Goal: Task Accomplishment & Management: Complete application form

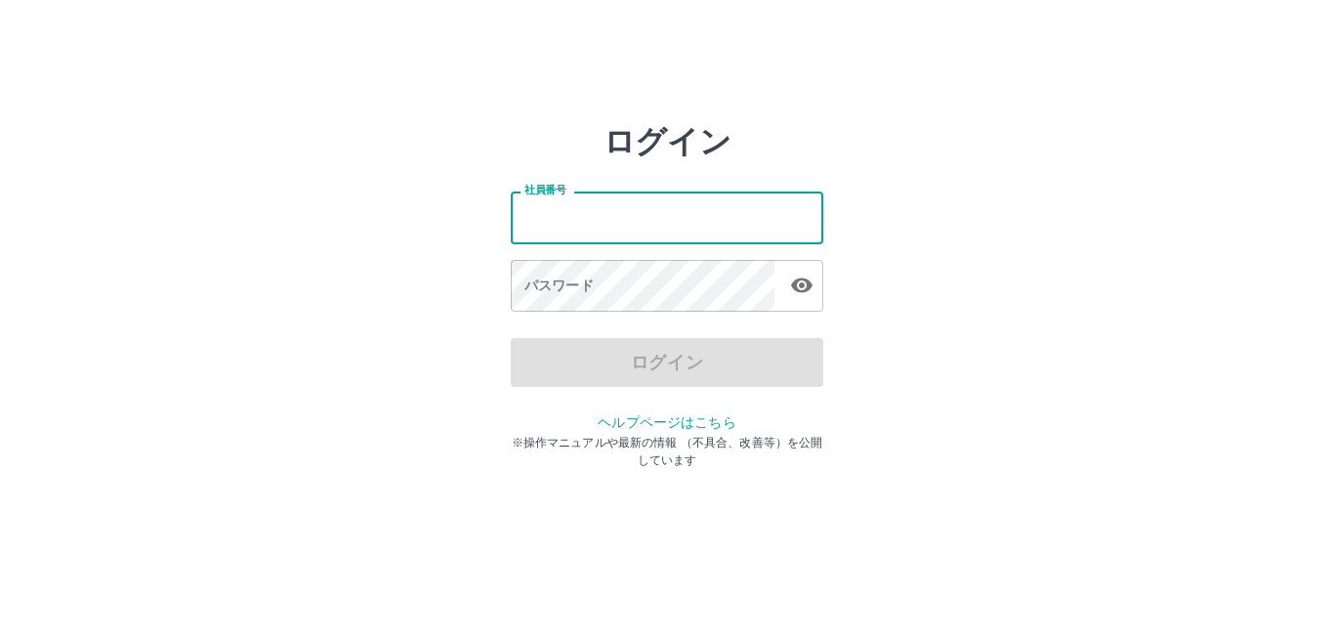
click at [639, 210] on input "社員番号" at bounding box center [667, 217] width 313 height 52
type input "*******"
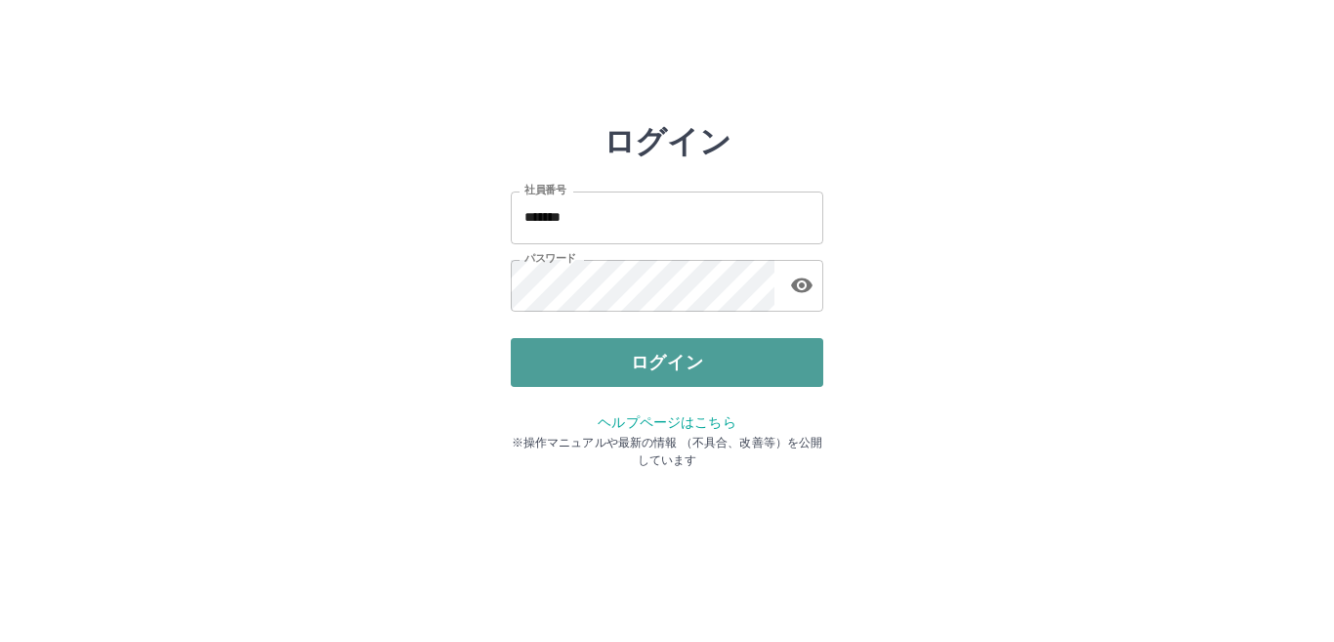
click at [606, 344] on button "ログイン" at bounding box center [667, 362] width 313 height 49
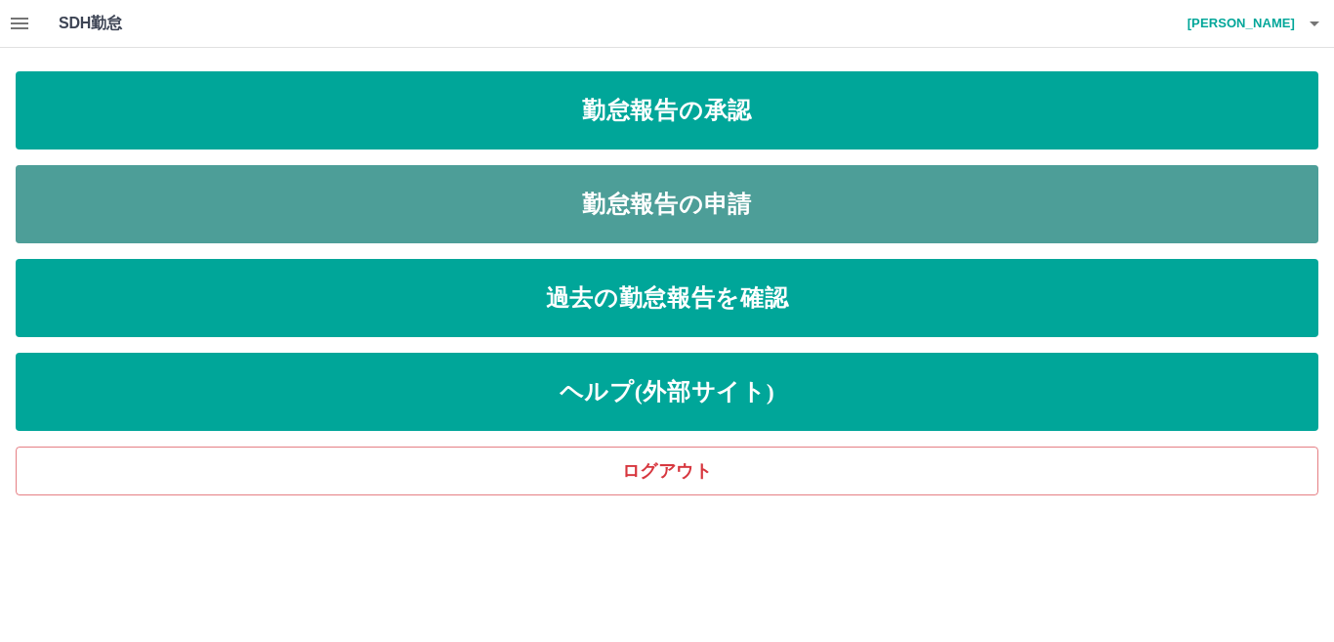
click at [414, 211] on link "勤怠報告の申請" at bounding box center [667, 204] width 1303 height 78
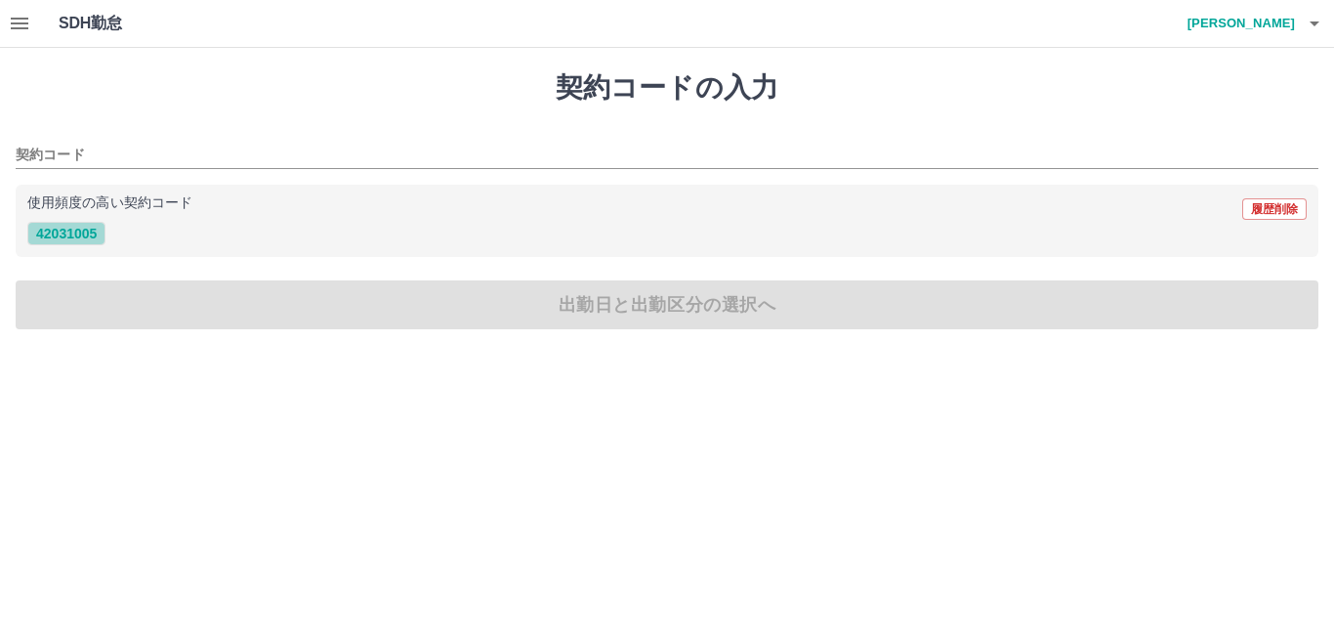
click at [87, 233] on button "42031005" at bounding box center [66, 233] width 78 height 23
type input "********"
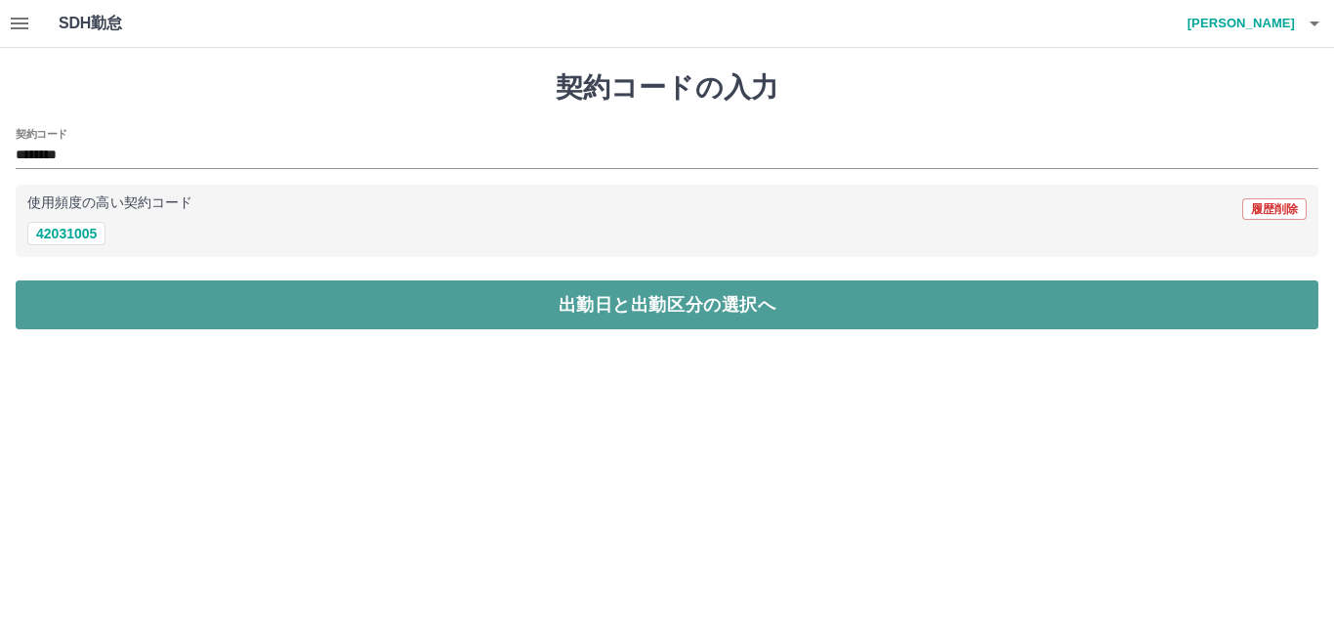
click at [77, 296] on button "出勤日と出勤区分の選択へ" at bounding box center [667, 304] width 1303 height 49
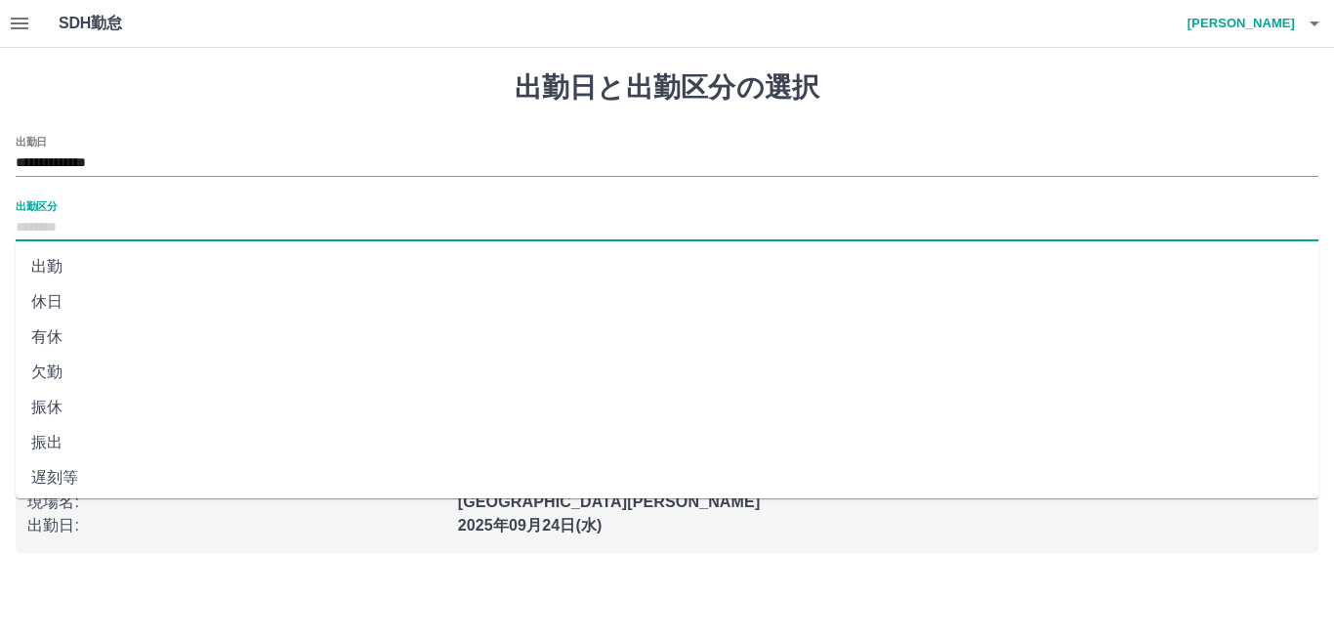
drag, startPoint x: 102, startPoint y: 225, endPoint x: 86, endPoint y: 305, distance: 81.6
click at [102, 227] on input "出勤区分" at bounding box center [667, 228] width 1303 height 24
drag, startPoint x: 55, startPoint y: 271, endPoint x: 57, endPoint y: 318, distance: 47.9
click at [55, 287] on ul "出勤 休日 有休 欠勤 振休 振出 遅刻等 休業 休出 育介休 不就労 産休等 特休 労災 明け 事業所 法定休 休職" at bounding box center [667, 369] width 1303 height 257
click at [58, 261] on li "出勤" at bounding box center [667, 266] width 1303 height 35
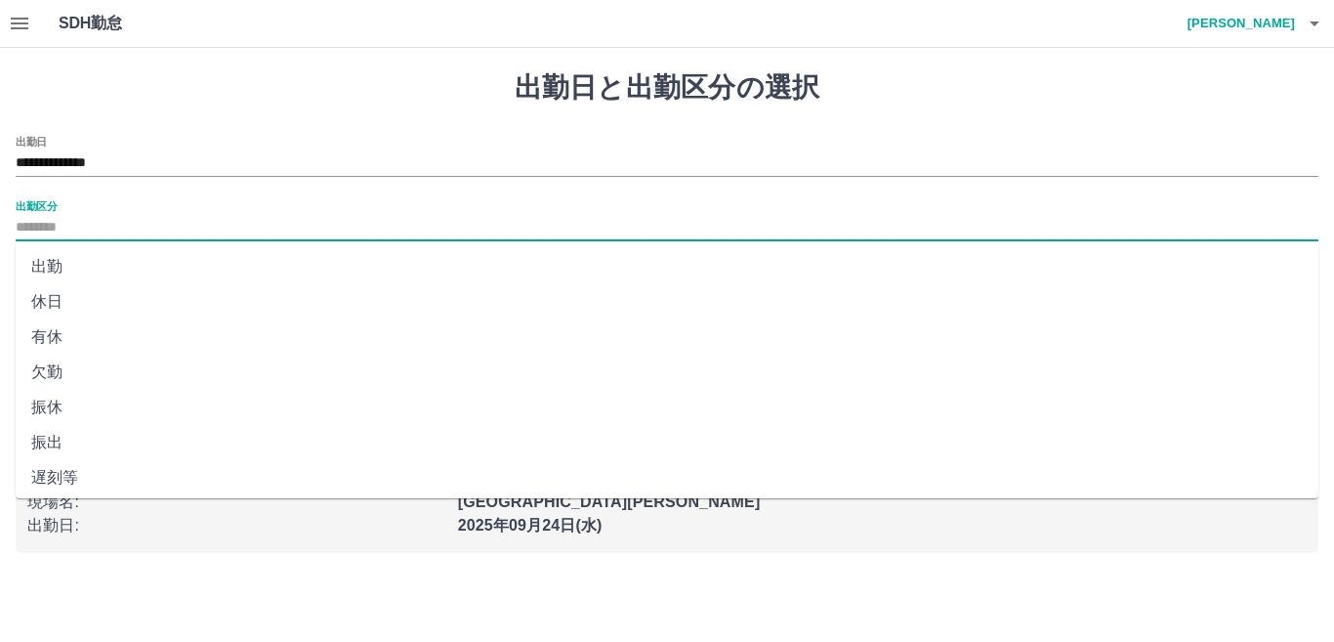
type input "**"
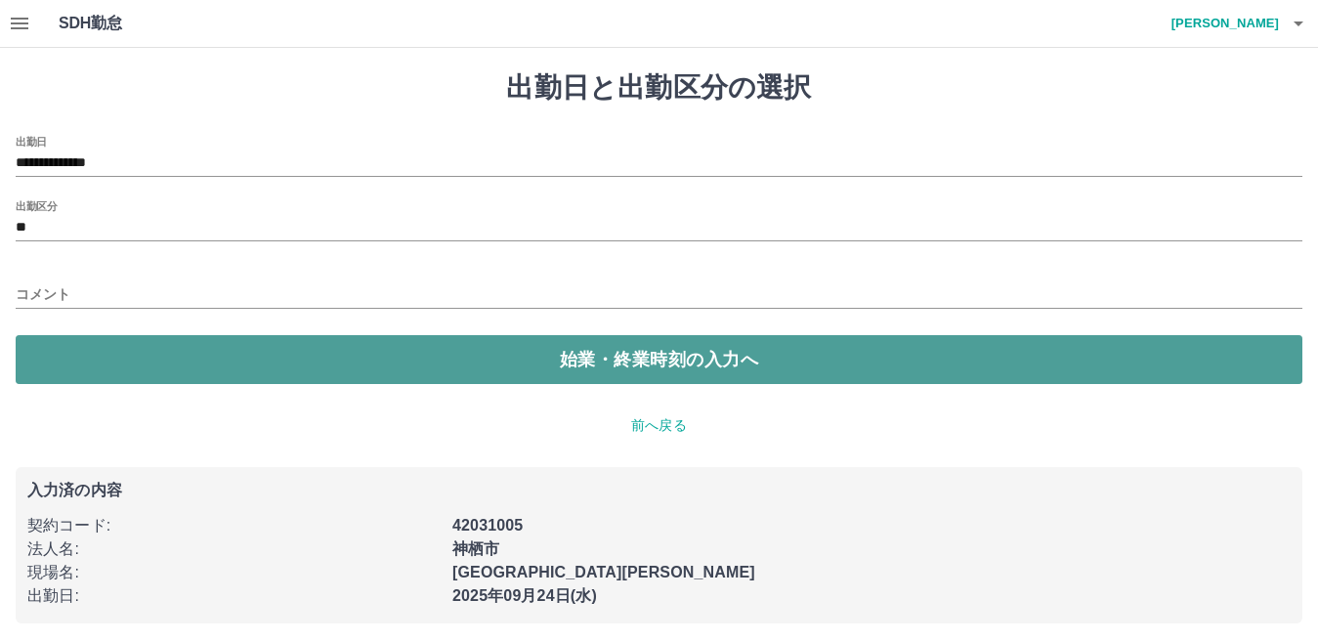
drag, startPoint x: 119, startPoint y: 363, endPoint x: 113, endPoint y: 351, distance: 14.0
click at [118, 358] on button "始業・終業時刻の入力へ" at bounding box center [659, 359] width 1286 height 49
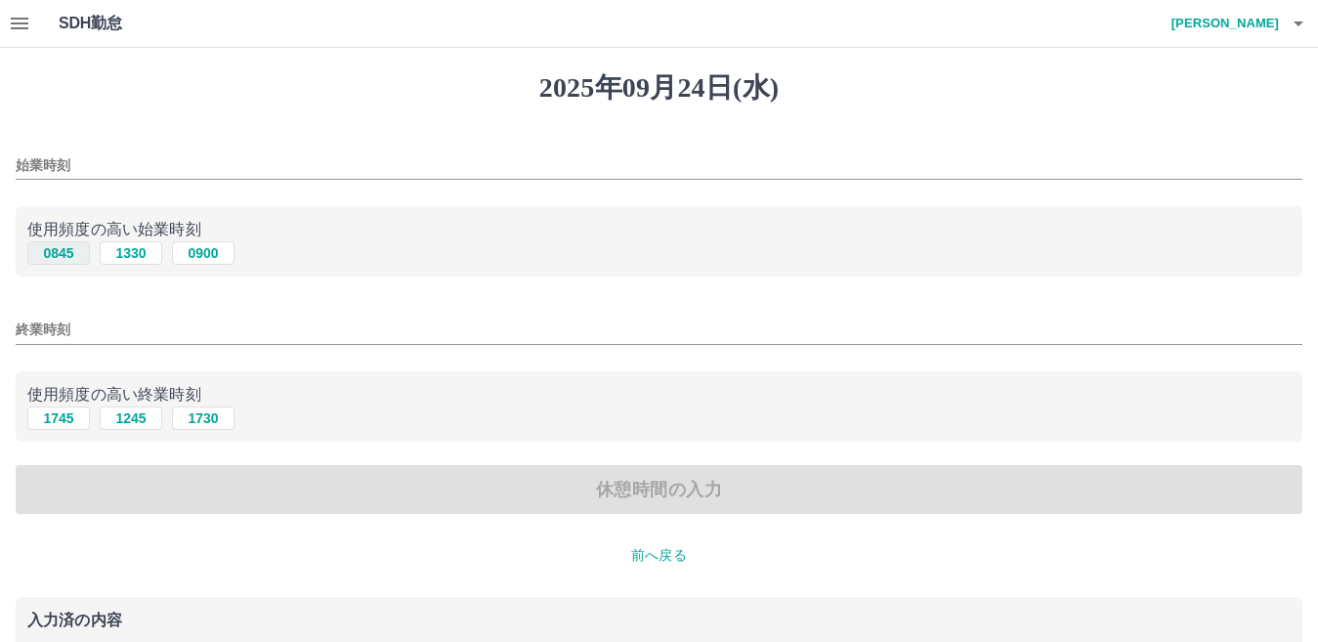
click at [69, 253] on button "0845" at bounding box center [58, 252] width 63 height 23
type input "****"
click at [62, 420] on button "1745" at bounding box center [58, 417] width 63 height 23
type input "****"
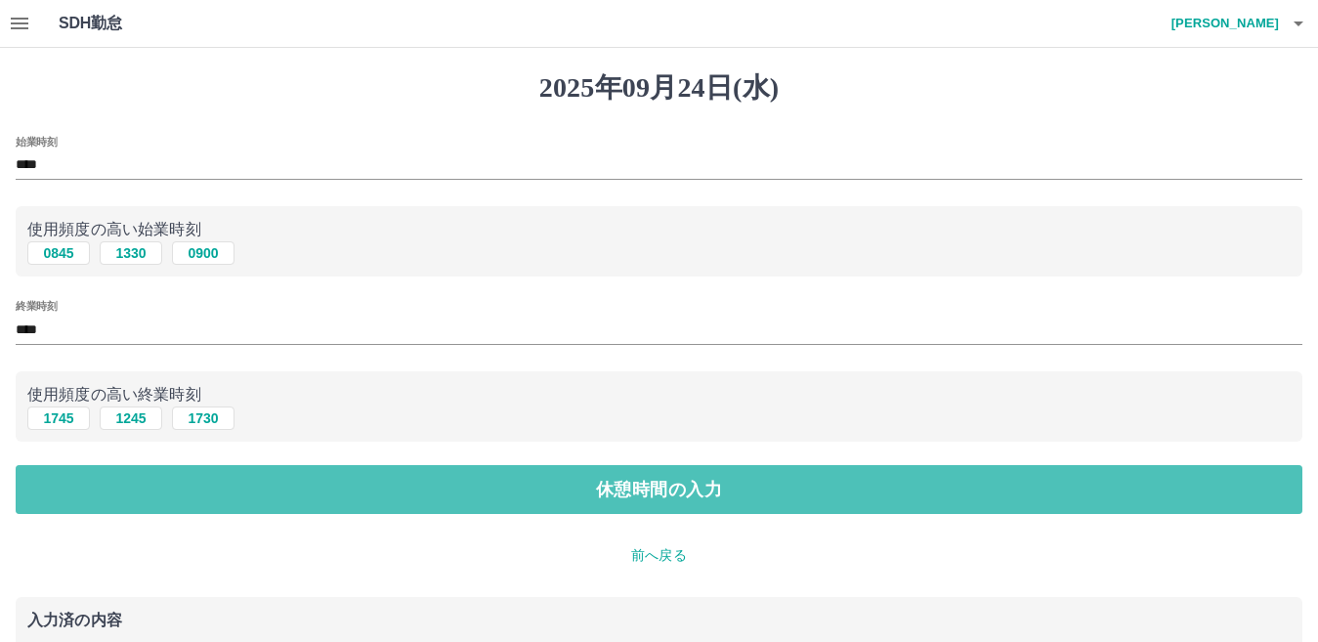
drag, startPoint x: 107, startPoint y: 488, endPoint x: 86, endPoint y: 434, distance: 58.8
click at [105, 481] on button "休憩時間の入力" at bounding box center [659, 489] width 1286 height 49
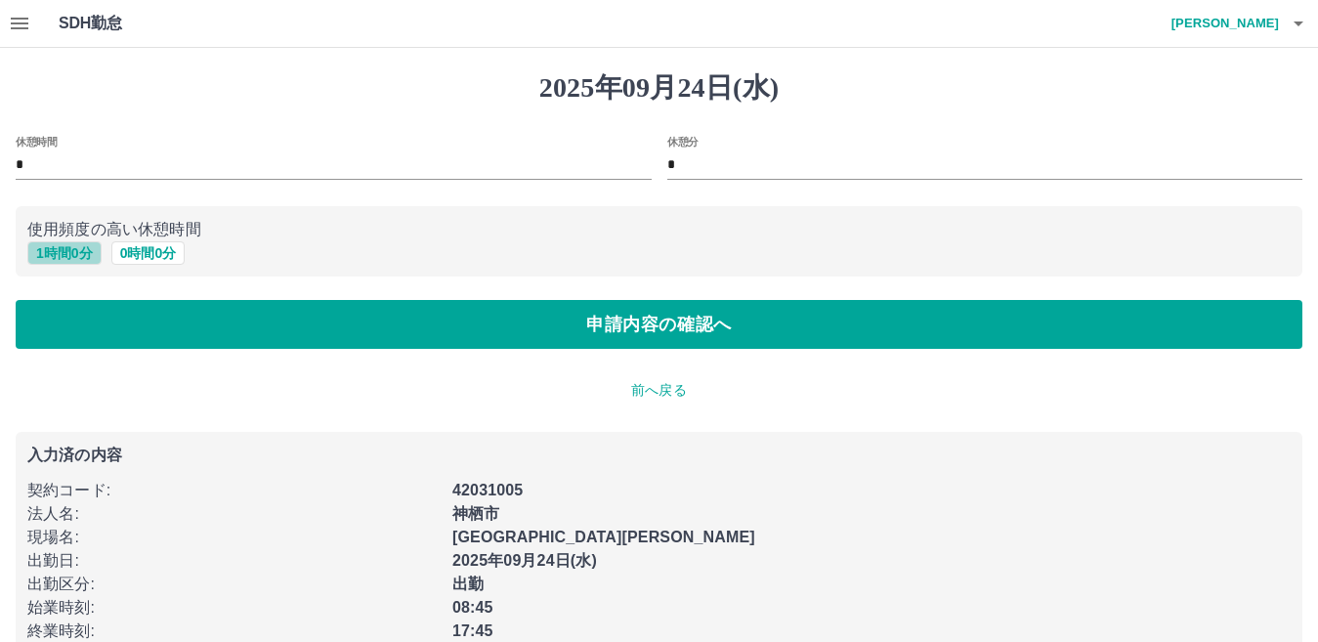
click at [66, 245] on button "1 時間 0 分" at bounding box center [64, 252] width 74 height 23
type input "*"
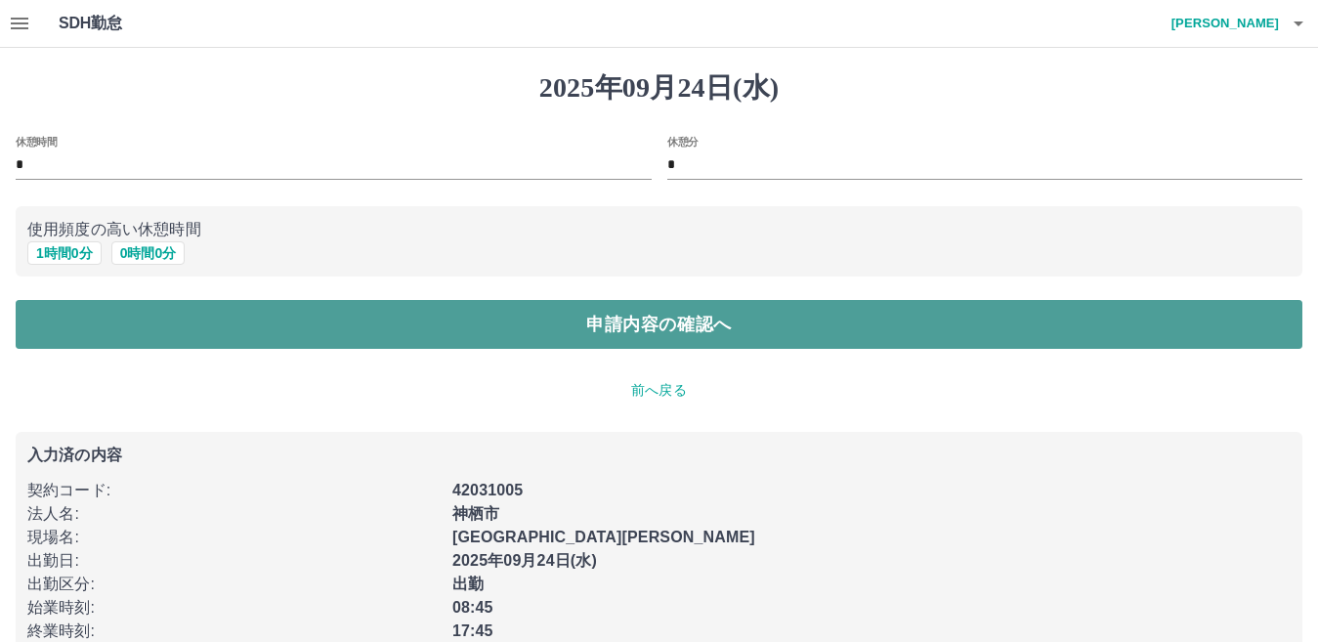
click at [93, 331] on button "申請内容の確認へ" at bounding box center [659, 324] width 1286 height 49
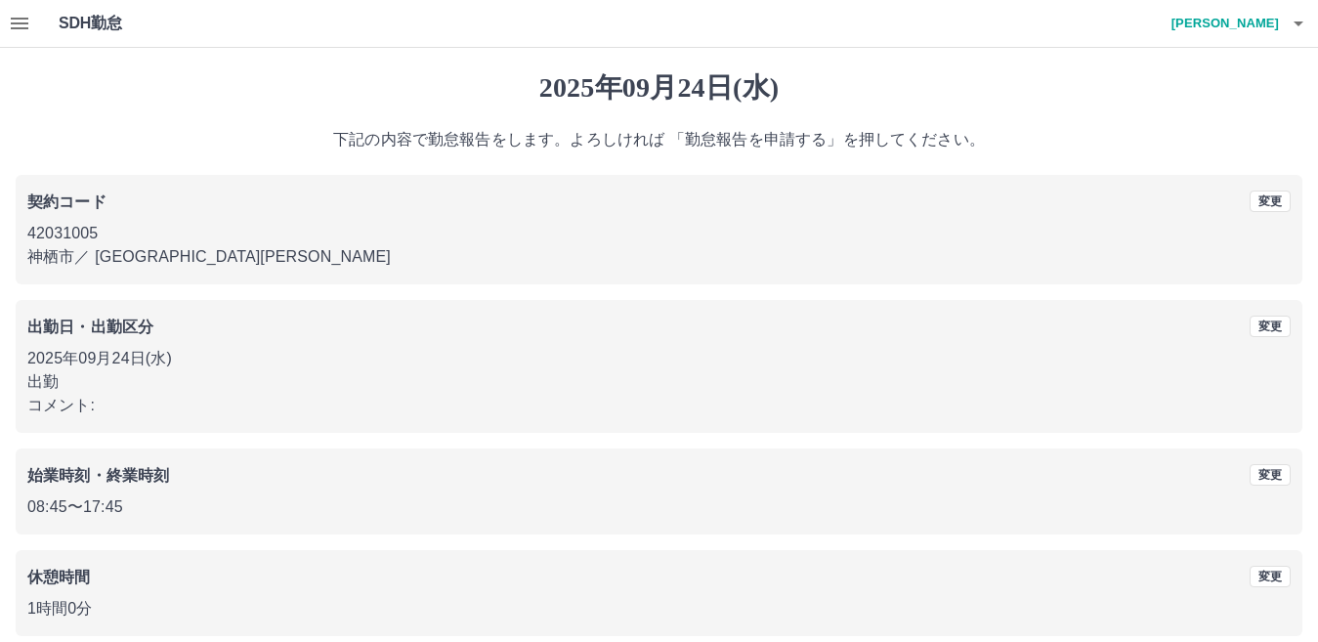
scroll to position [90, 0]
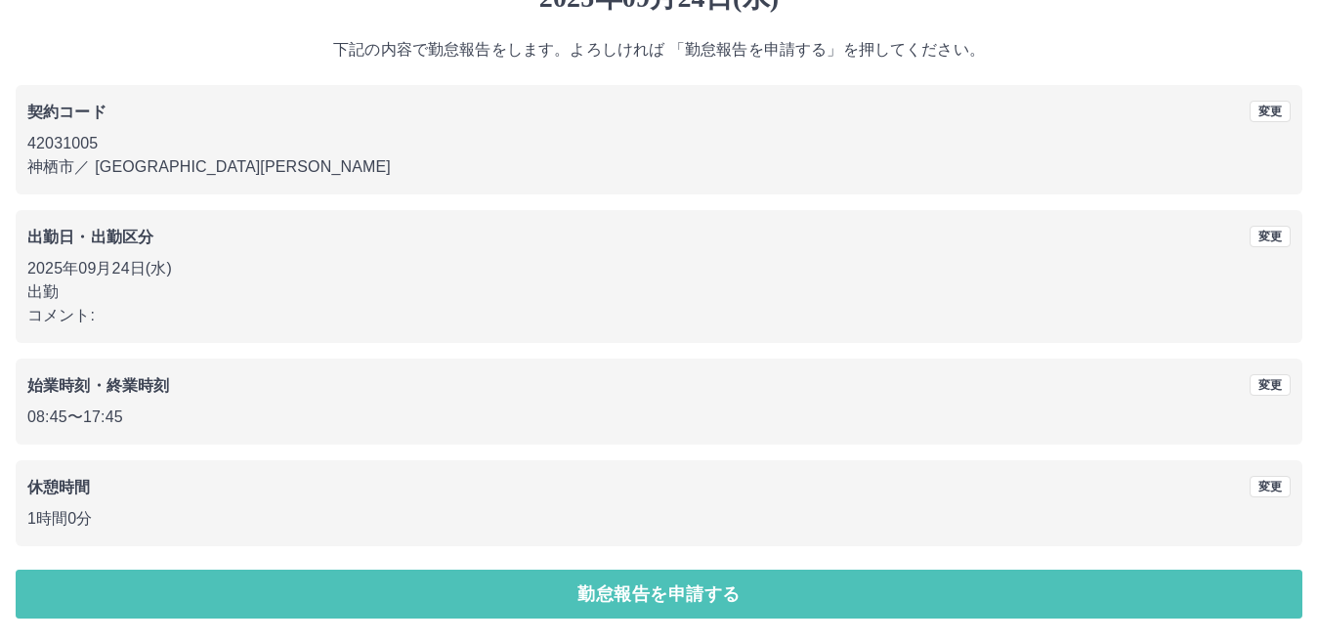
drag, startPoint x: 547, startPoint y: 583, endPoint x: 787, endPoint y: 449, distance: 275.0
click at [551, 582] on button "勤怠報告を申請する" at bounding box center [659, 593] width 1286 height 49
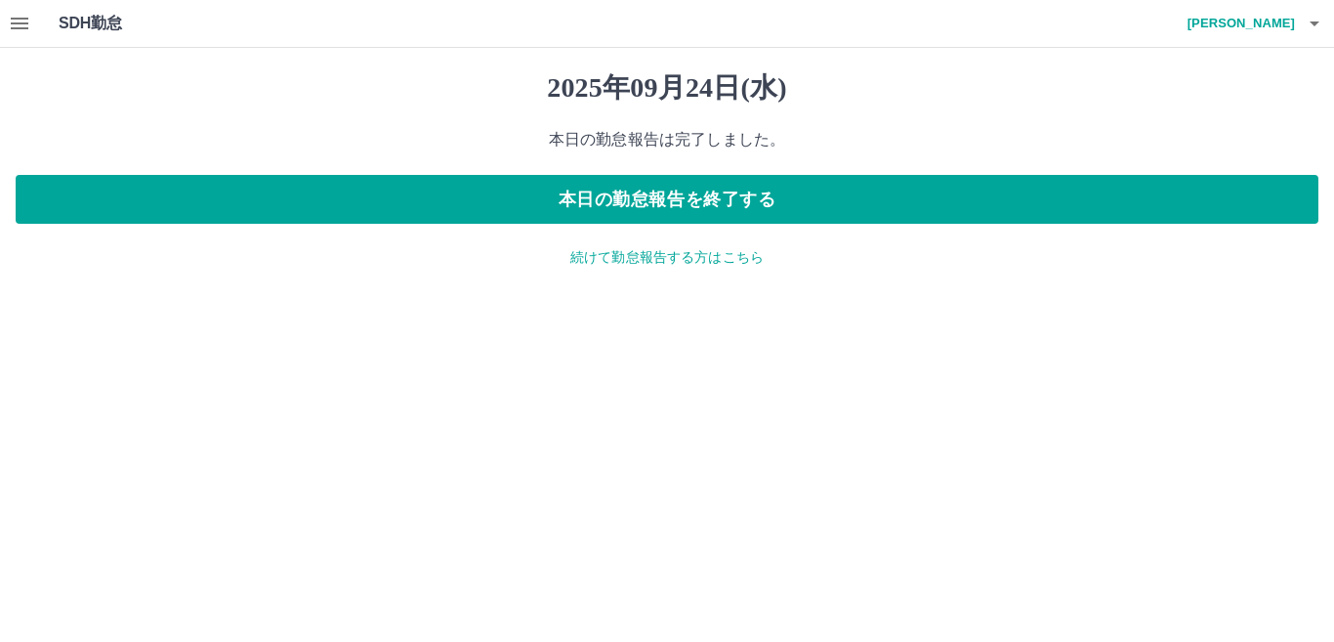
click at [1313, 26] on icon "button" at bounding box center [1314, 23] width 23 height 23
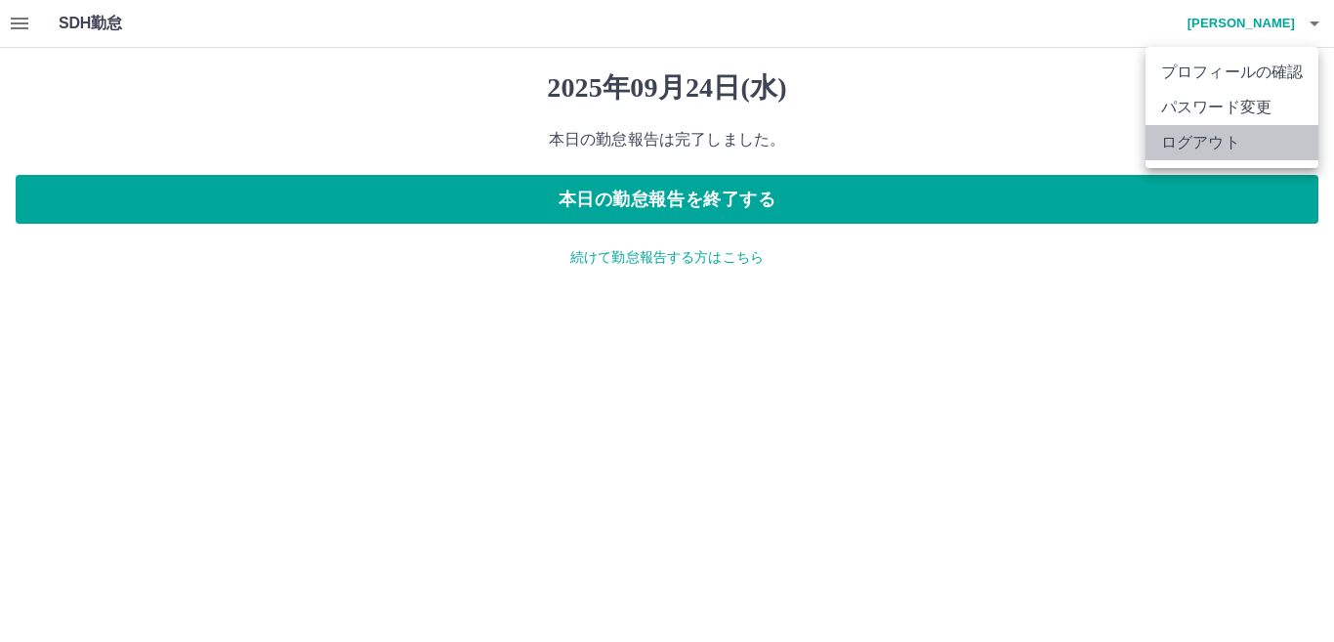
drag, startPoint x: 1214, startPoint y: 137, endPoint x: 1204, endPoint y: 136, distance: 9.8
click at [1213, 137] on li "ログアウト" at bounding box center [1232, 142] width 173 height 35
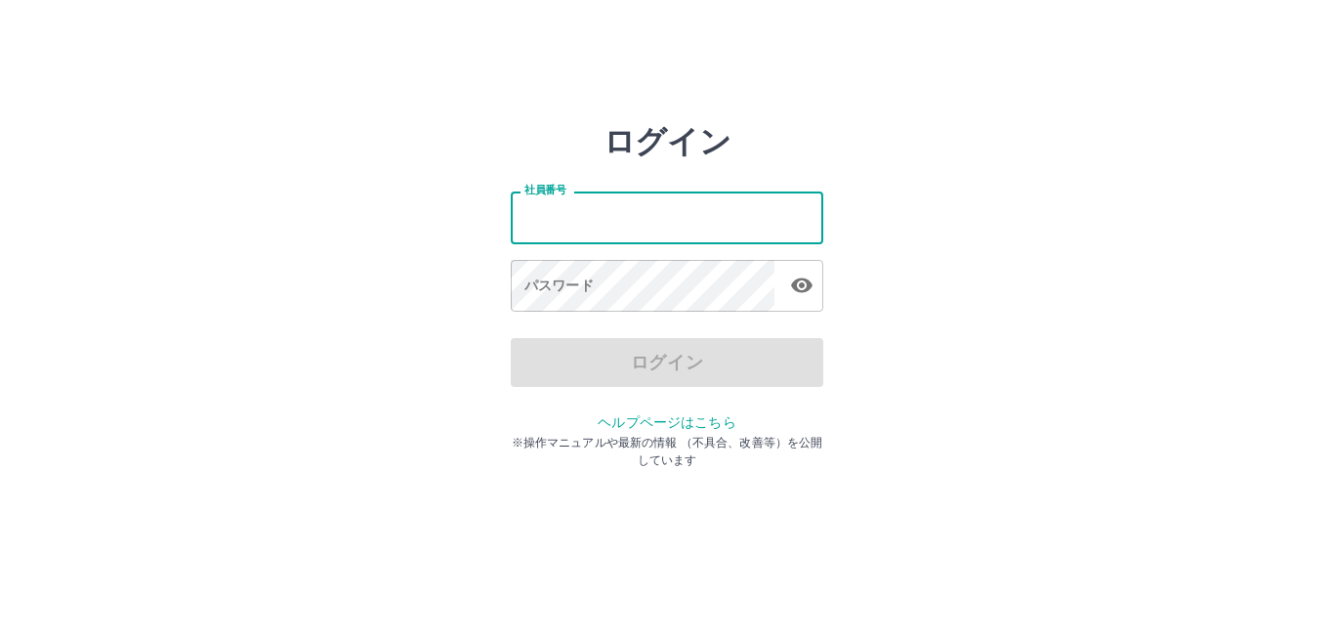
click at [663, 221] on input "社員番号" at bounding box center [667, 217] width 313 height 52
type input "*******"
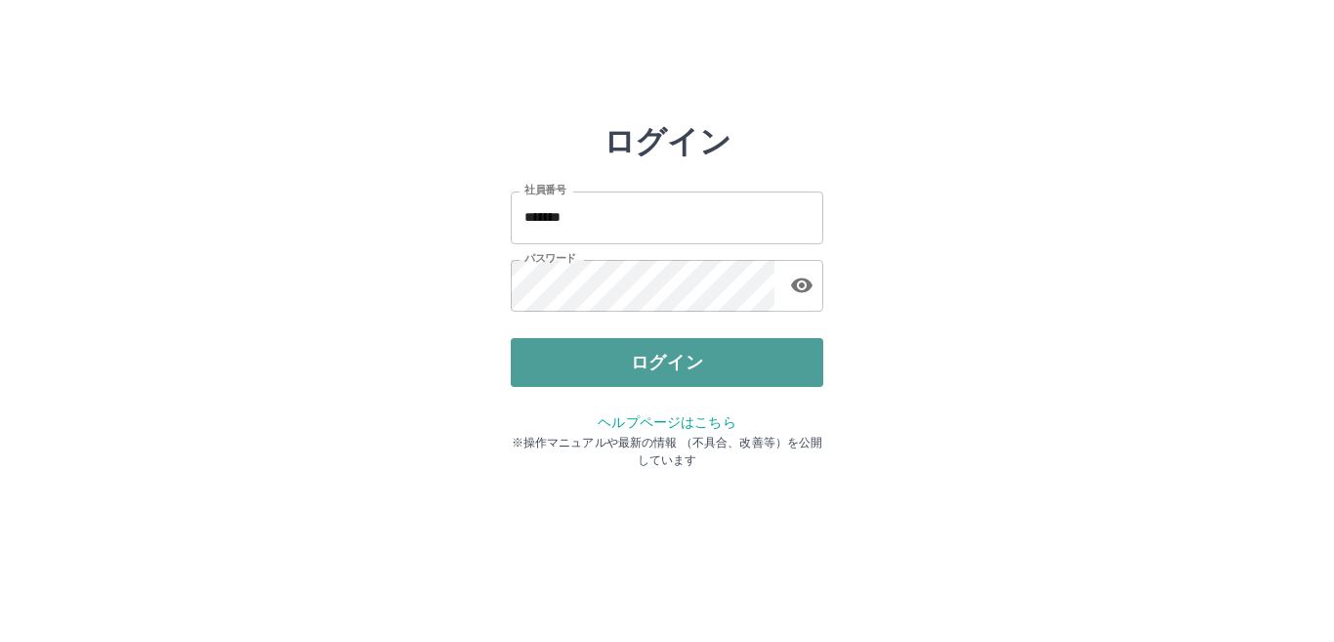
click at [669, 375] on button "ログイン" at bounding box center [667, 362] width 313 height 49
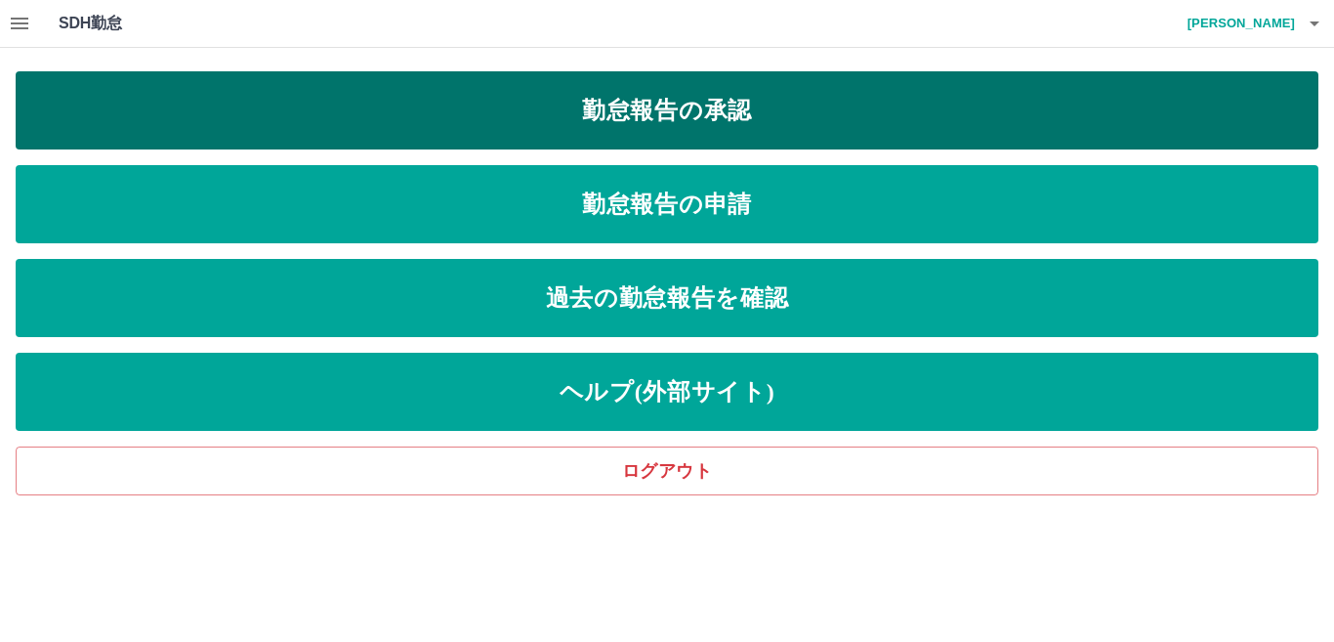
click at [568, 136] on link "勤怠報告の承認" at bounding box center [667, 110] width 1303 height 78
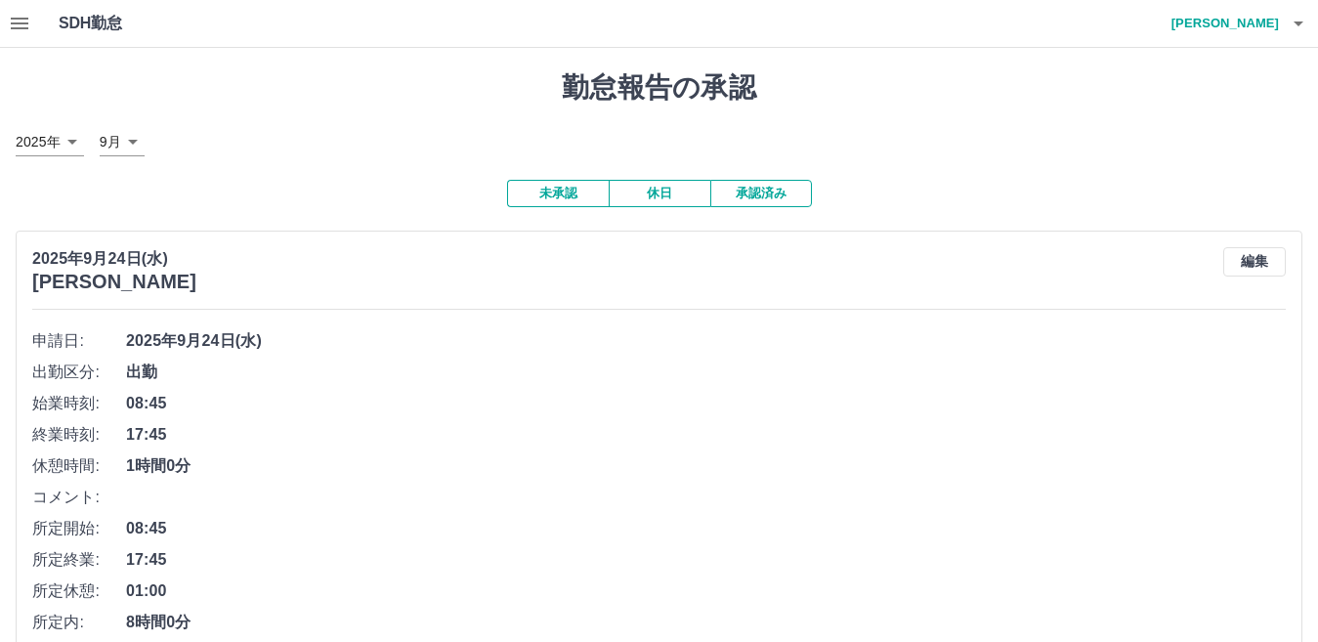
scroll to position [586, 0]
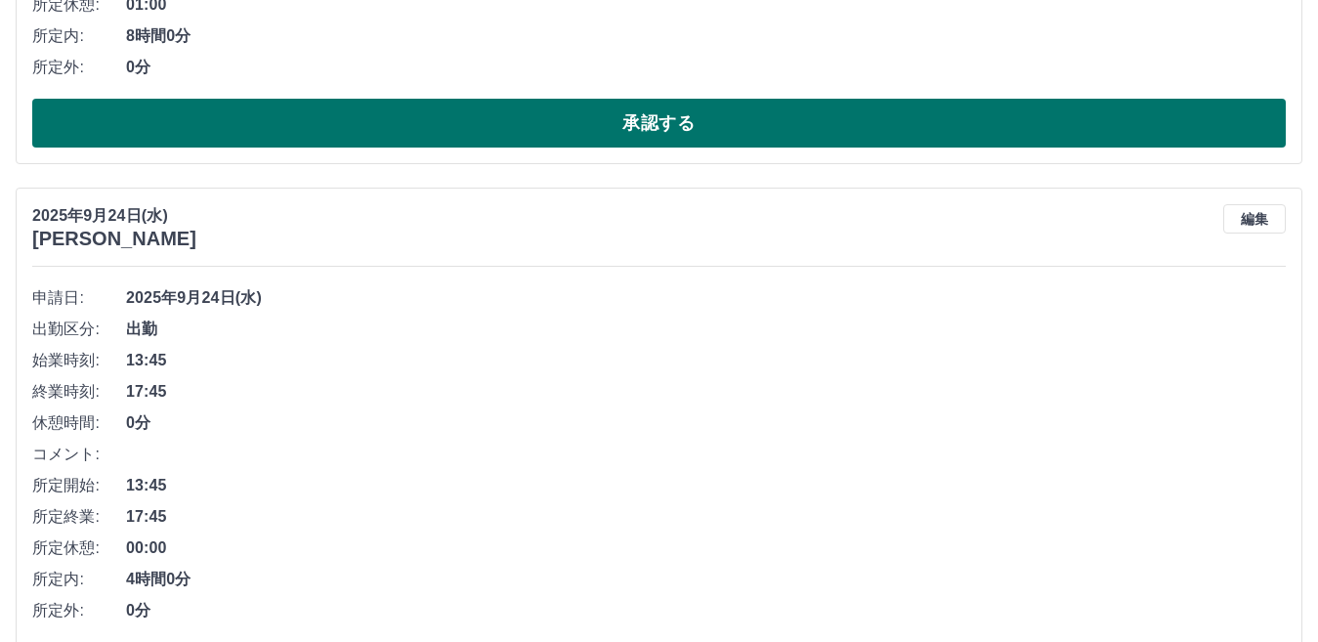
click at [494, 128] on button "承認する" at bounding box center [658, 123] width 1253 height 49
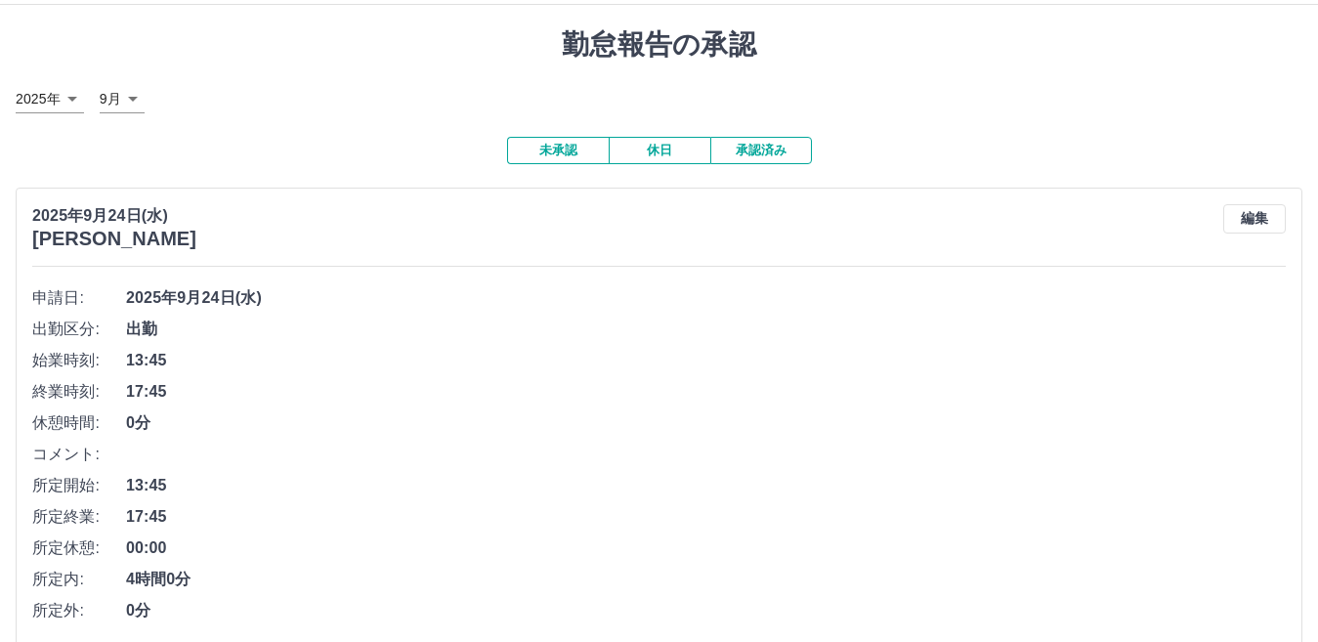
scroll to position [629, 0]
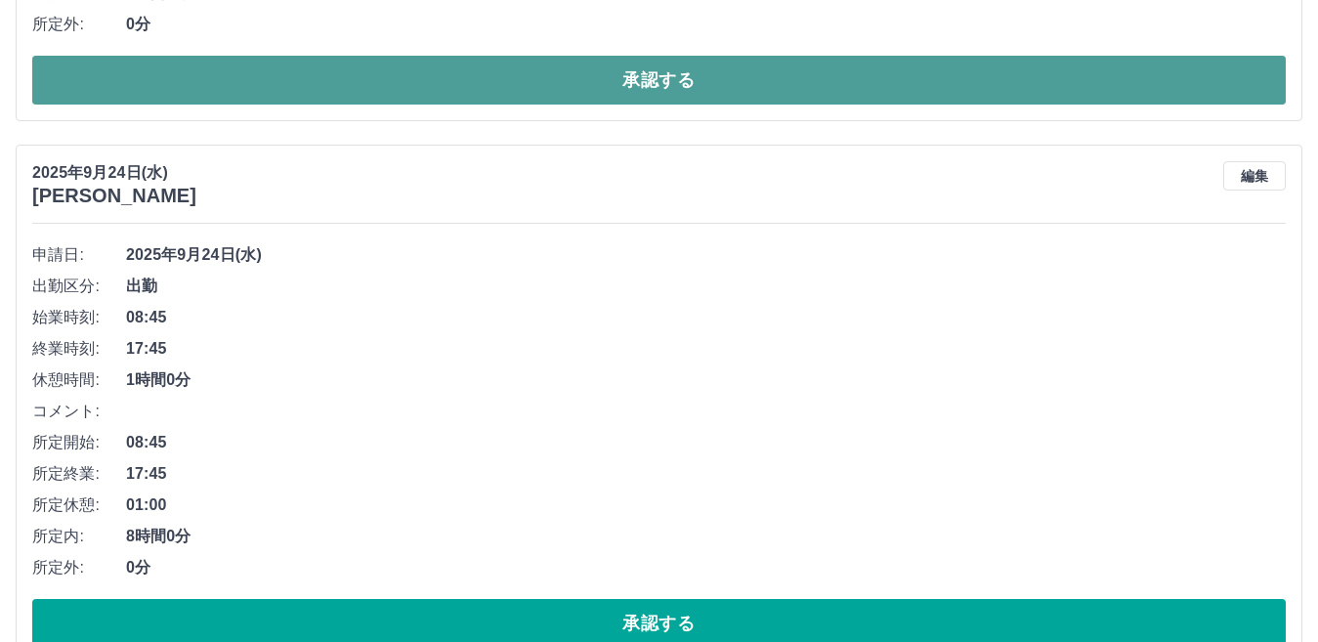
click at [486, 97] on button "承認する" at bounding box center [658, 80] width 1253 height 49
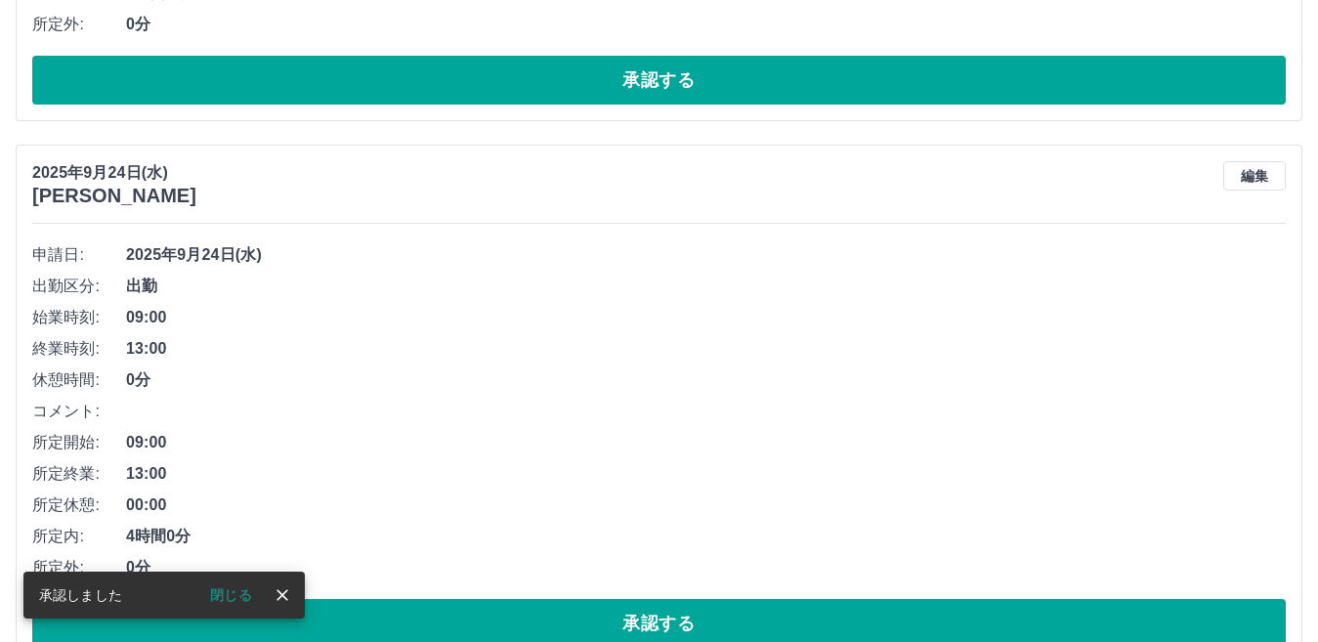
scroll to position [86, 0]
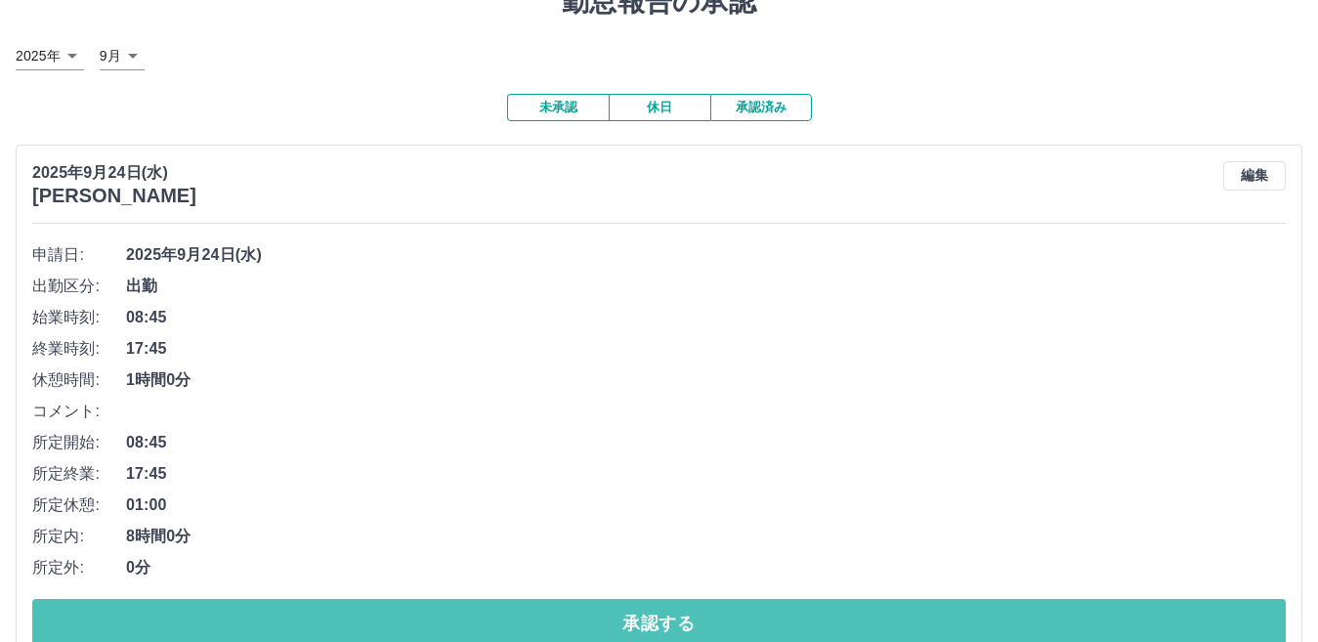
click at [517, 640] on button "承認する" at bounding box center [658, 623] width 1253 height 49
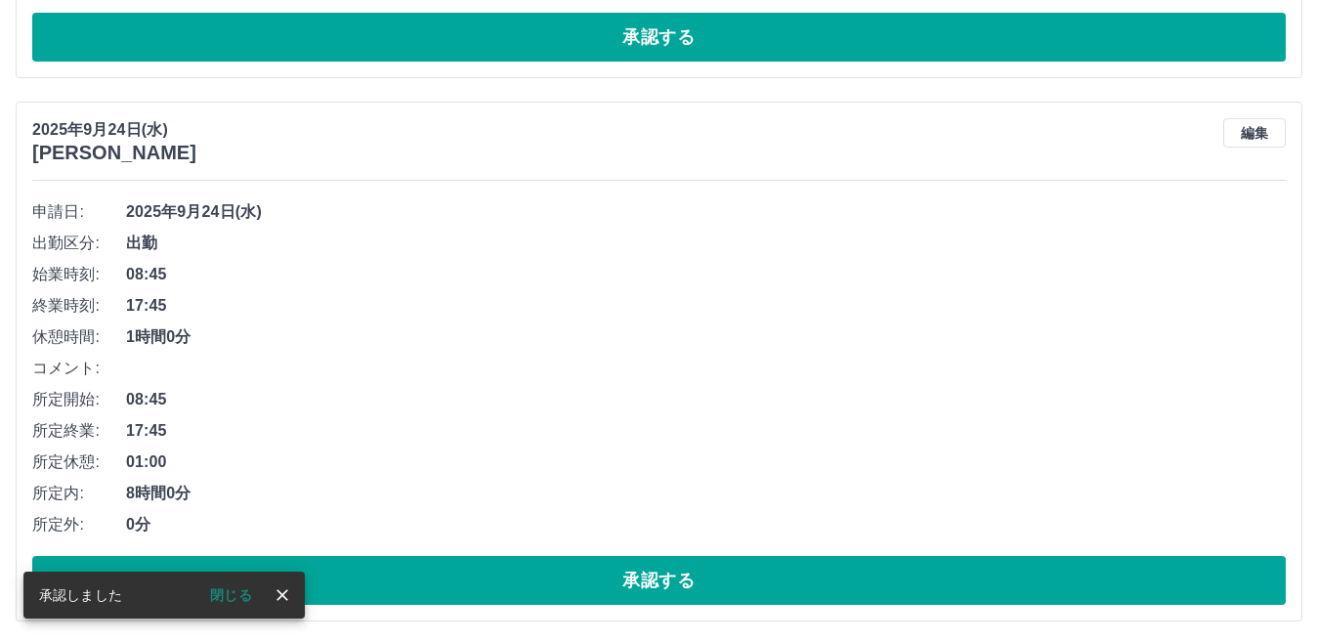
scroll to position [129, 0]
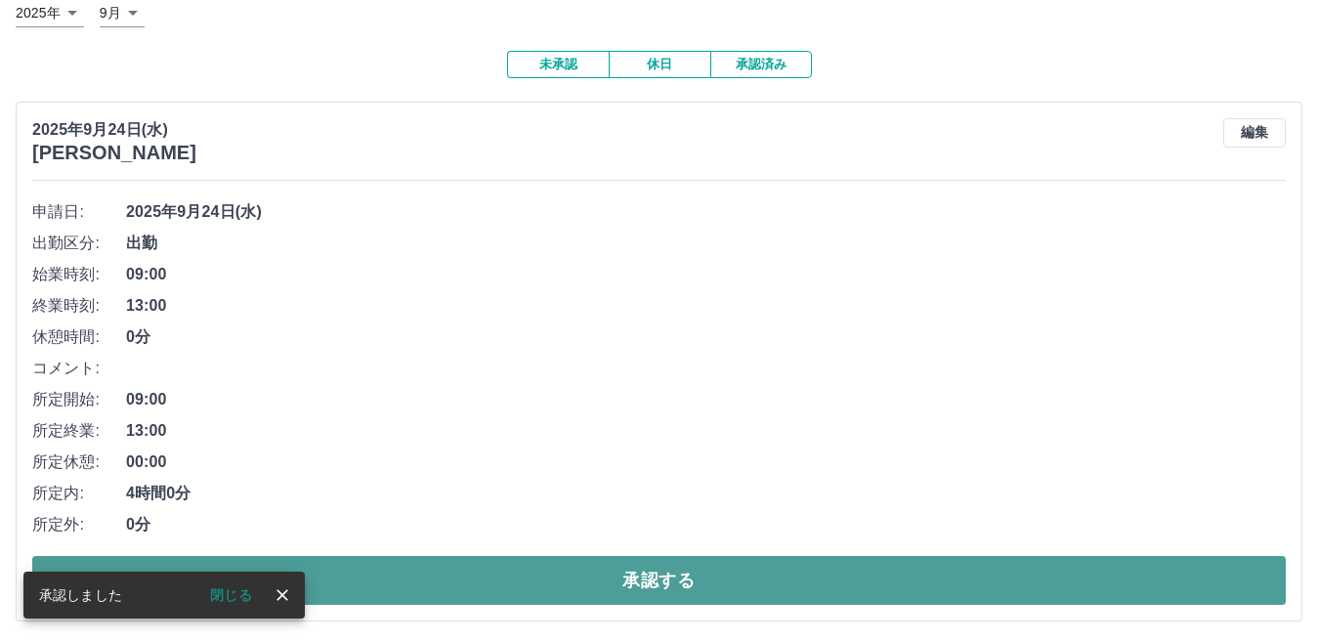
click at [517, 597] on button "承認する" at bounding box center [658, 580] width 1253 height 49
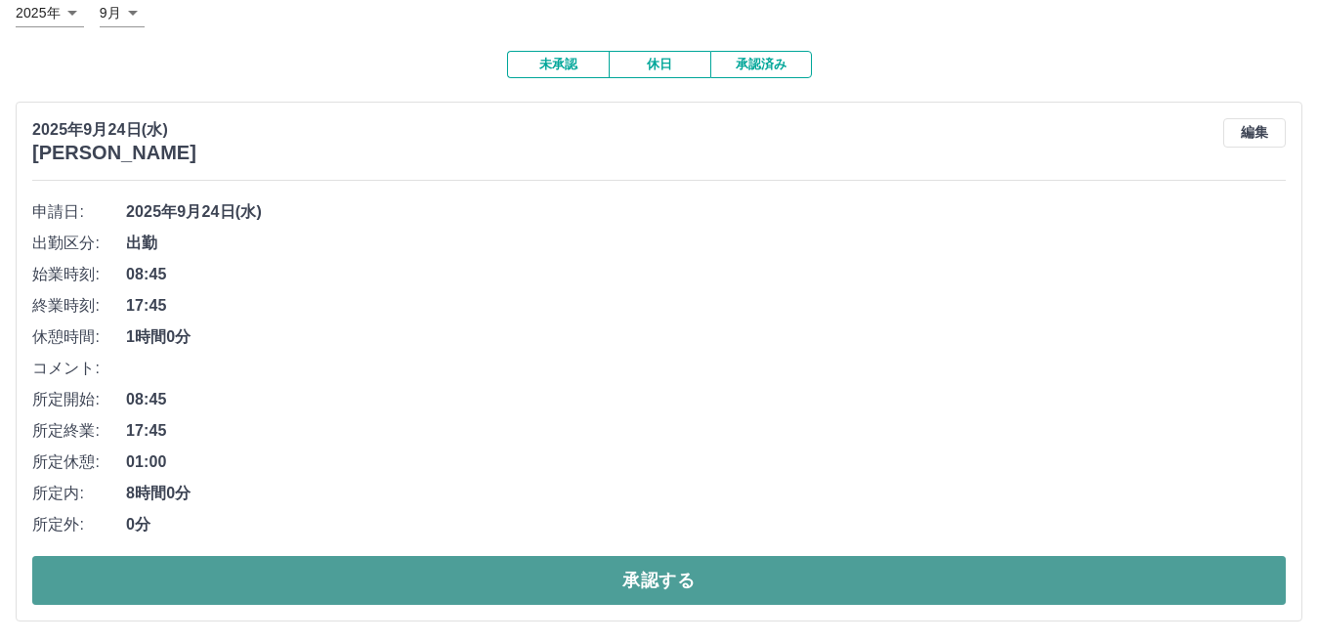
click at [568, 585] on button "承認する" at bounding box center [658, 580] width 1253 height 49
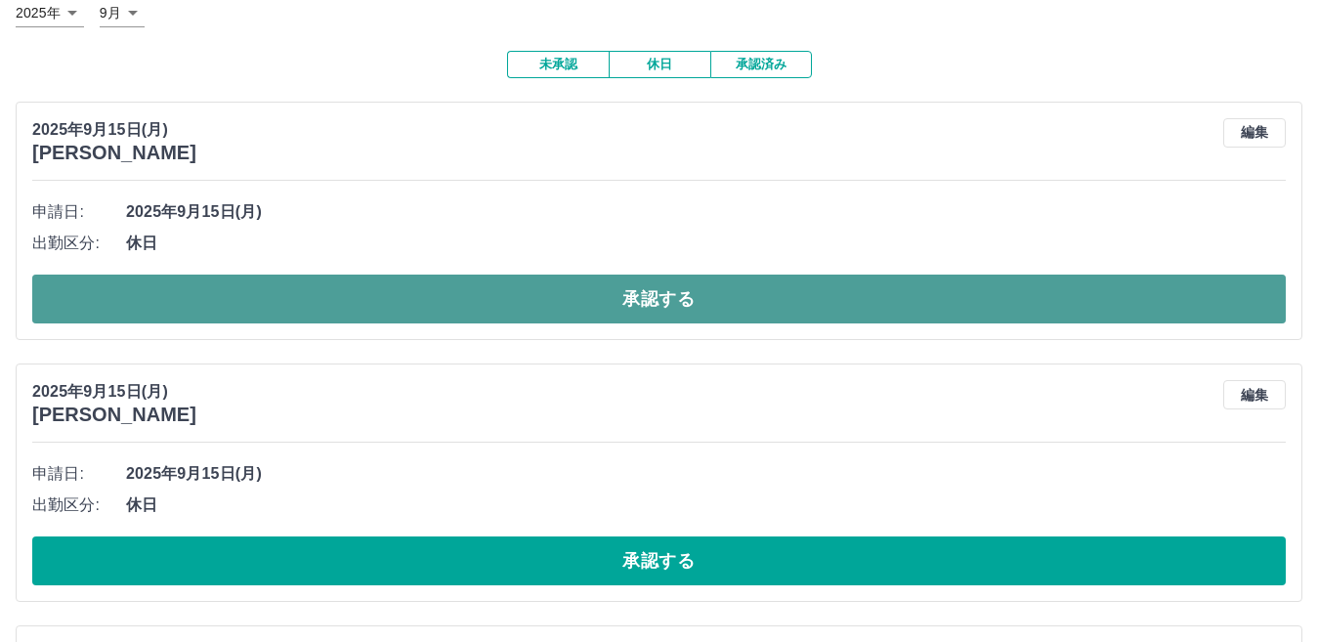
click at [559, 303] on button "承認する" at bounding box center [658, 298] width 1253 height 49
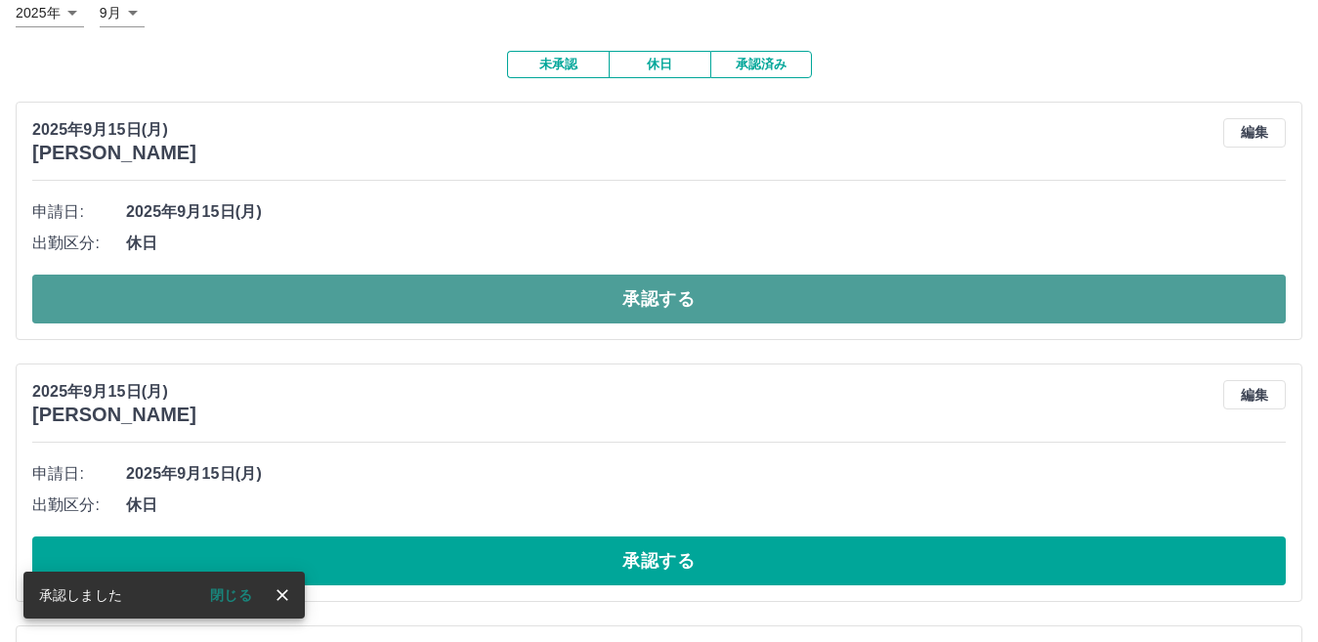
click at [500, 318] on button "承認する" at bounding box center [658, 298] width 1253 height 49
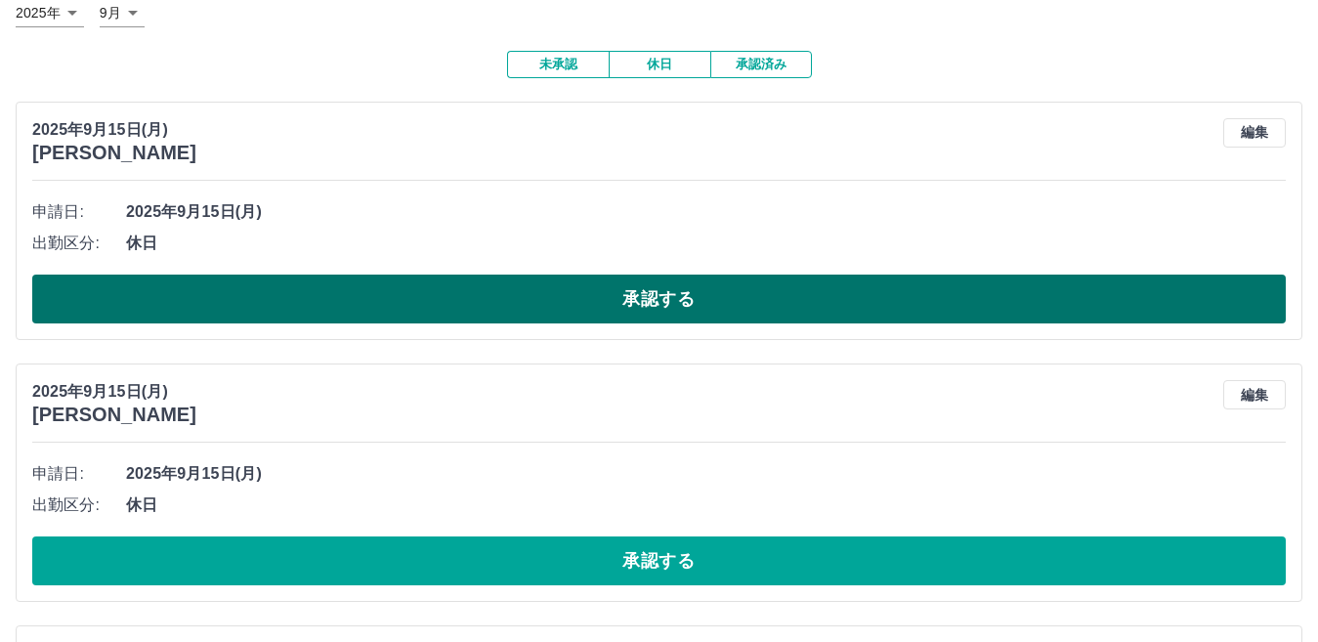
click at [526, 300] on button "承認する" at bounding box center [658, 298] width 1253 height 49
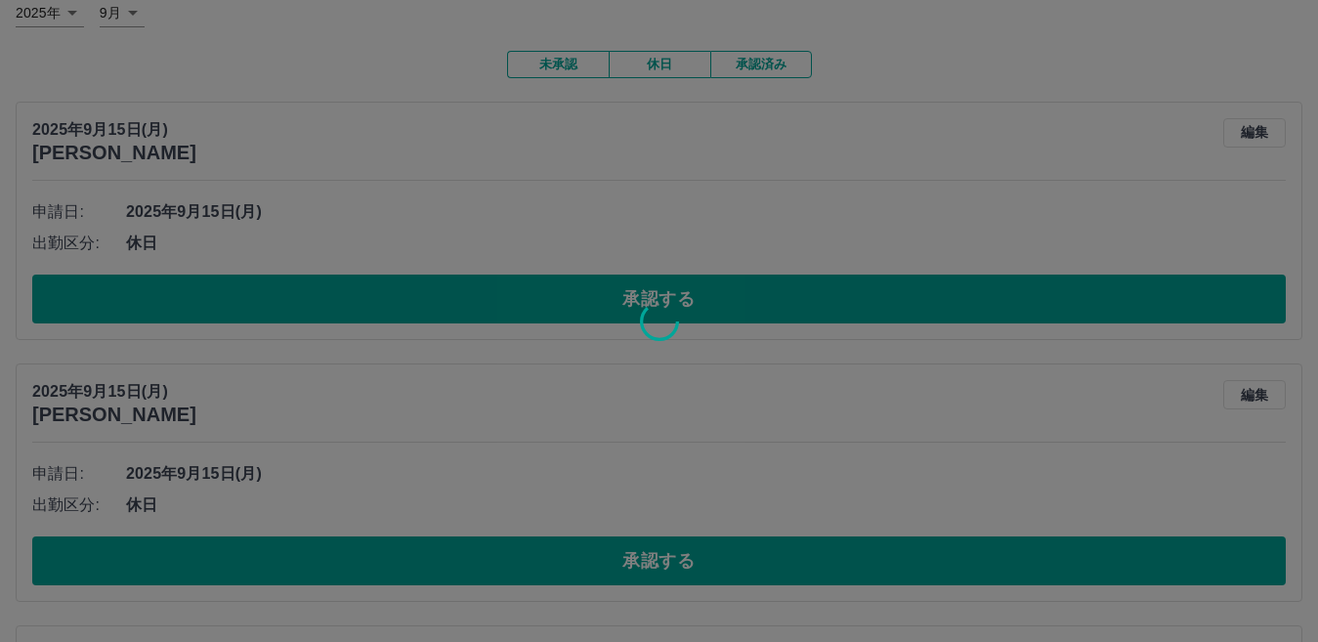
click at [484, 579] on div at bounding box center [659, 321] width 1318 height 642
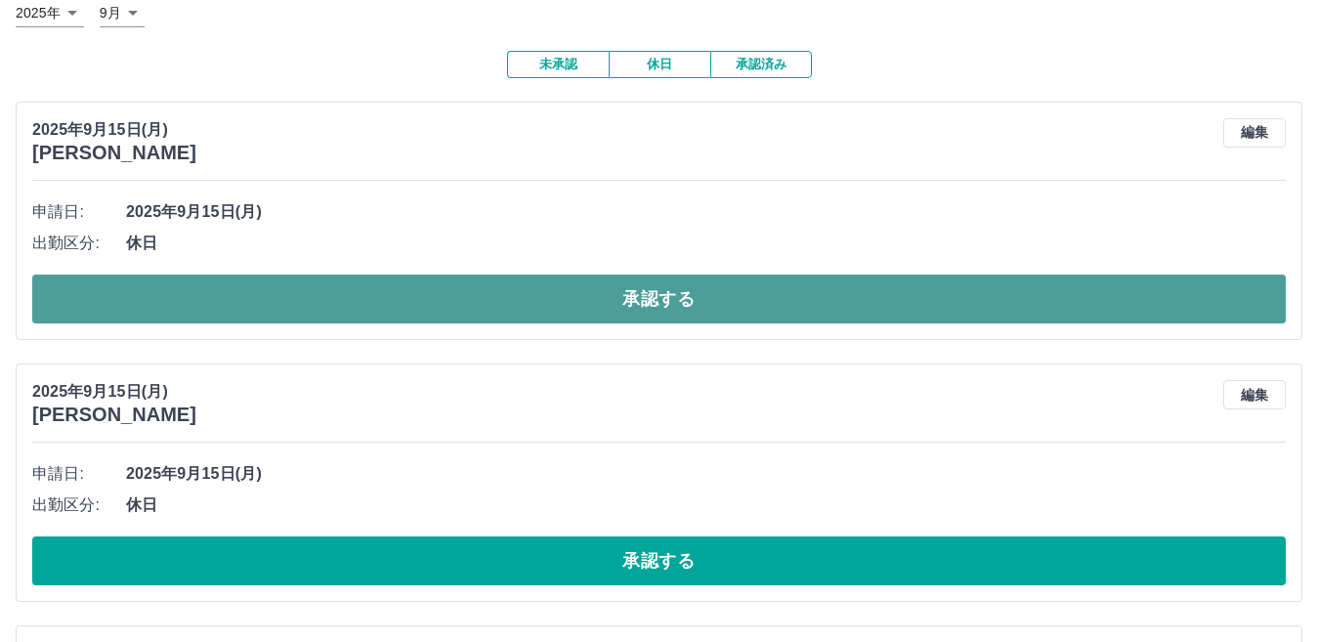
click at [504, 299] on button "承認する" at bounding box center [658, 298] width 1253 height 49
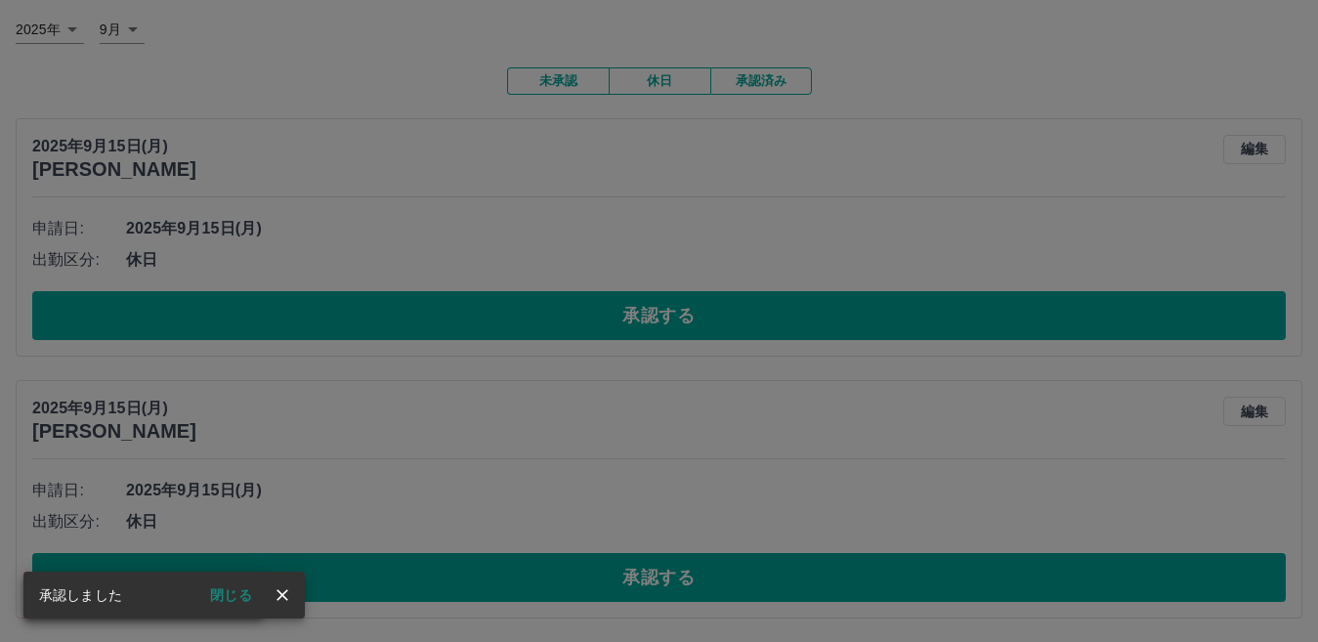
scroll to position [114, 0]
drag, startPoint x: 240, startPoint y: 595, endPoint x: 251, endPoint y: 605, distance: 14.5
click at [244, 599] on button "閉じる" at bounding box center [230, 594] width 73 height 29
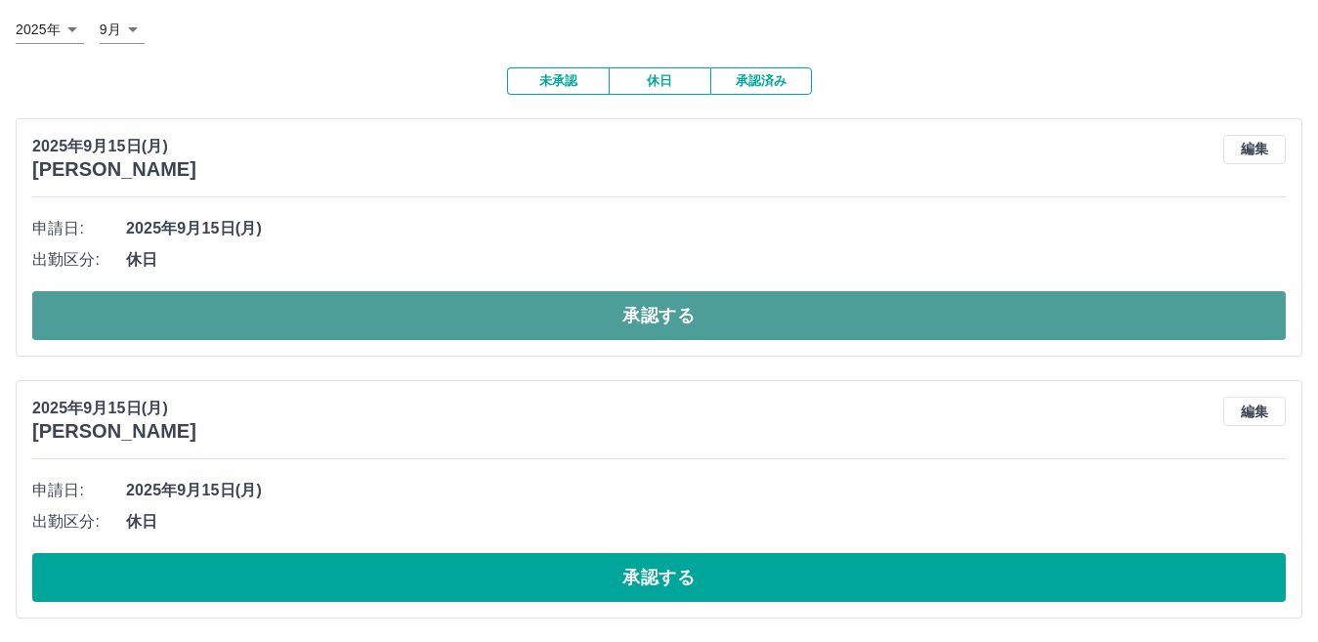
click at [517, 321] on button "承認する" at bounding box center [658, 315] width 1253 height 49
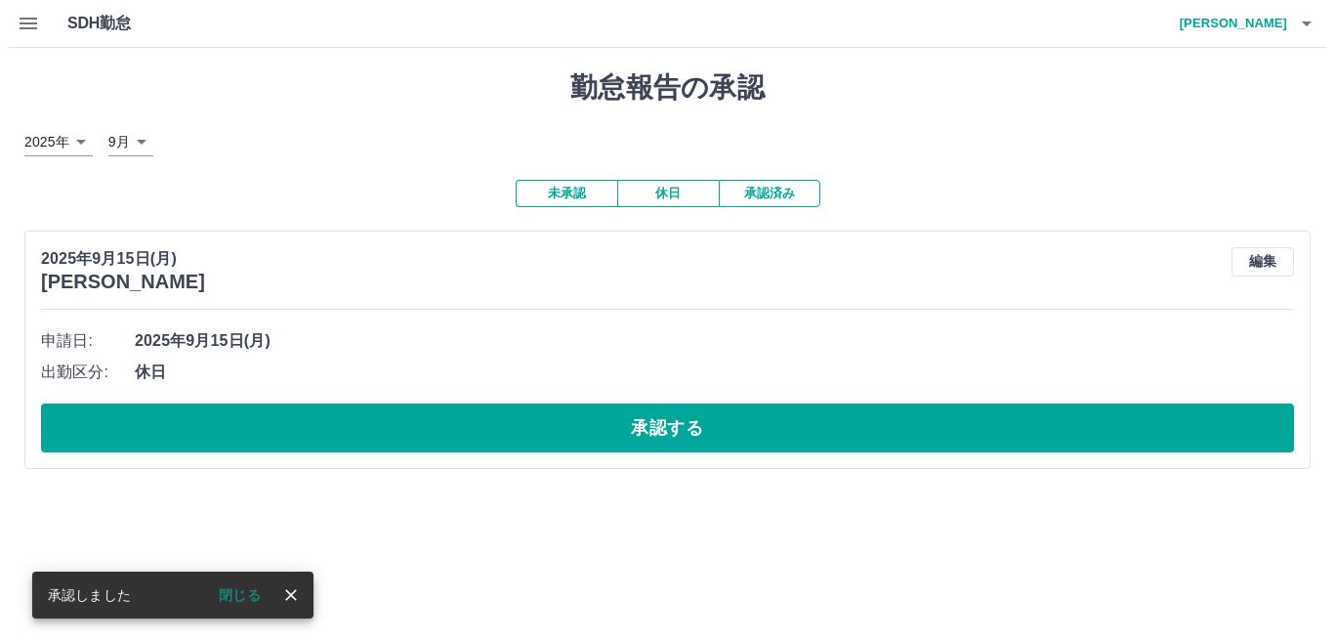
scroll to position [0, 0]
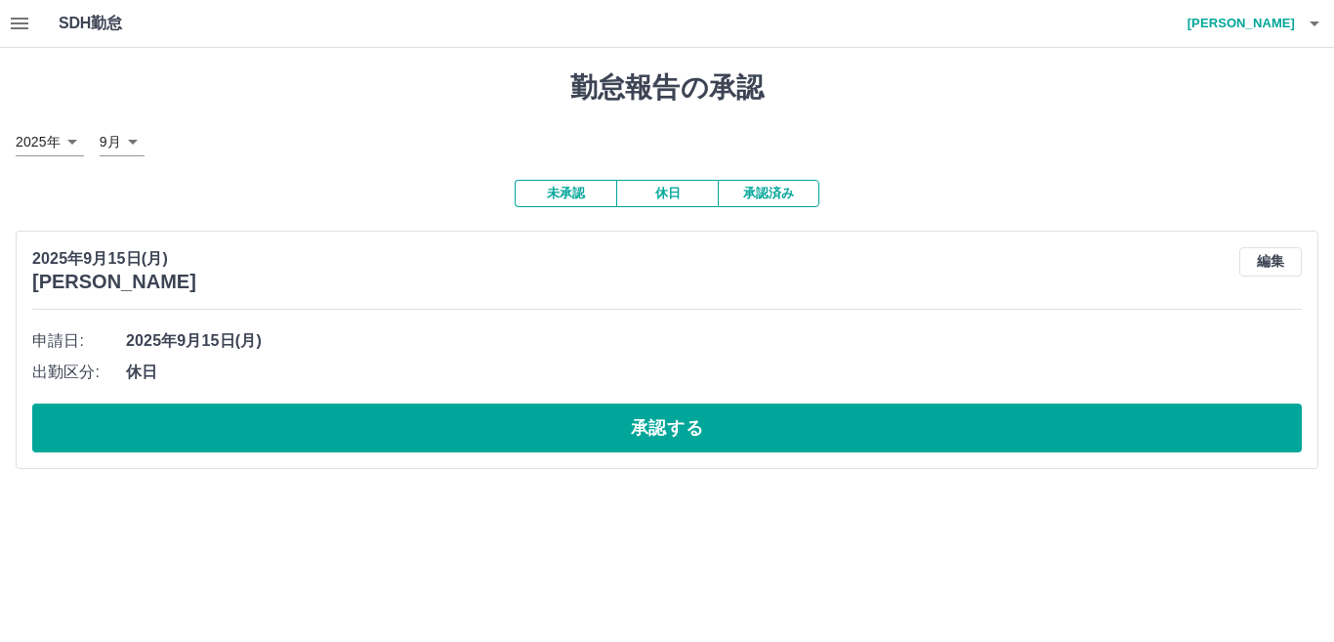
click at [601, 458] on div "2025年9月15日(月) 竹谷　敬子 編集 申請日: 2025年9月15日(月) 出勤区分: 休日 承認する" at bounding box center [667, 350] width 1303 height 238
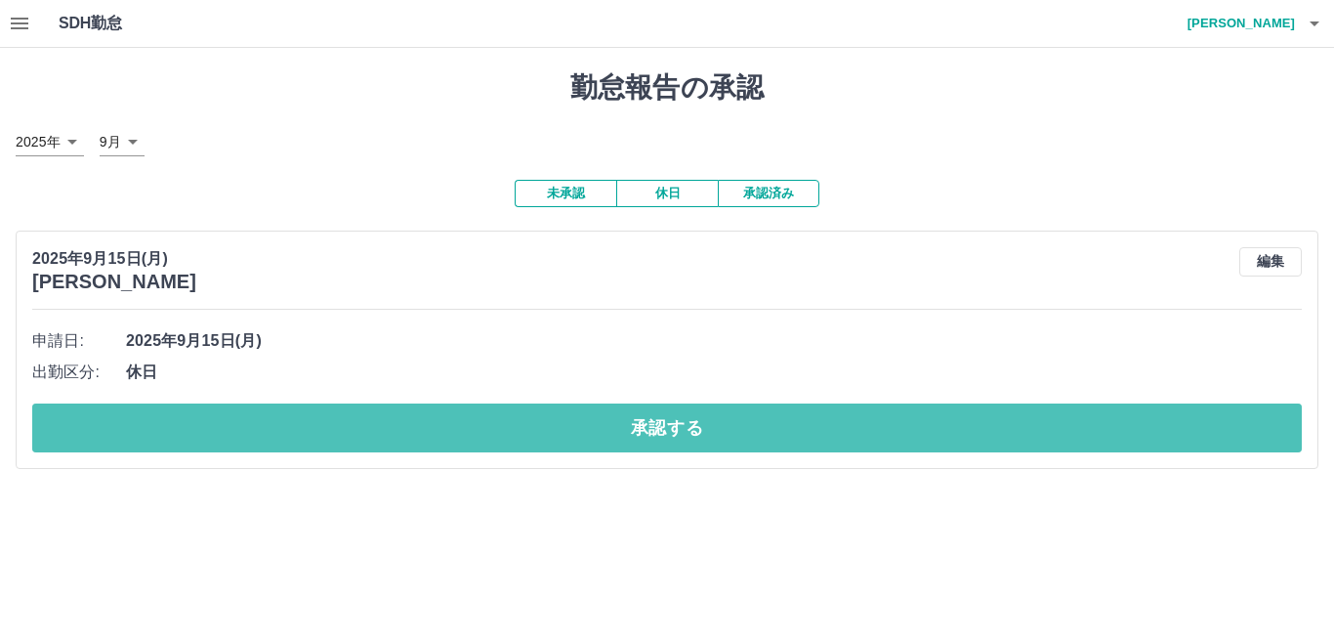
click at [534, 440] on button "承認する" at bounding box center [667, 427] width 1270 height 49
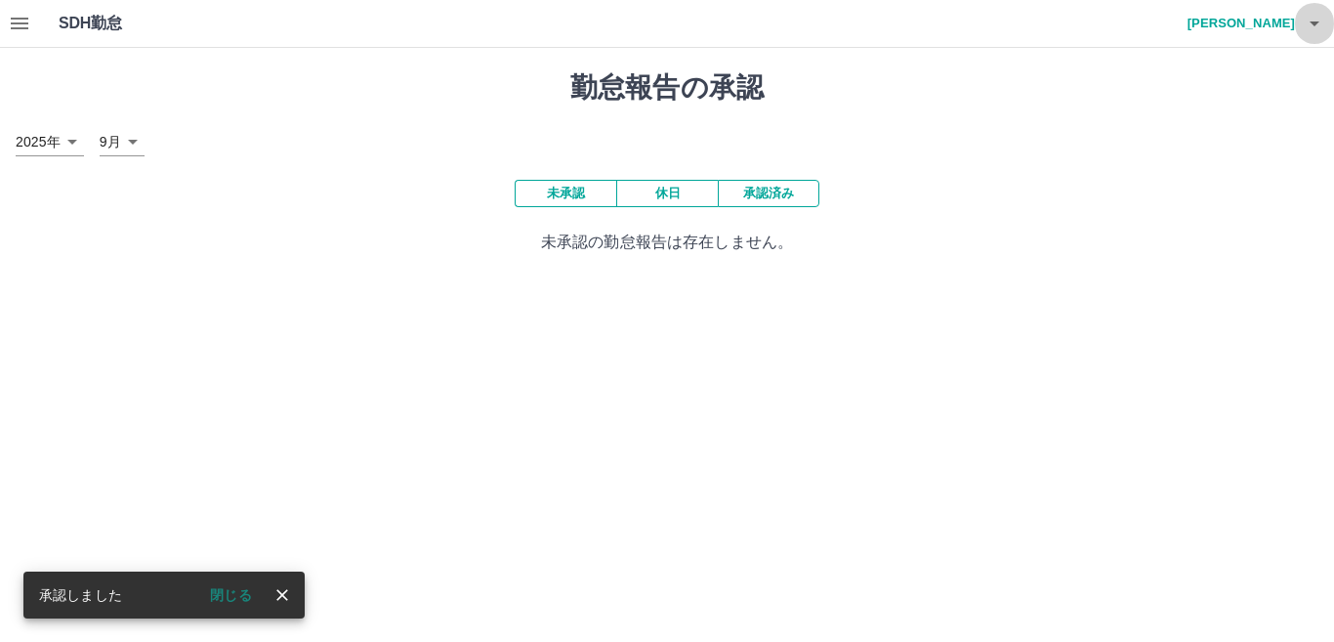
click at [1316, 30] on icon "button" at bounding box center [1314, 23] width 23 height 23
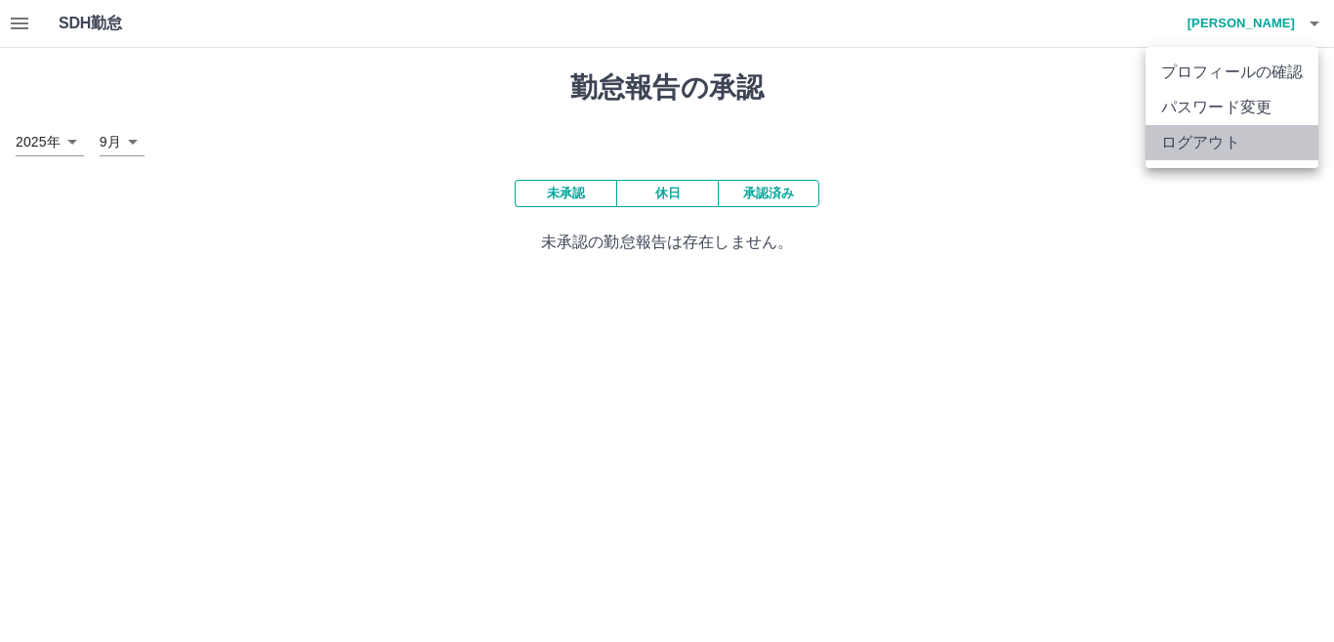
click at [1228, 141] on li "ログアウト" at bounding box center [1232, 142] width 173 height 35
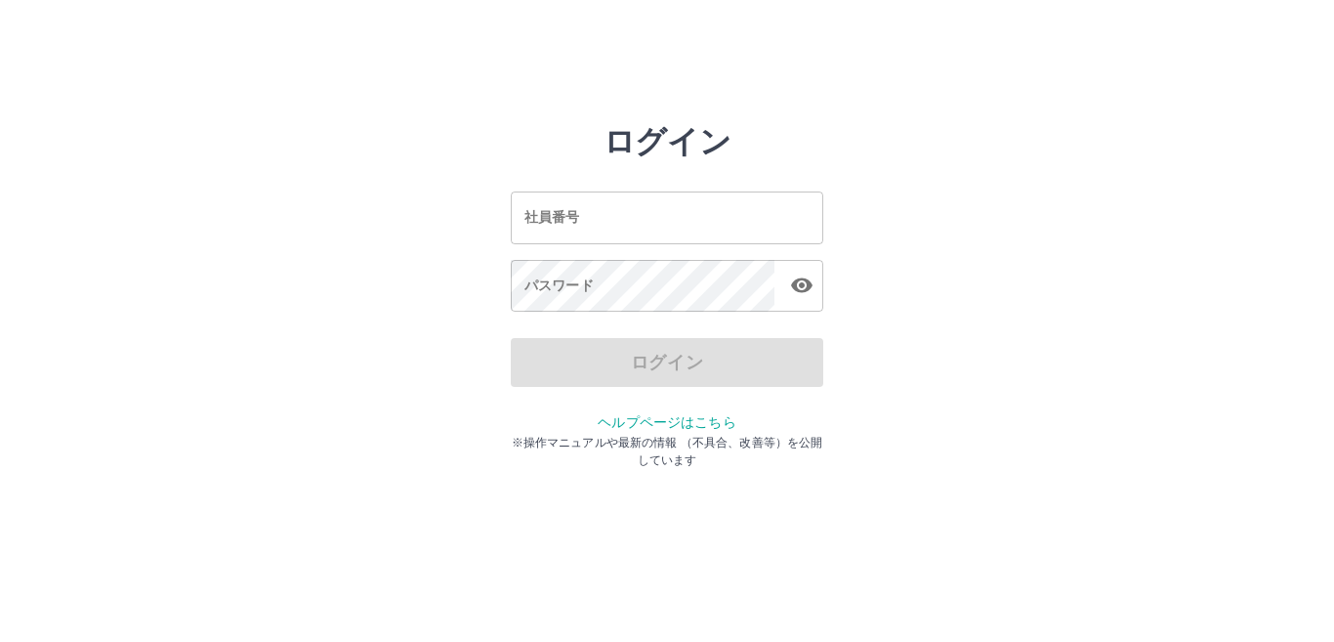
click at [628, 210] on input "社員番号" at bounding box center [667, 217] width 313 height 52
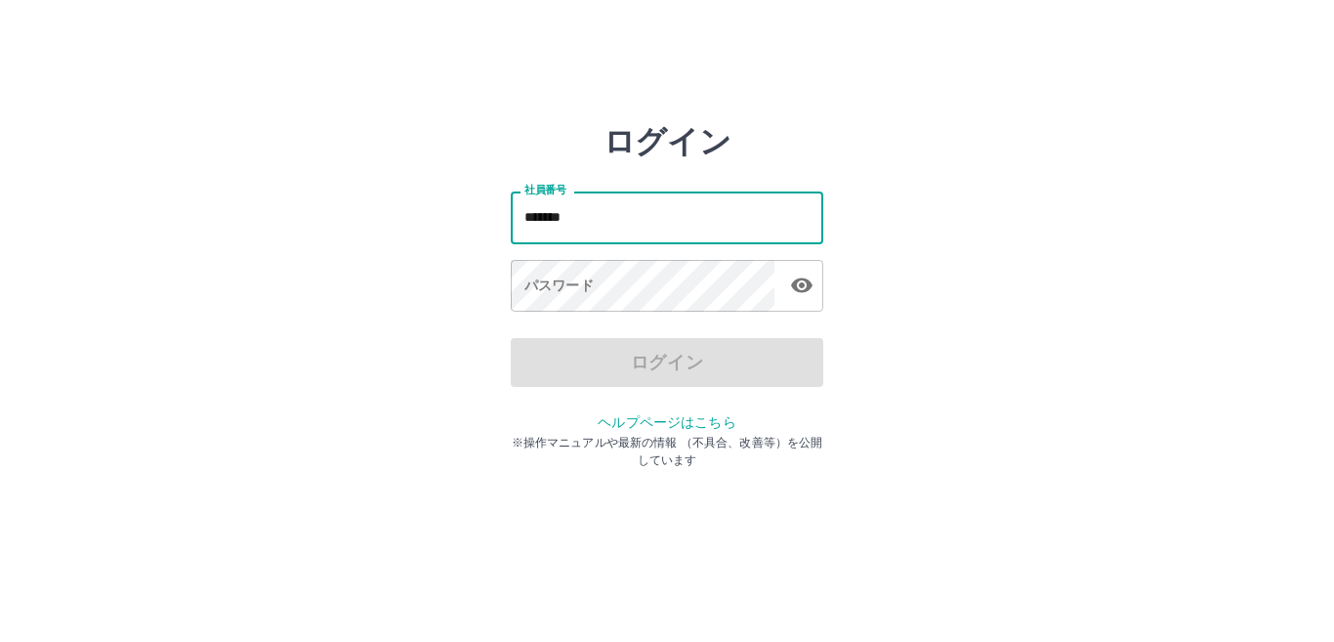
type input "*******"
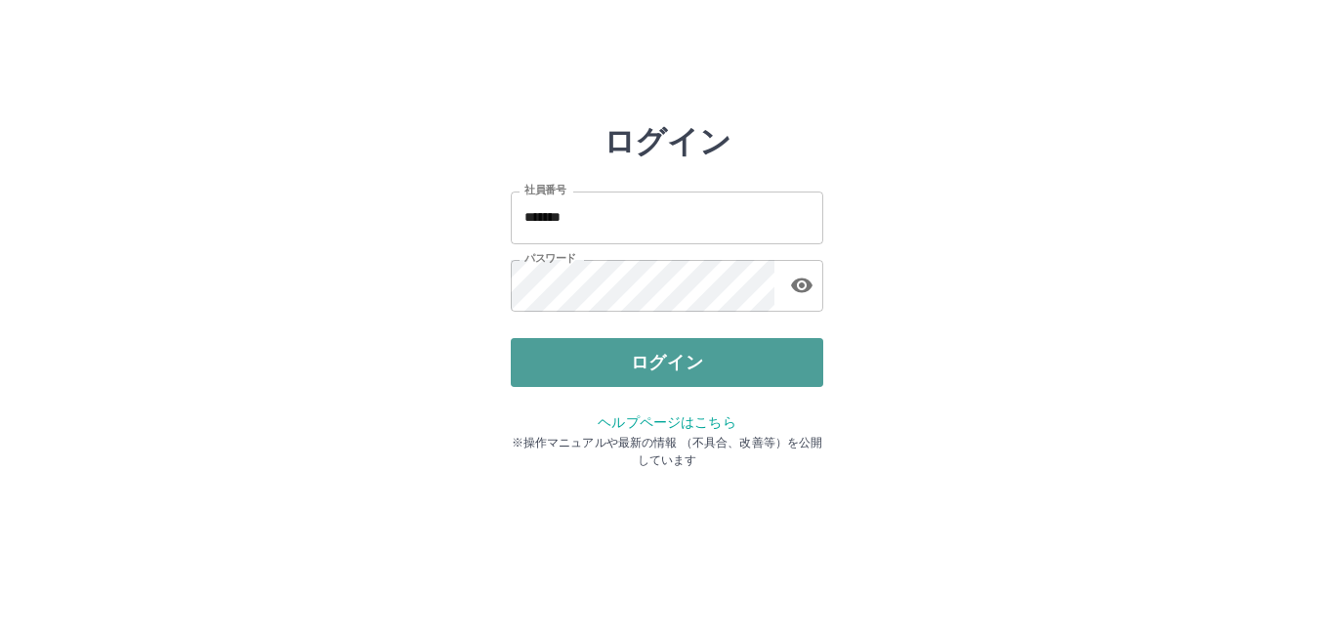
click at [555, 356] on button "ログイン" at bounding box center [667, 362] width 313 height 49
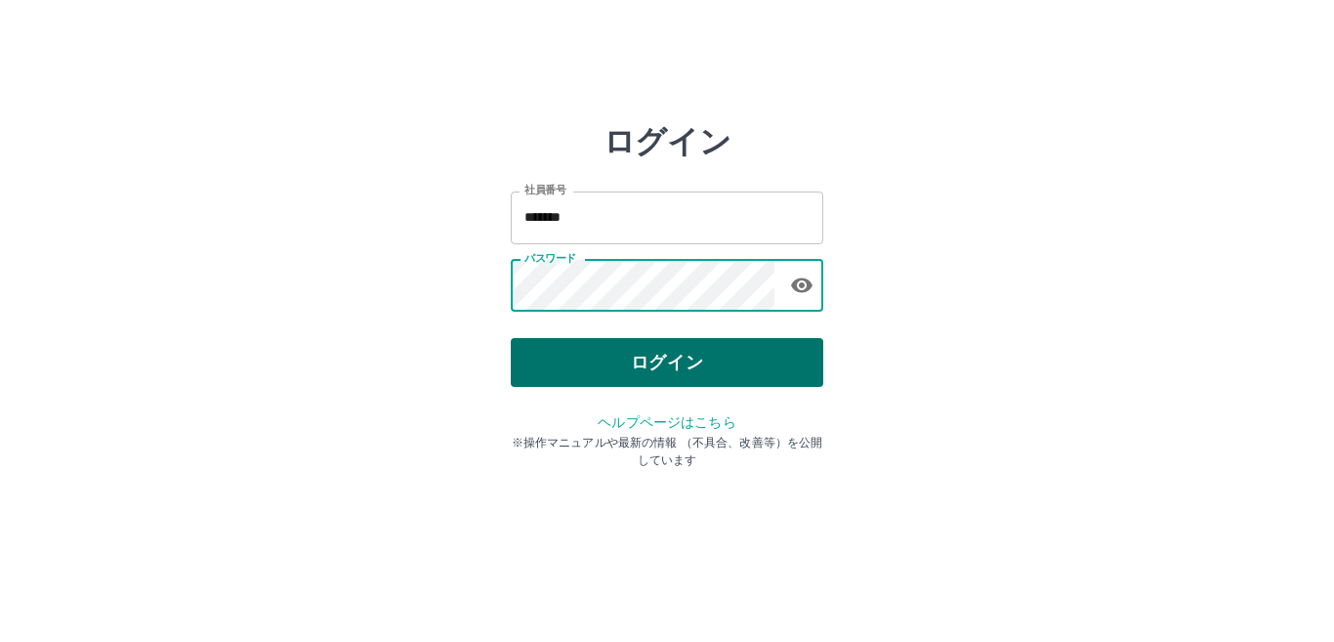
click at [680, 360] on button "ログイン" at bounding box center [667, 362] width 313 height 49
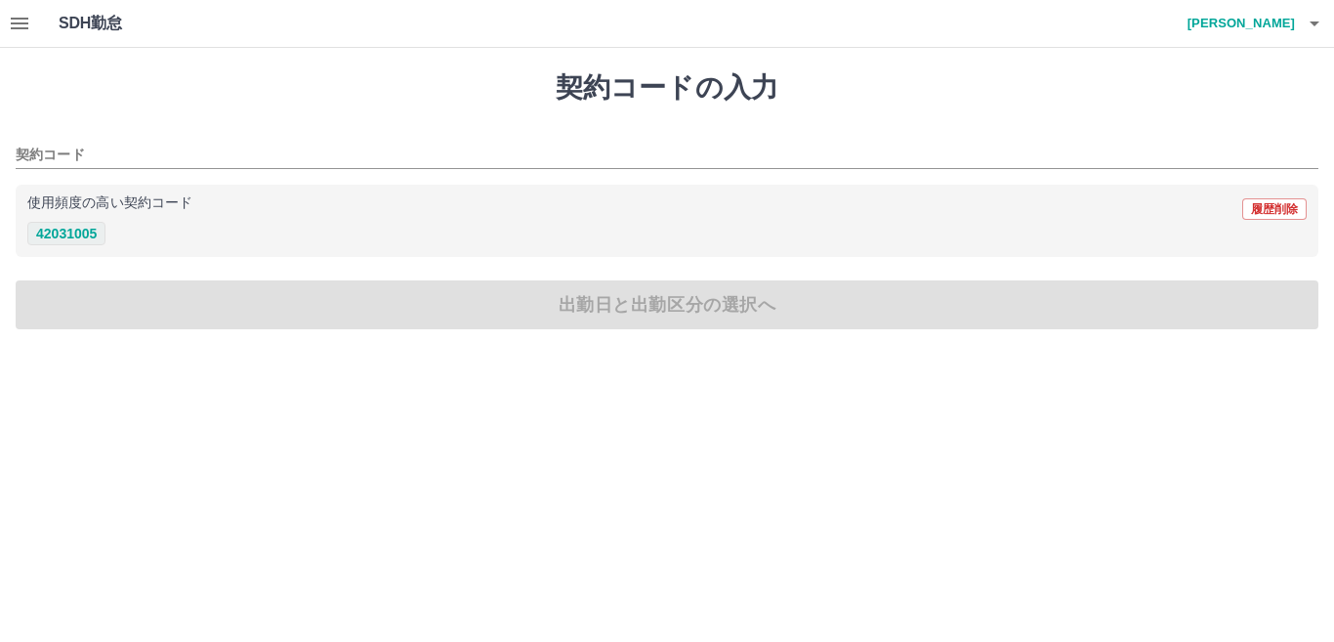
click at [77, 236] on button "42031005" at bounding box center [66, 233] width 78 height 23
type input "********"
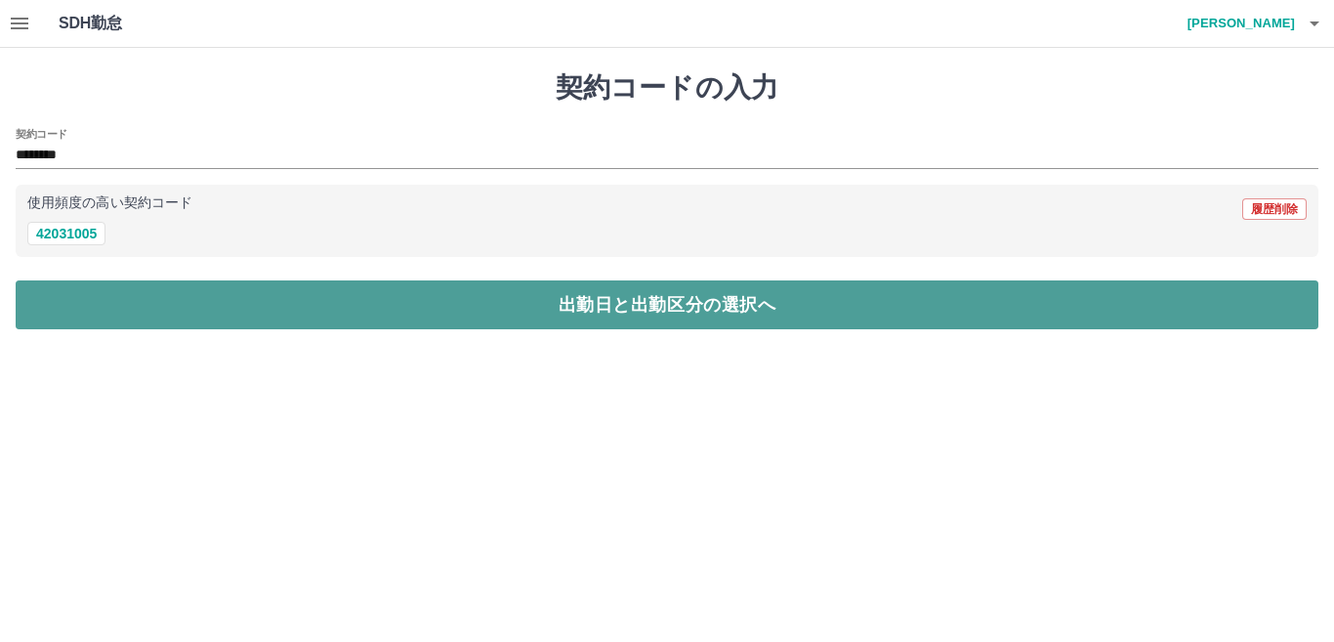
click at [134, 318] on button "出勤日と出勤区分の選択へ" at bounding box center [667, 304] width 1303 height 49
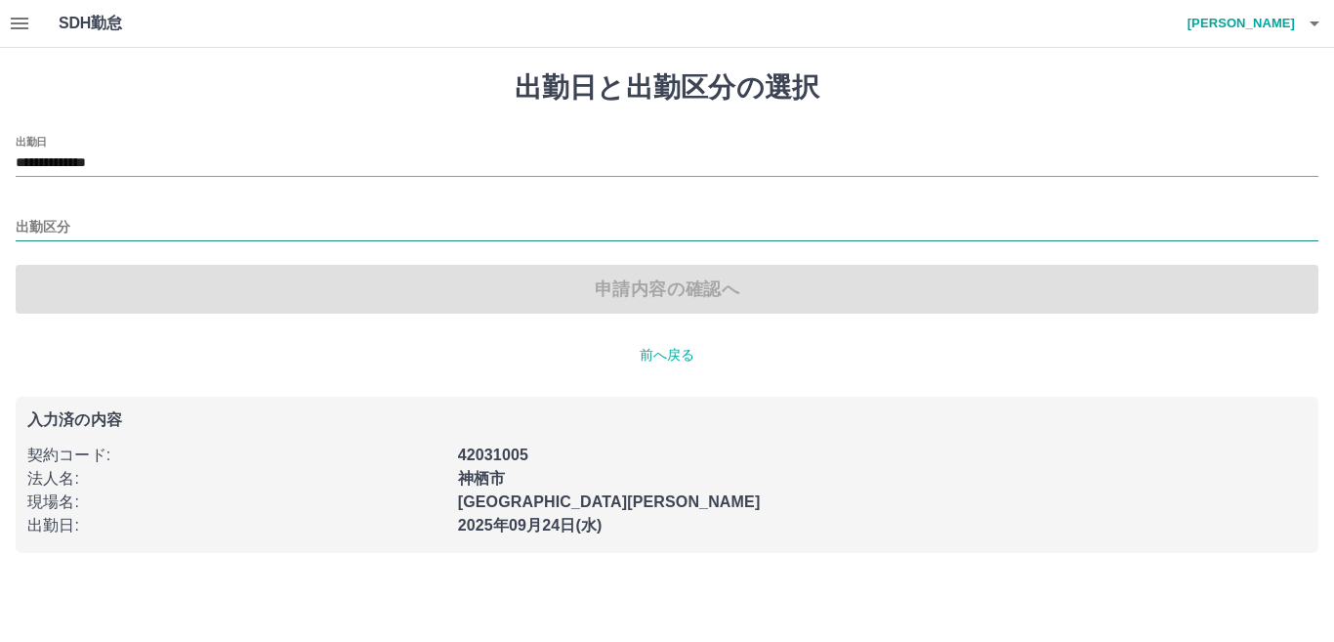
click at [76, 222] on input "出勤区分" at bounding box center [667, 228] width 1303 height 24
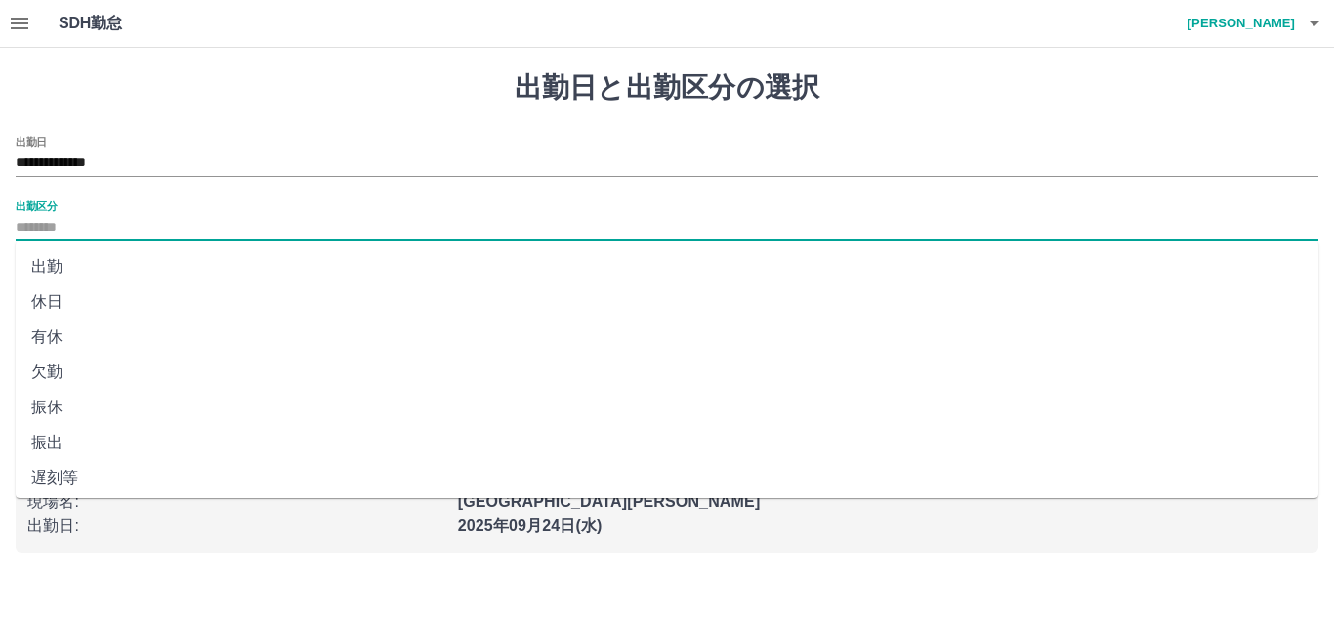
drag, startPoint x: 76, startPoint y: 337, endPoint x: 106, endPoint y: 338, distance: 30.3
click at [86, 338] on li "有休" at bounding box center [667, 336] width 1303 height 35
type input "**"
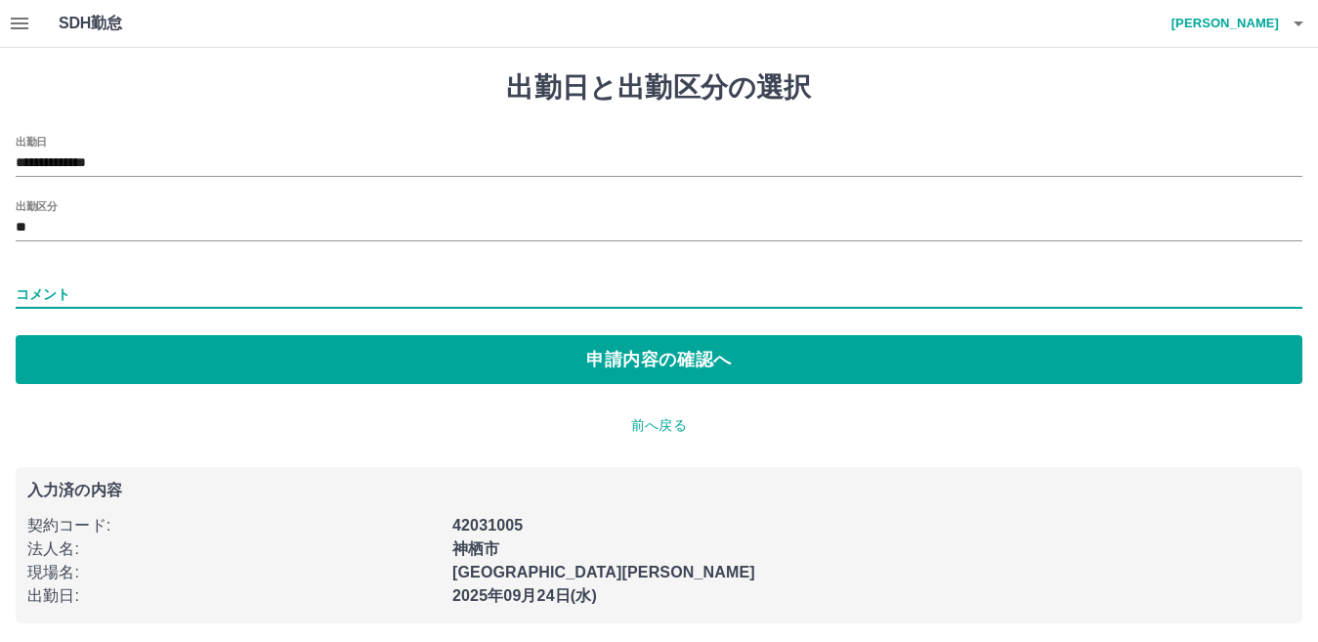
drag, startPoint x: 55, startPoint y: 280, endPoint x: 64, endPoint y: 290, distance: 13.8
click at [56, 281] on input "コメント" at bounding box center [659, 294] width 1286 height 28
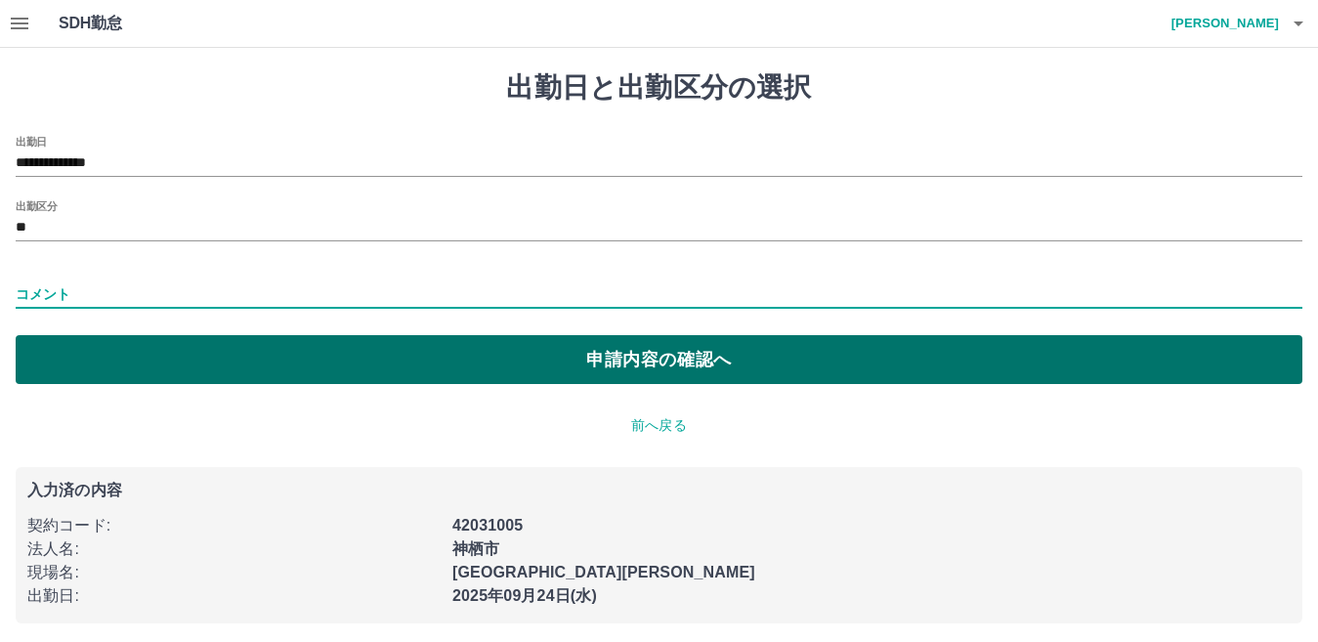
type input "******"
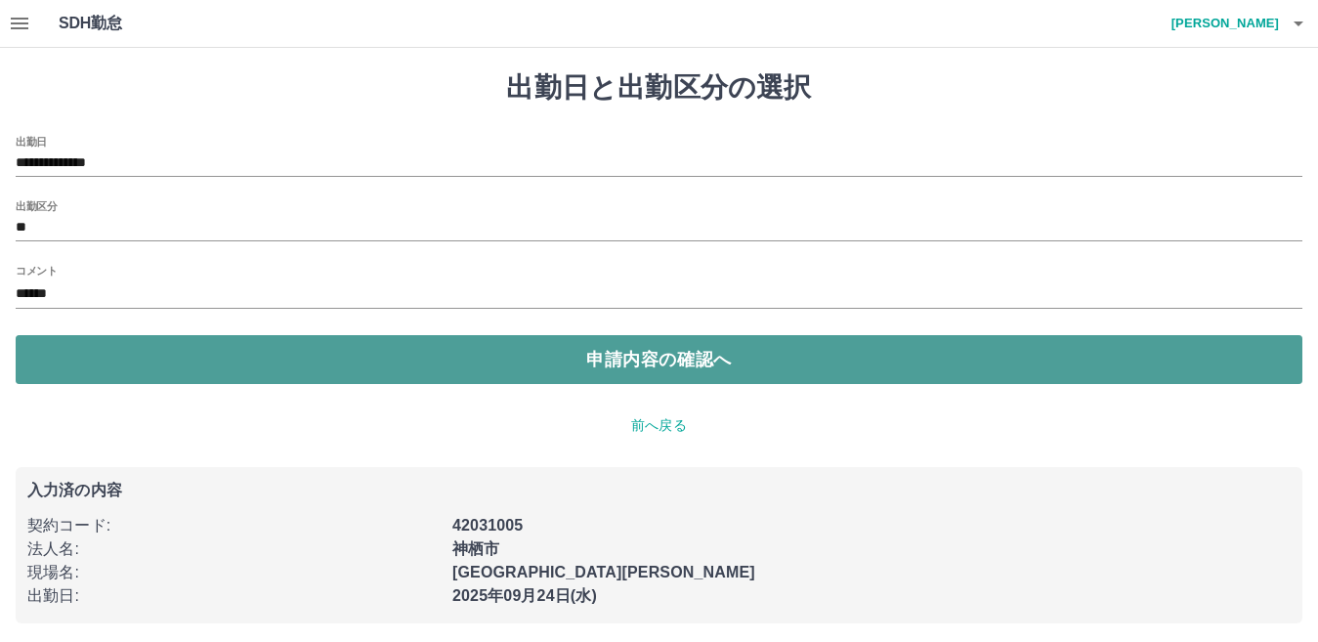
drag, startPoint x: 362, startPoint y: 382, endPoint x: 376, endPoint y: 378, distance: 14.2
click at [364, 382] on button "申請内容の確認へ" at bounding box center [659, 359] width 1286 height 49
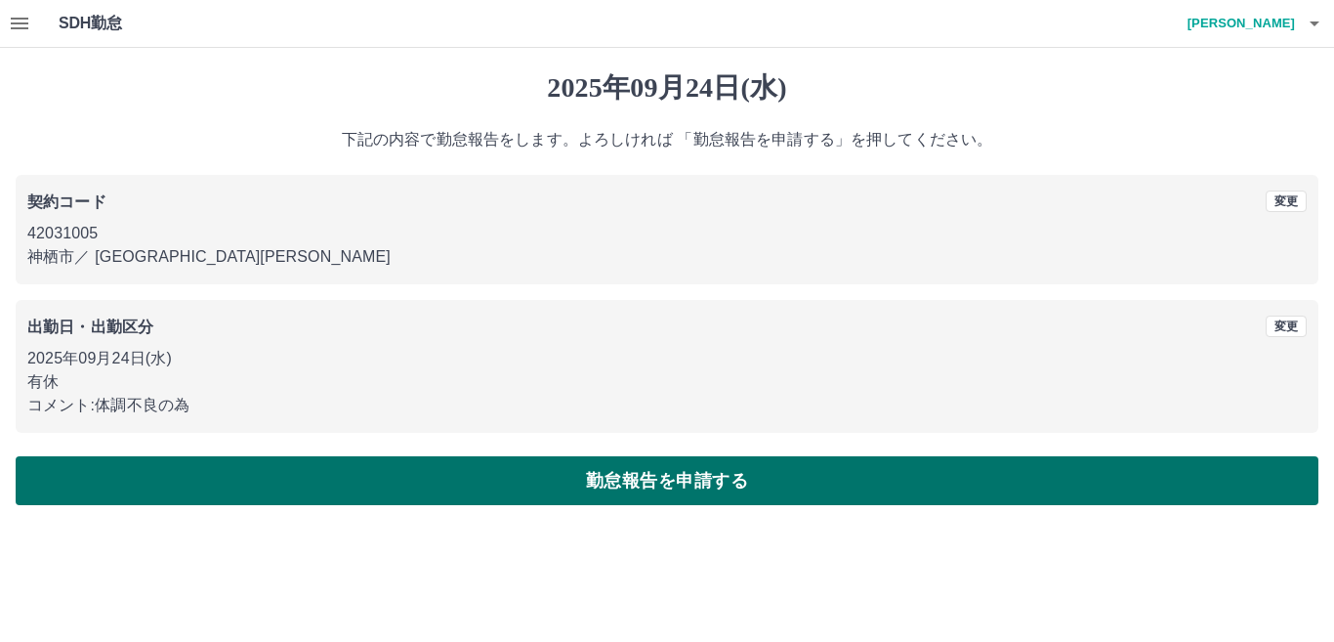
drag, startPoint x: 739, startPoint y: 490, endPoint x: 754, endPoint y: 495, distance: 15.4
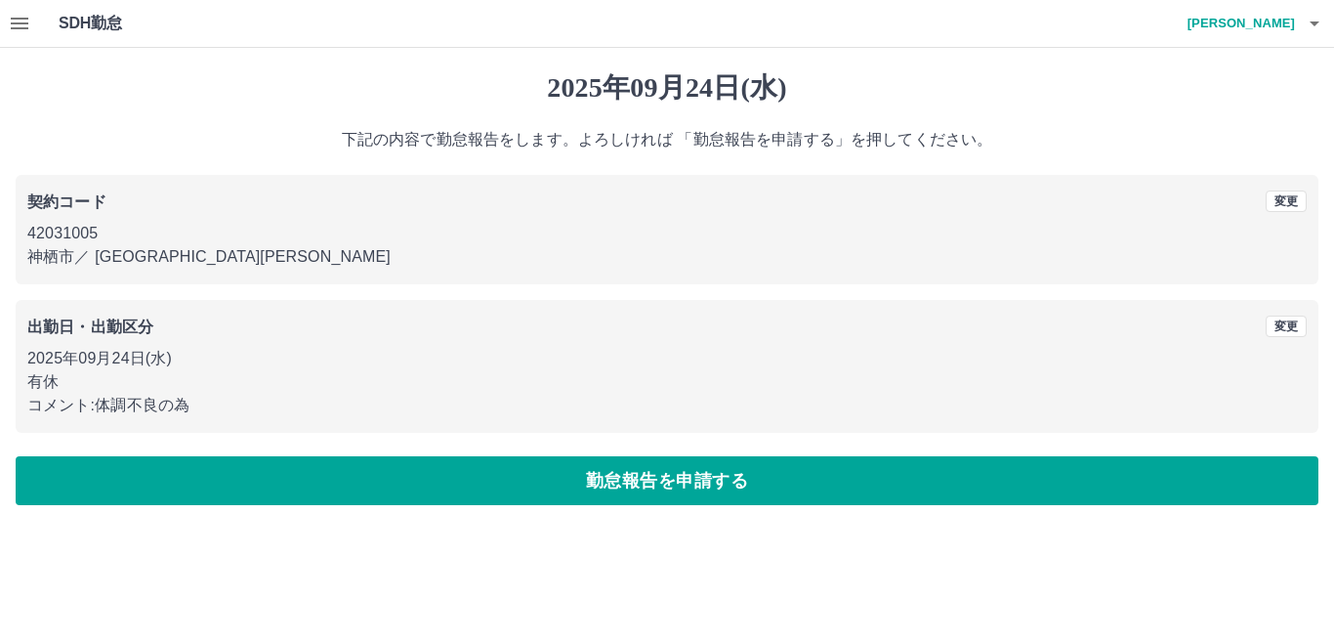
click at [740, 490] on button "勤怠報告を申請する" at bounding box center [667, 480] width 1303 height 49
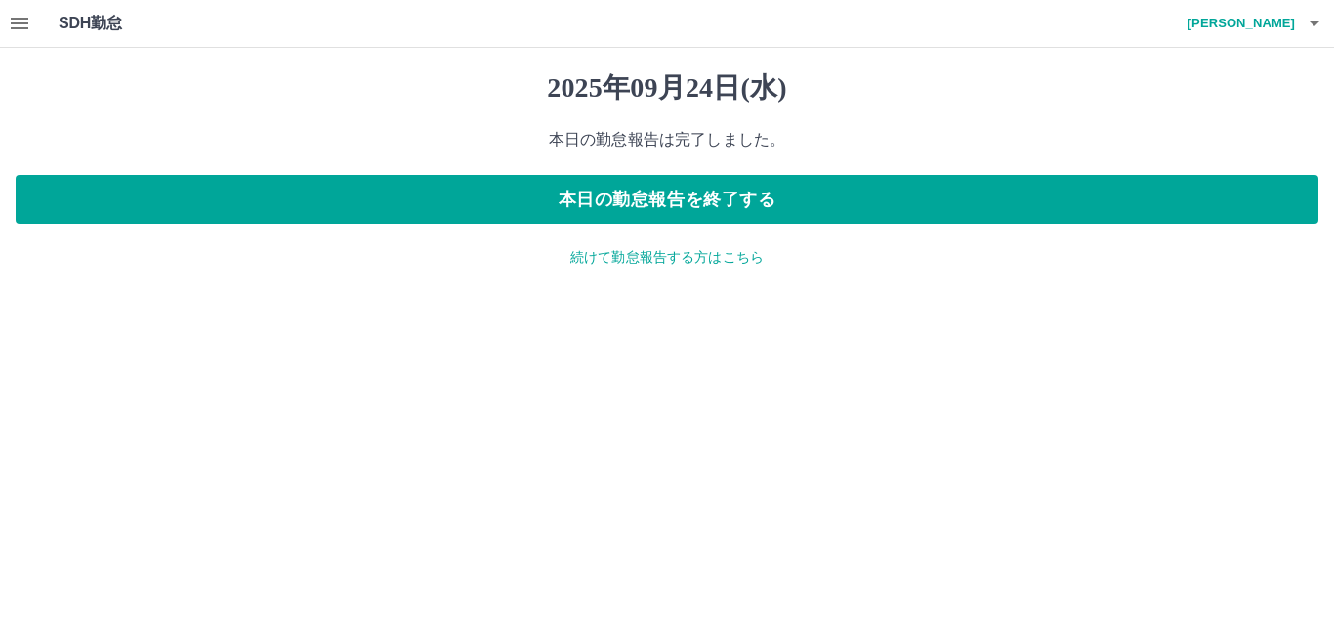
click at [634, 262] on p "続けて勤怠報告する方はこちら" at bounding box center [667, 257] width 1303 height 21
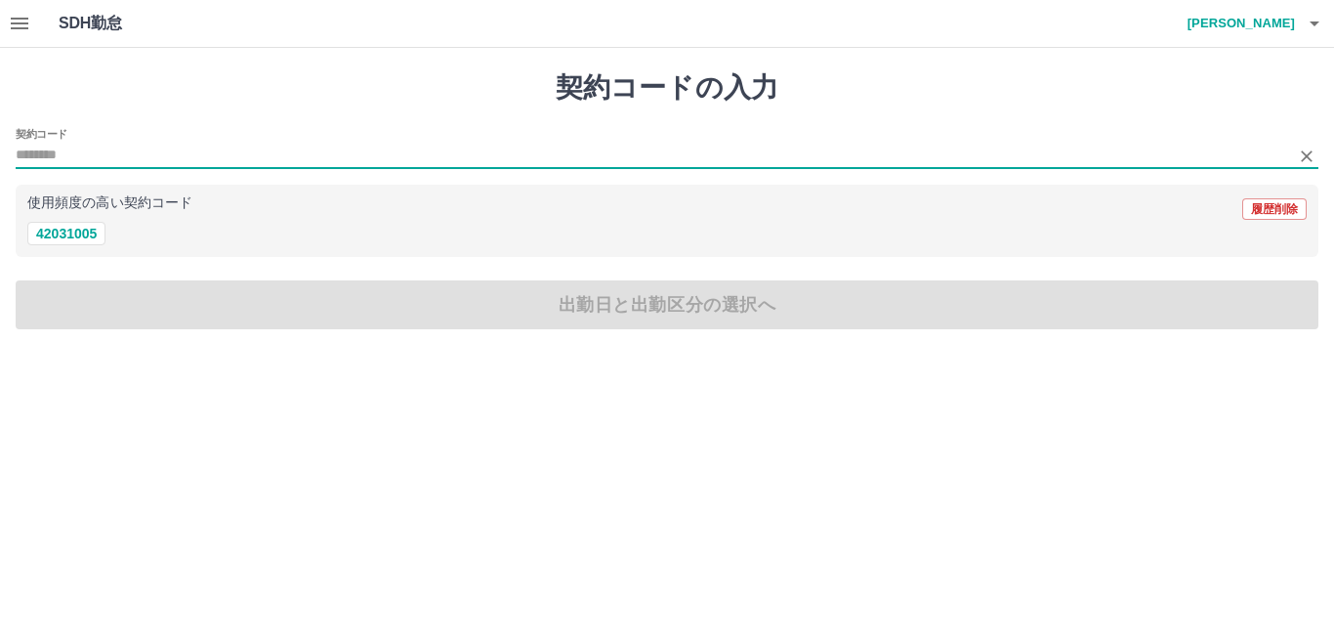
click at [107, 149] on input "契約コード" at bounding box center [653, 156] width 1274 height 24
click at [95, 236] on button "42031005" at bounding box center [66, 233] width 78 height 23
type input "********"
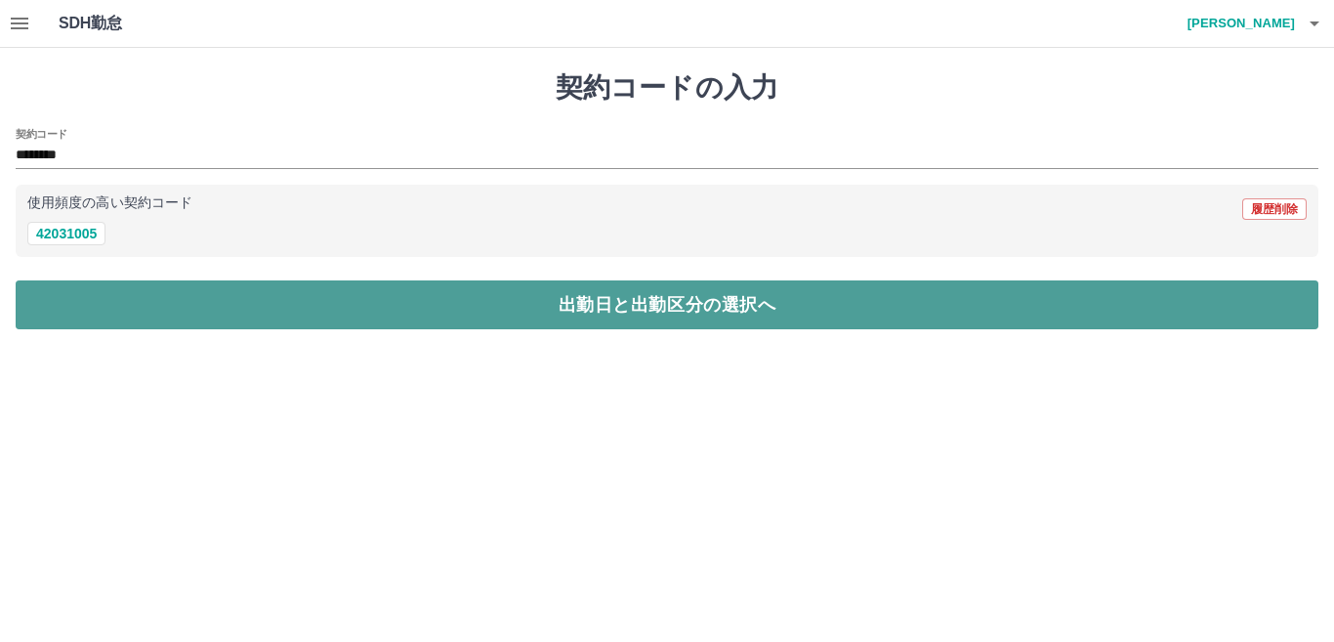
click at [131, 307] on button "出勤日と出勤区分の選択へ" at bounding box center [667, 304] width 1303 height 49
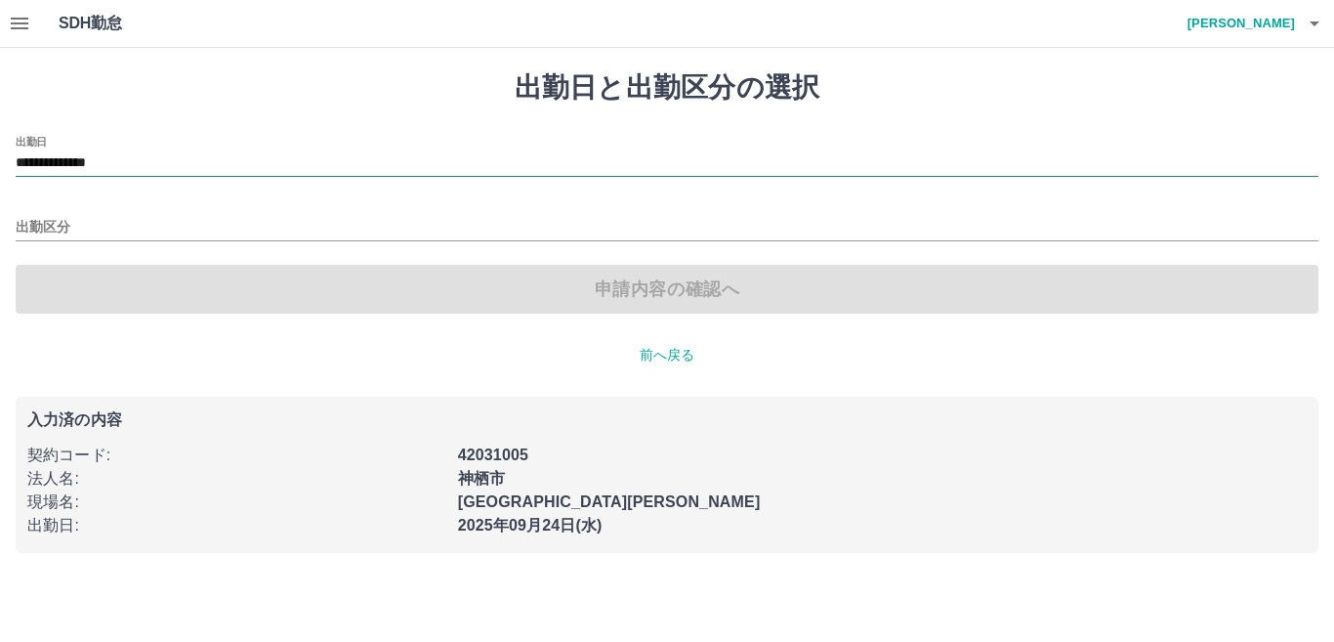
click at [152, 164] on input "**********" at bounding box center [667, 163] width 1303 height 24
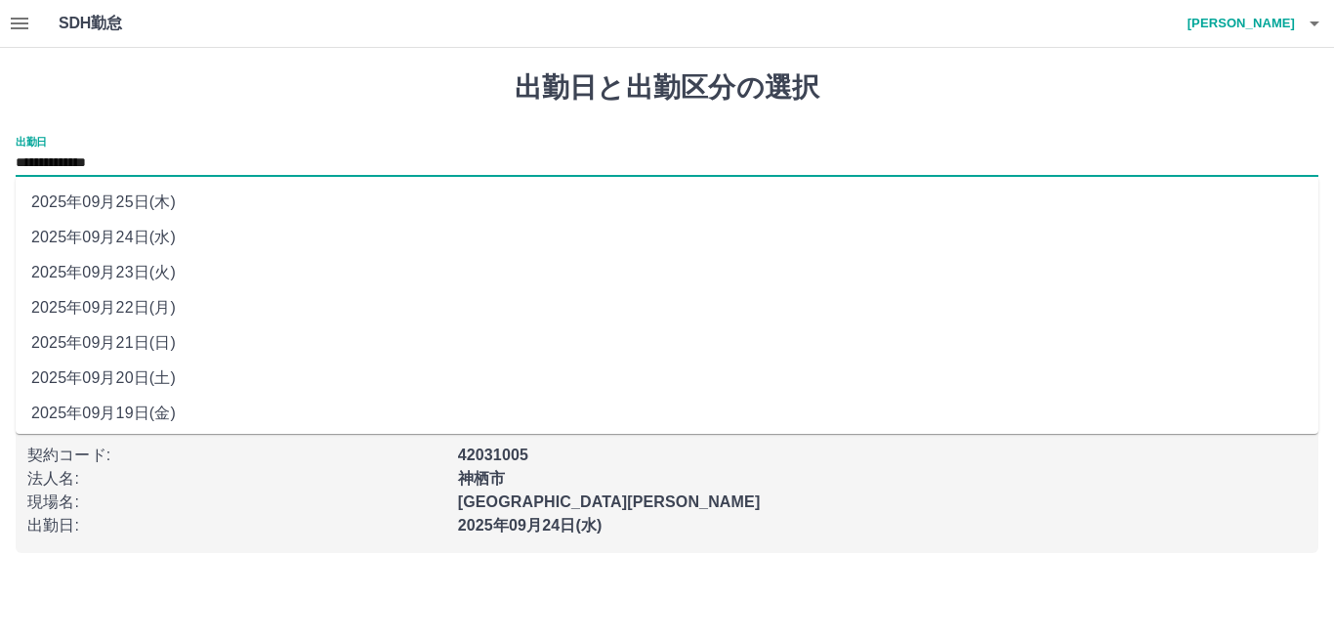
click at [130, 203] on li "2025年09月25日(木)" at bounding box center [667, 202] width 1303 height 35
type input "**********"
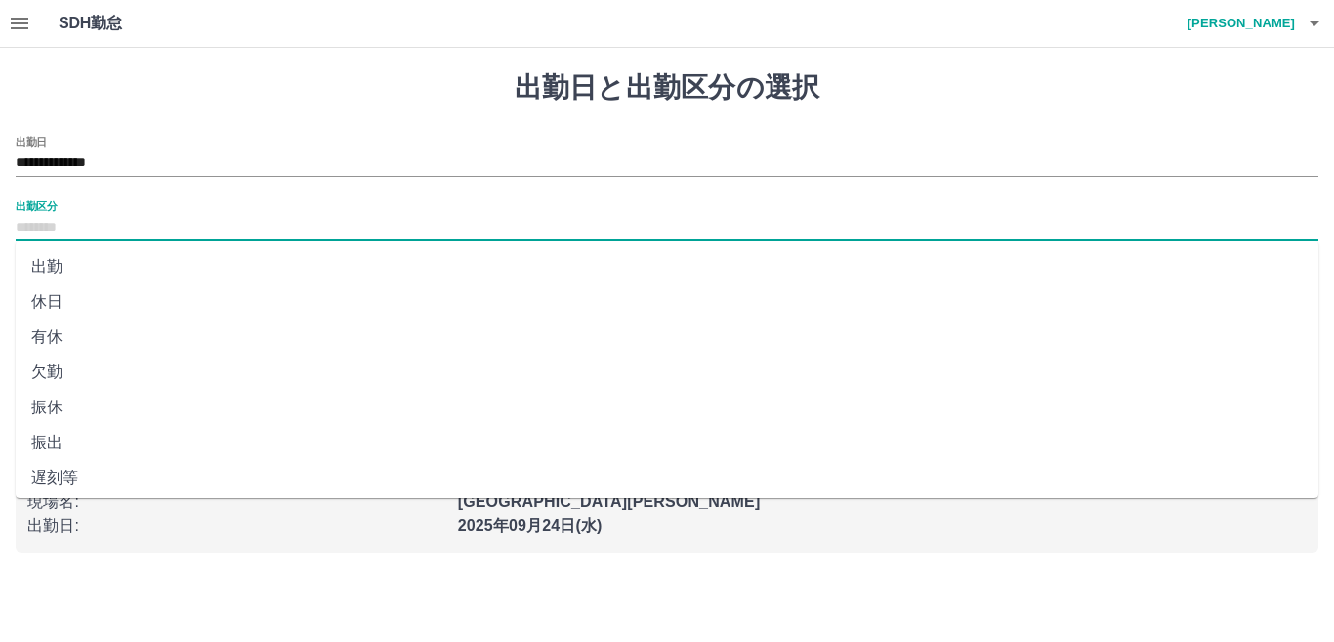
drag, startPoint x: 86, startPoint y: 226, endPoint x: 87, endPoint y: 251, distance: 25.4
click at [86, 227] on input "出勤区分" at bounding box center [667, 228] width 1303 height 24
click at [56, 331] on li "有休" at bounding box center [667, 336] width 1303 height 35
type input "**"
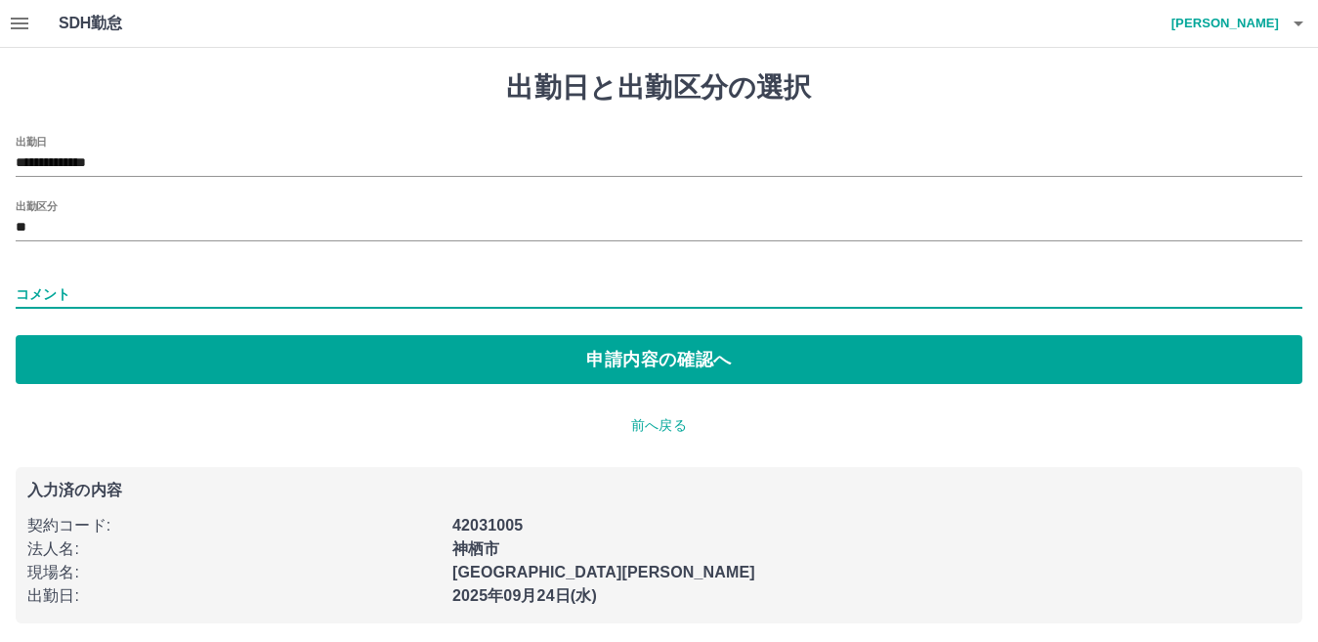
click at [86, 289] on input "コメント" at bounding box center [659, 294] width 1286 height 28
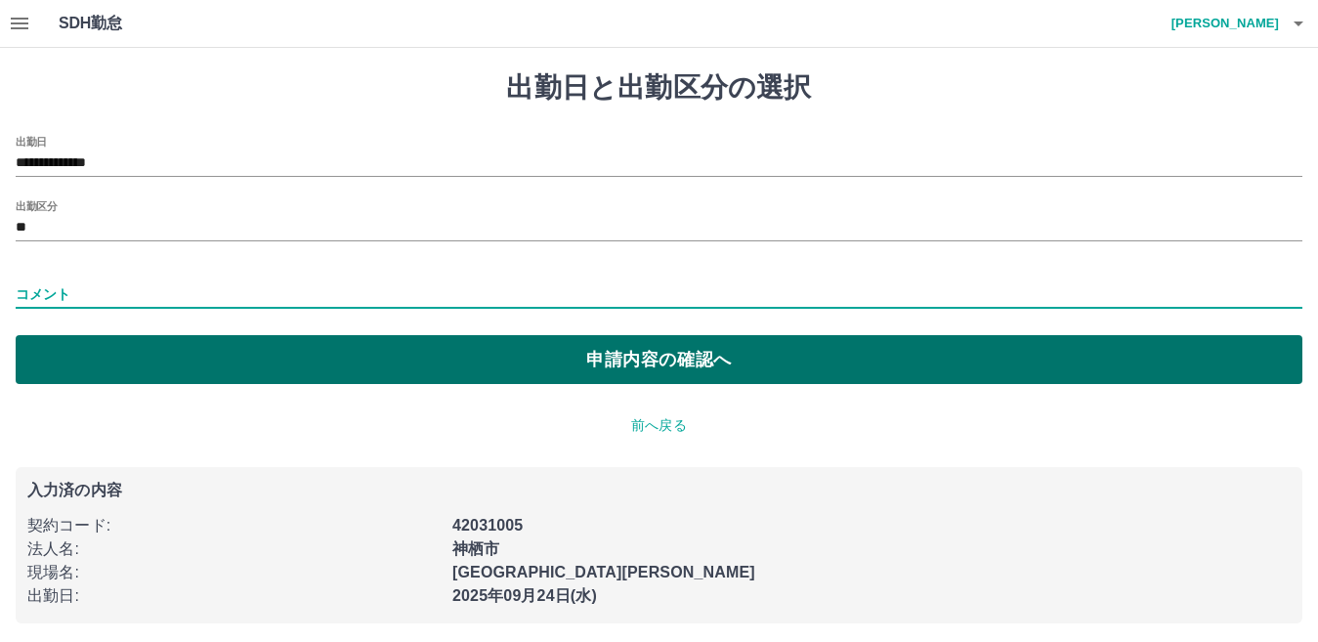
type input "******"
click at [304, 369] on button "申請内容の確認へ" at bounding box center [659, 359] width 1286 height 49
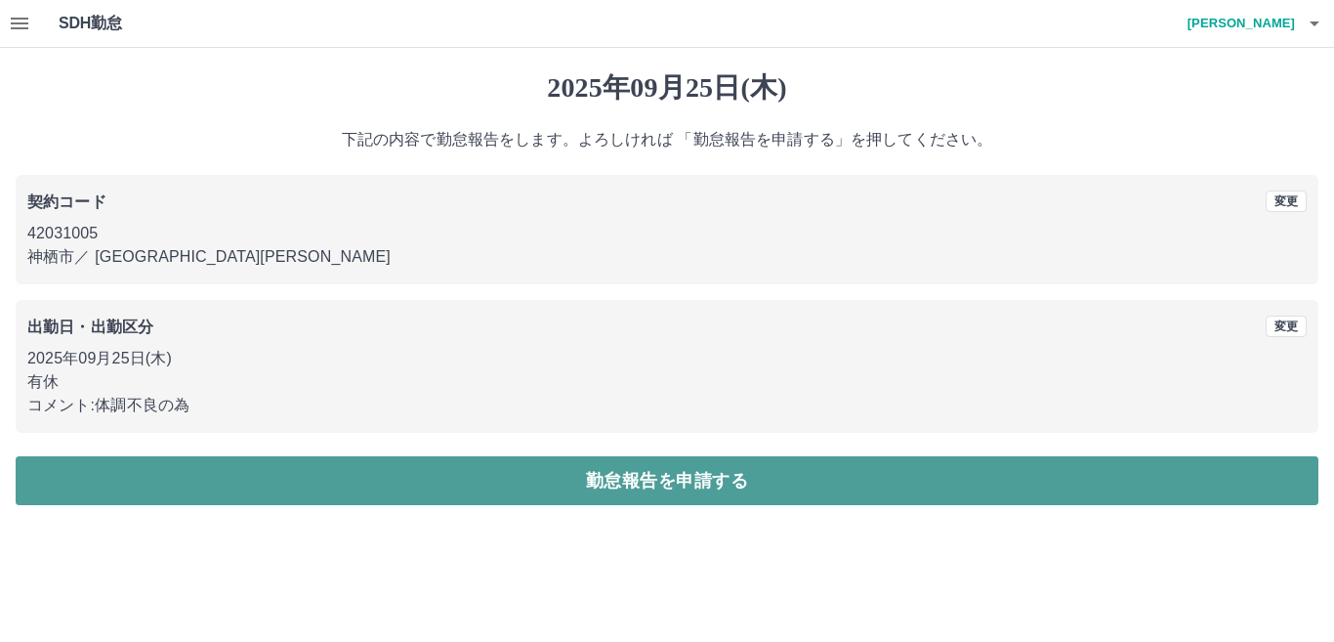
click at [701, 486] on button "勤怠報告を申請する" at bounding box center [667, 480] width 1303 height 49
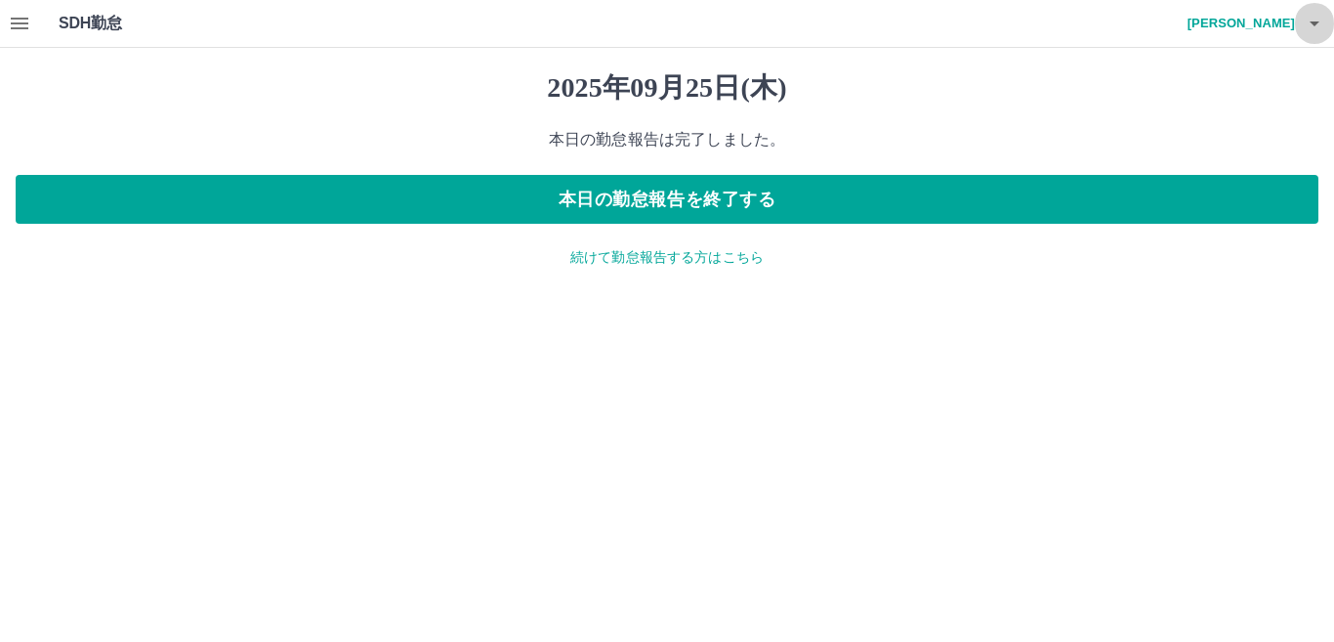
click at [1322, 32] on icon "button" at bounding box center [1314, 23] width 23 height 23
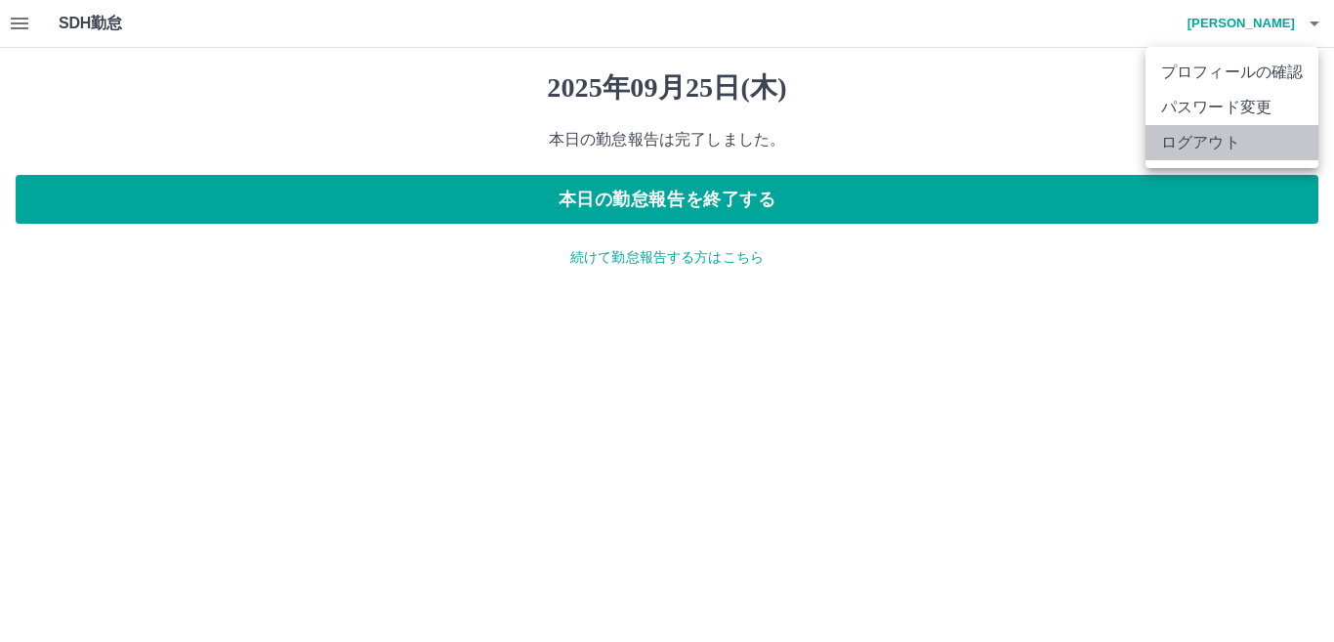
drag, startPoint x: 1231, startPoint y: 135, endPoint x: 1108, endPoint y: 118, distance: 124.2
click at [1230, 134] on li "ログアウト" at bounding box center [1232, 142] width 173 height 35
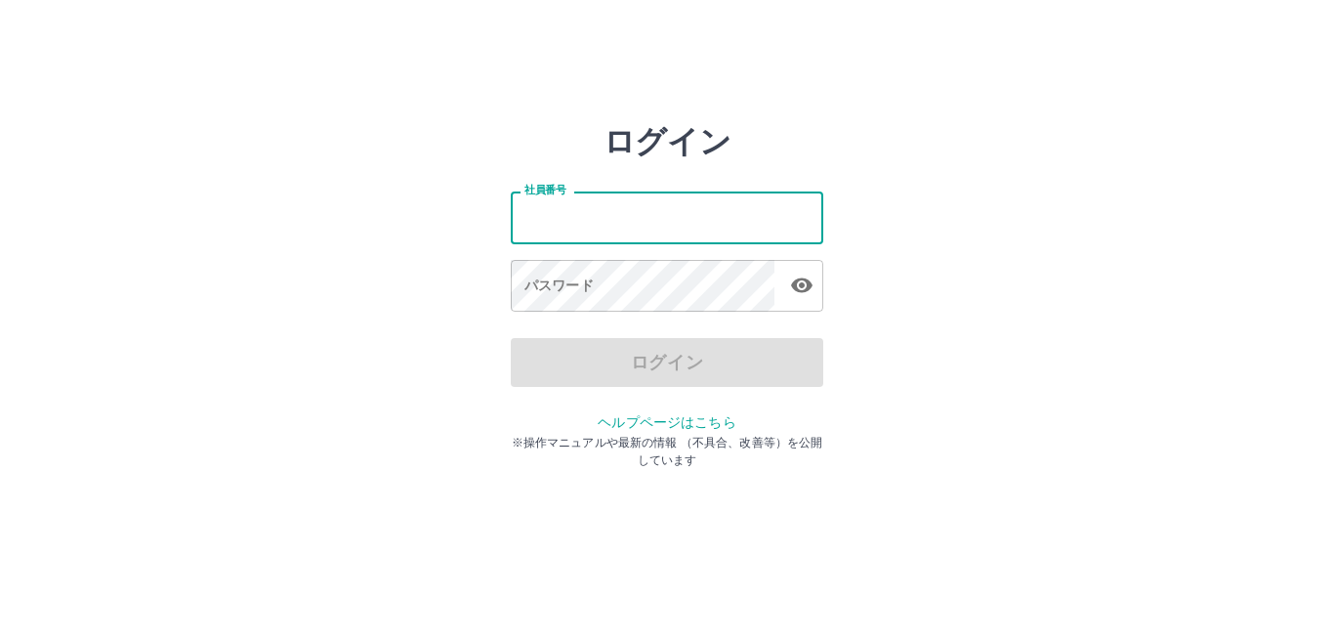
click at [621, 211] on input "社員番号" at bounding box center [667, 217] width 313 height 52
type input "*******"
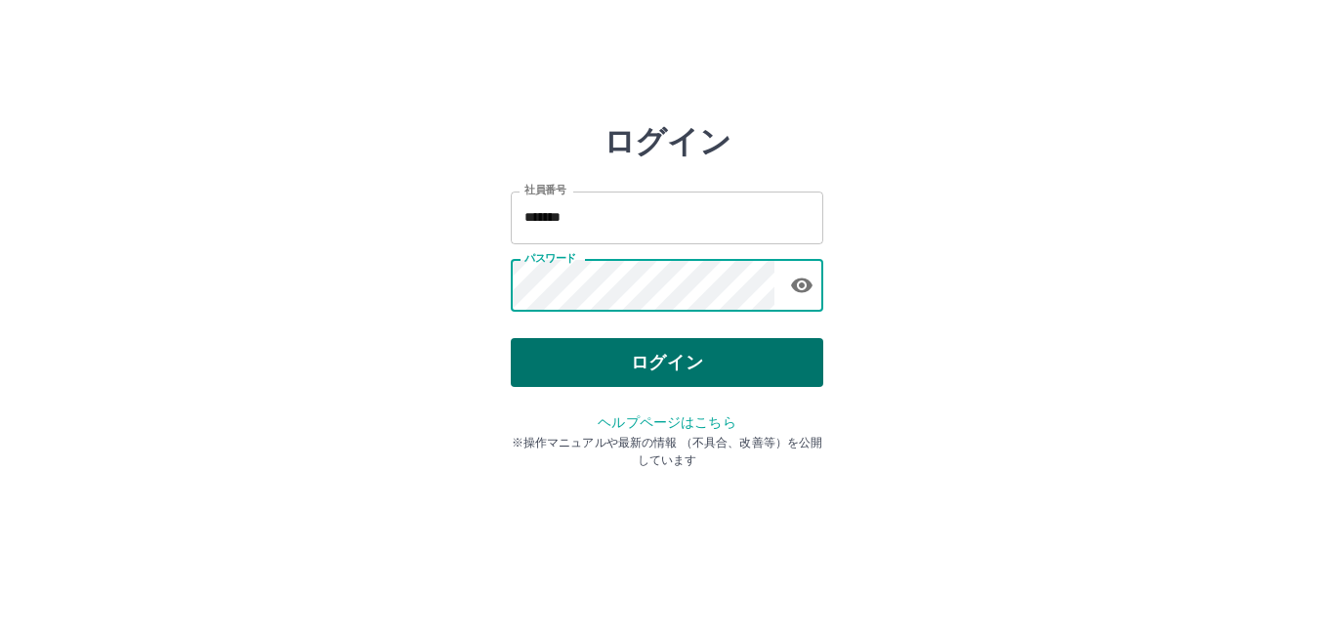
click at [604, 351] on button "ログイン" at bounding box center [667, 362] width 313 height 49
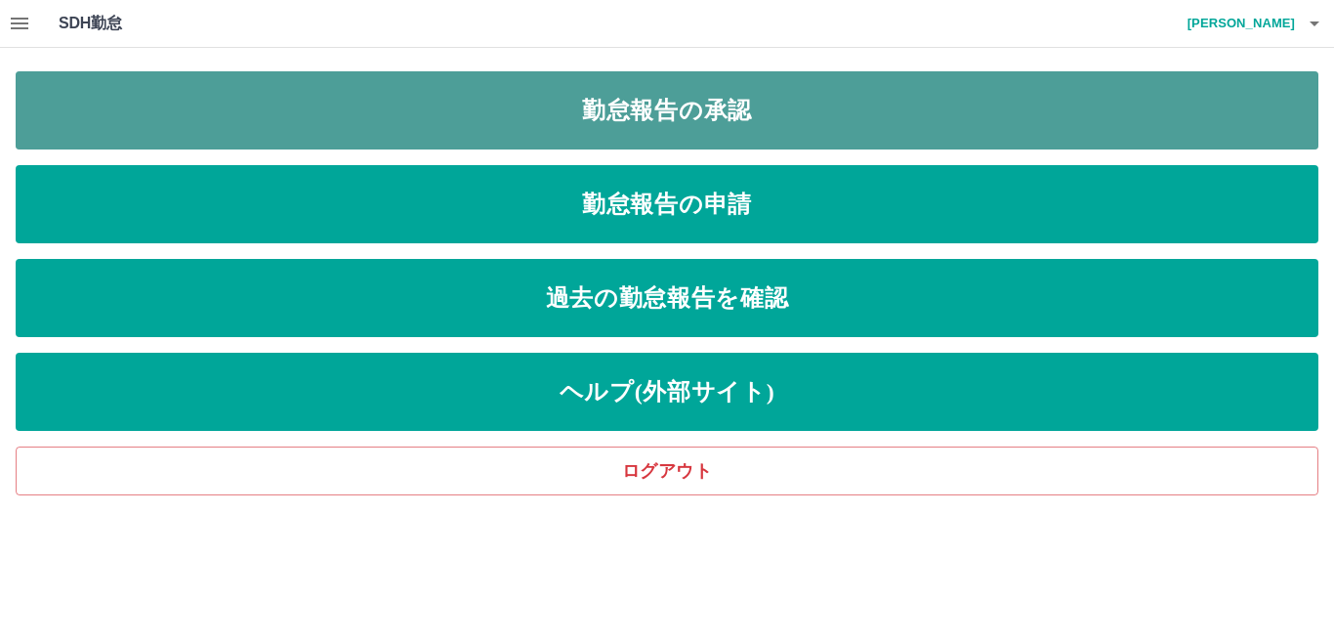
click at [534, 136] on link "勤怠報告の承認" at bounding box center [667, 110] width 1303 height 78
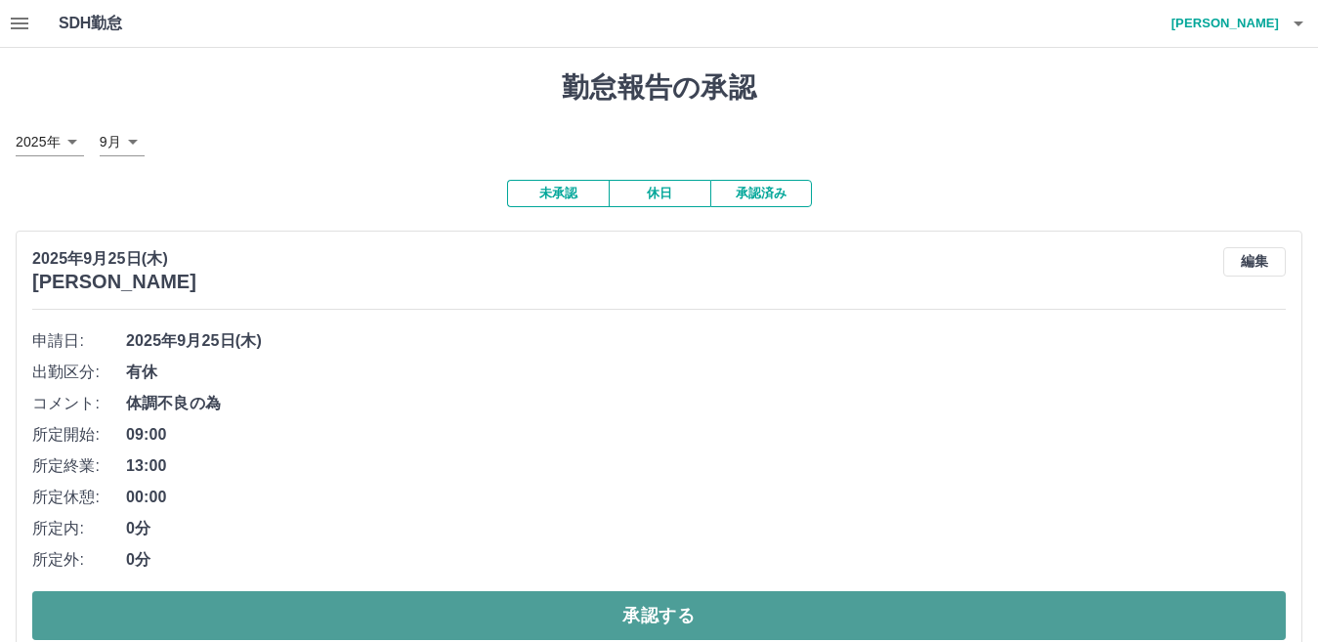
click at [671, 632] on button "承認する" at bounding box center [658, 615] width 1253 height 49
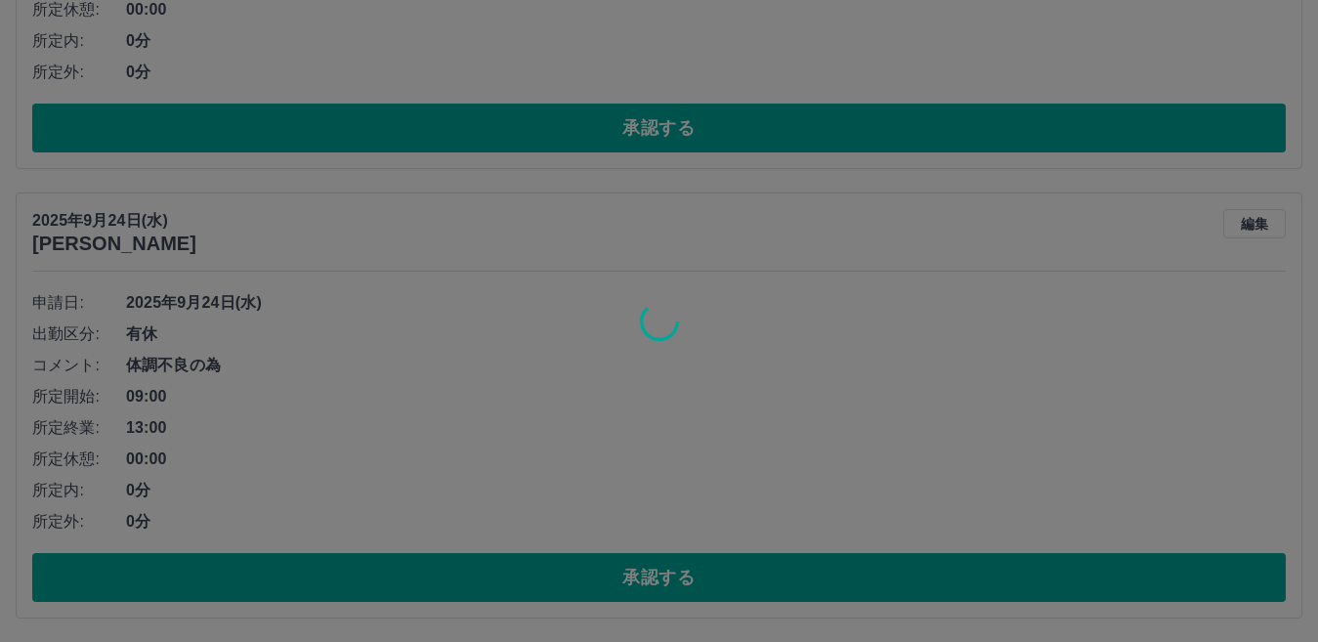
scroll to position [40, 0]
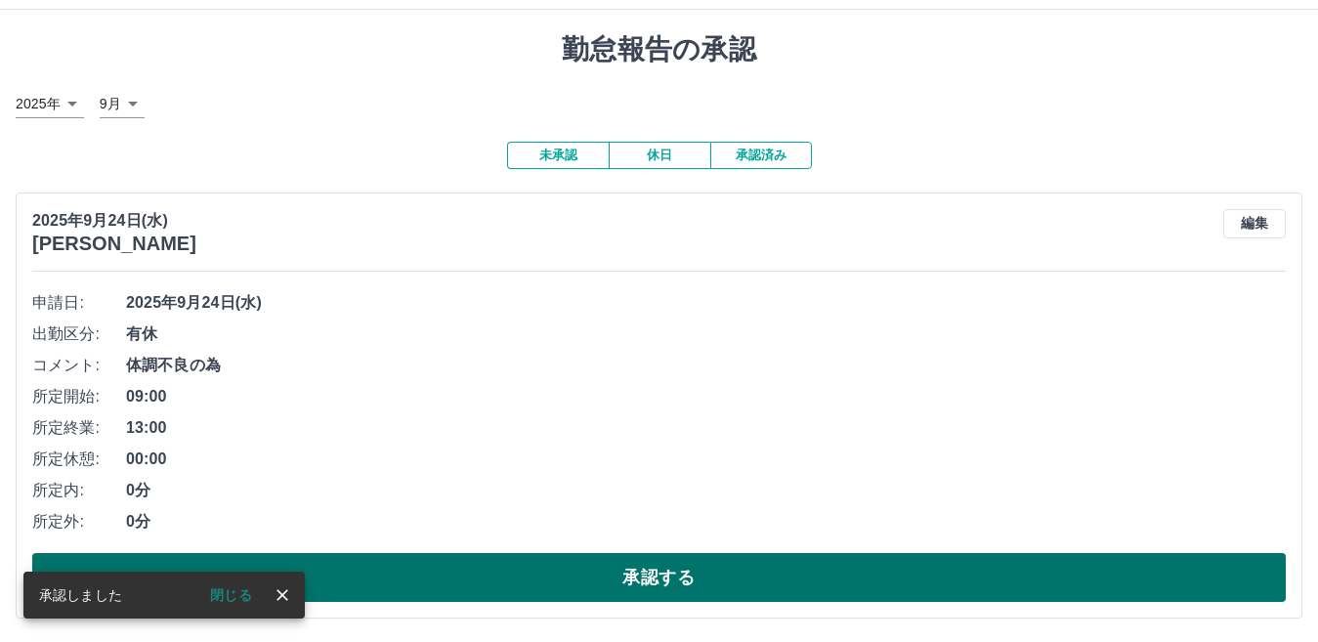
click at [650, 577] on button "承認する" at bounding box center [658, 577] width 1253 height 49
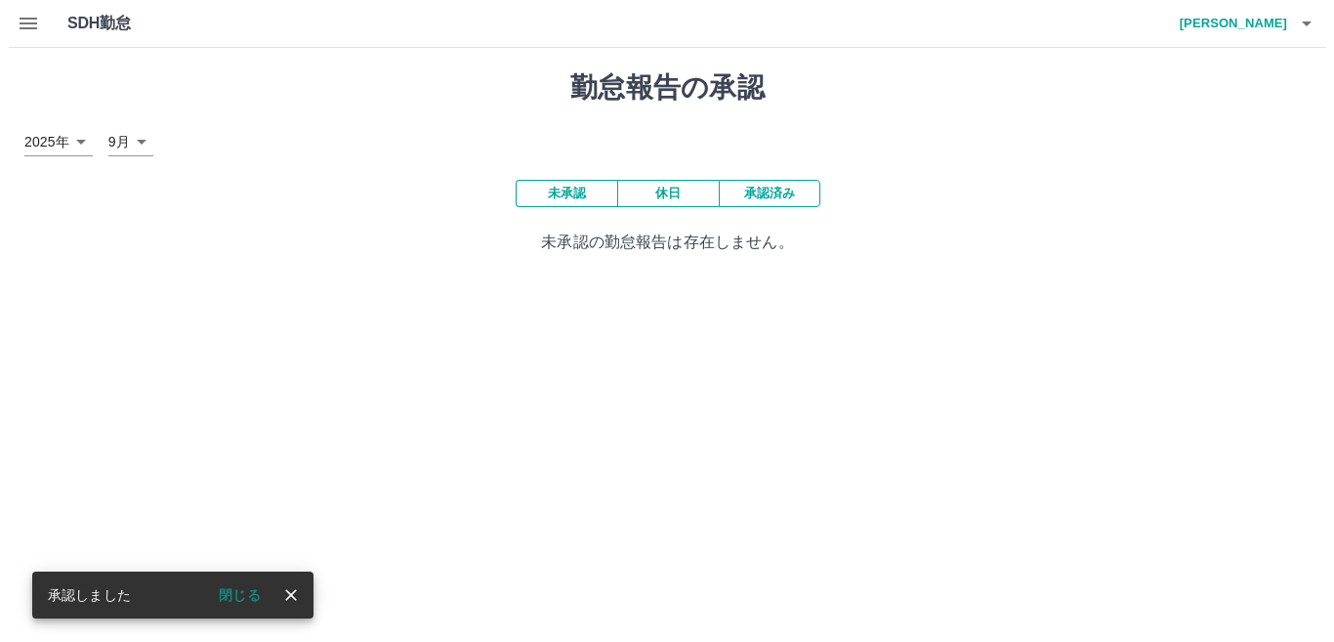
scroll to position [0, 0]
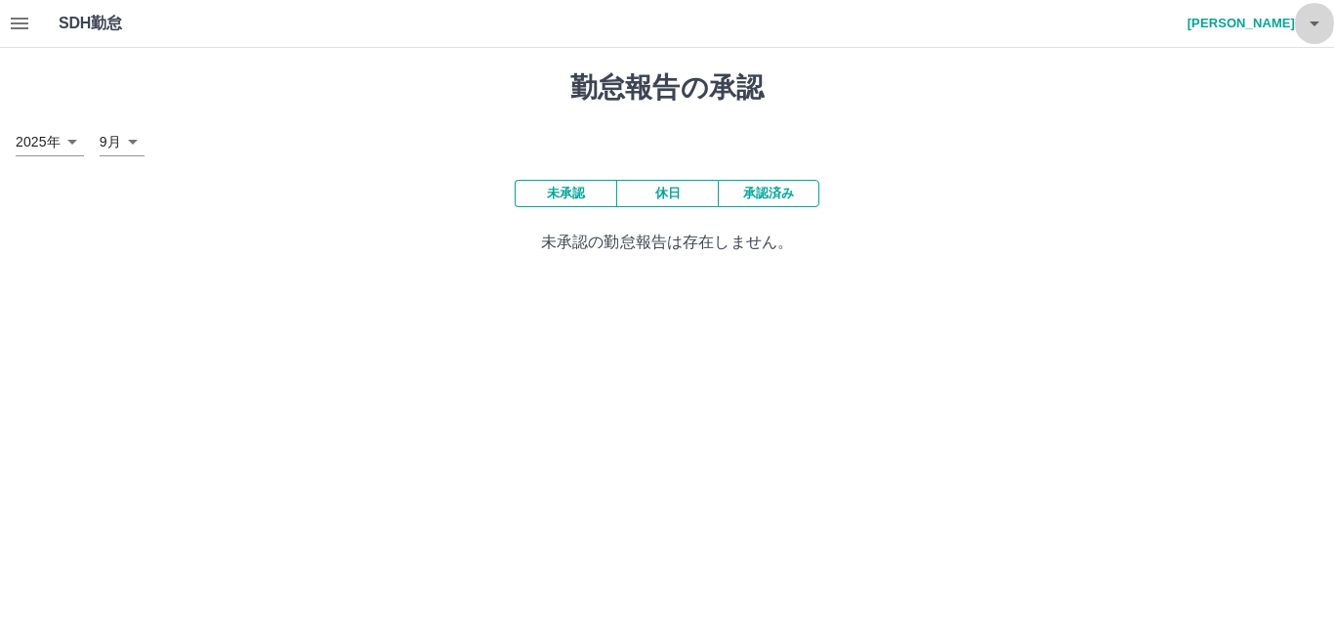
click at [1318, 30] on icon "button" at bounding box center [1314, 23] width 23 height 23
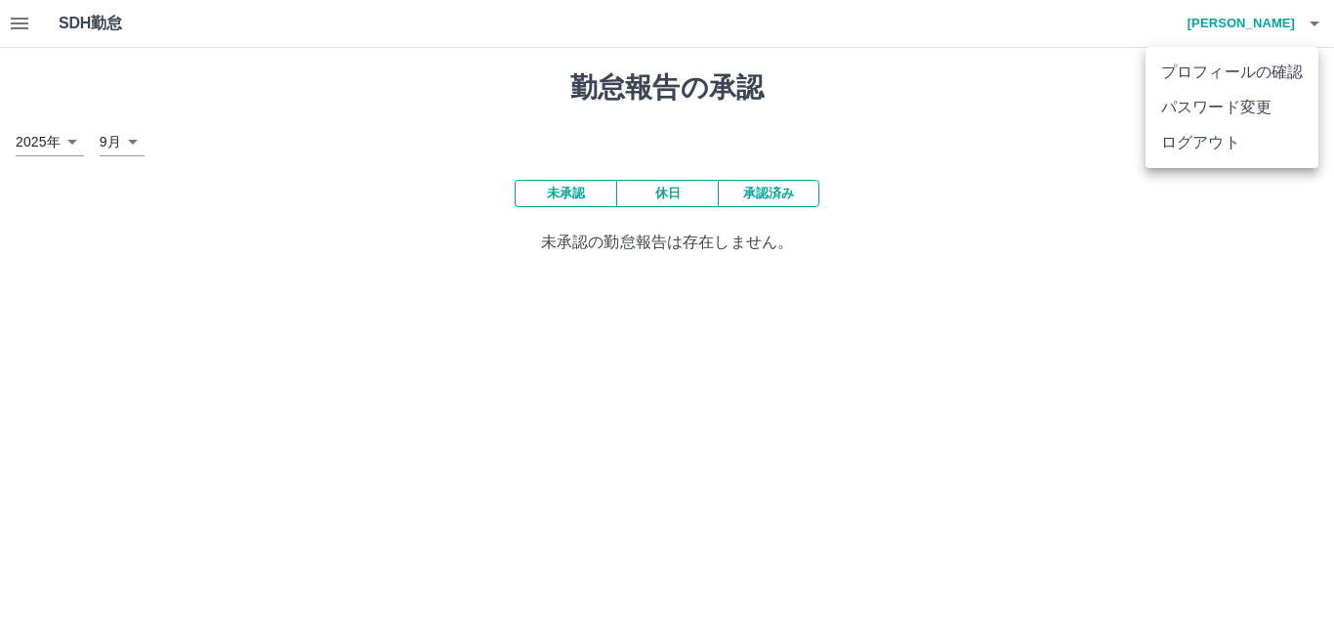
drag, startPoint x: 952, startPoint y: 68, endPoint x: 903, endPoint y: 63, distance: 50.2
click at [929, 63] on div at bounding box center [667, 321] width 1334 height 642
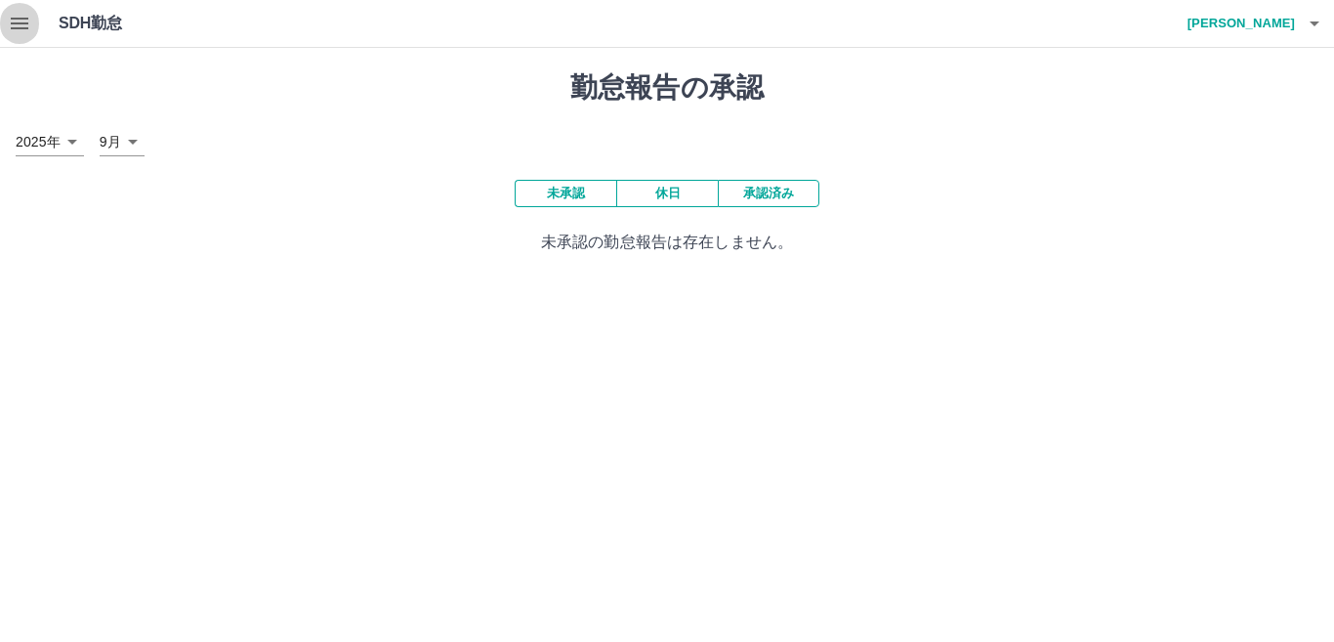
click at [29, 26] on icon "button" at bounding box center [19, 23] width 23 height 23
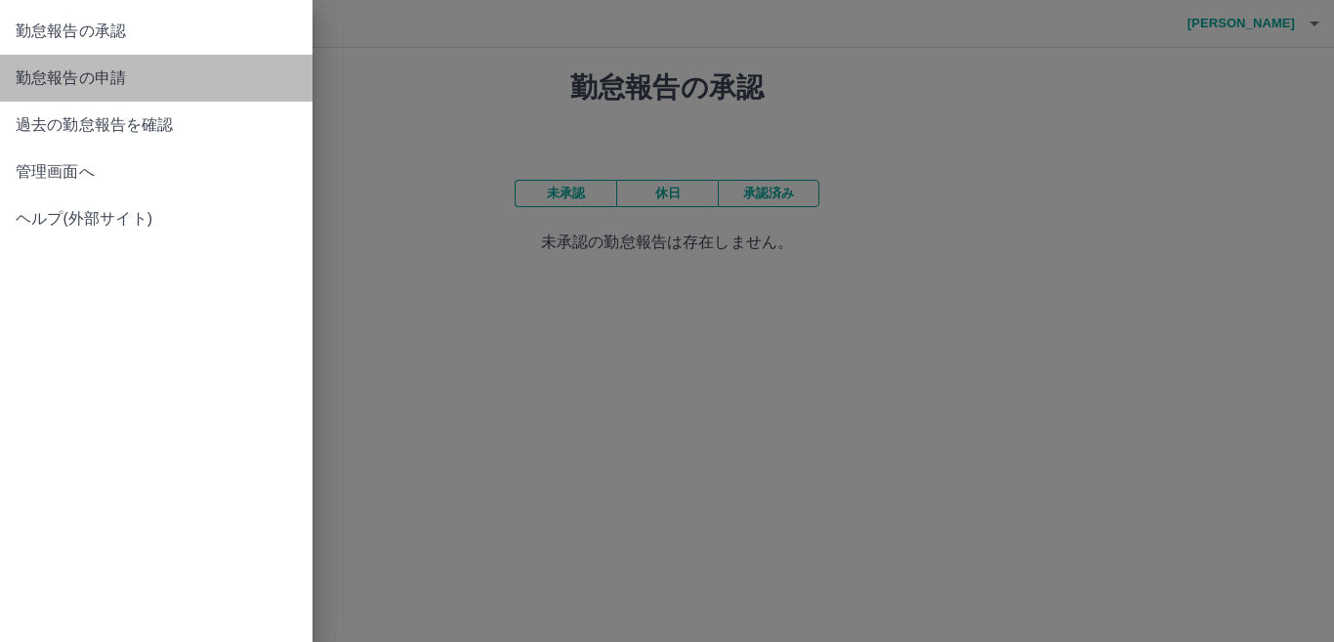
drag, startPoint x: 105, startPoint y: 76, endPoint x: 81, endPoint y: 102, distance: 35.2
click at [105, 76] on span "勤怠報告の申請" at bounding box center [156, 77] width 281 height 23
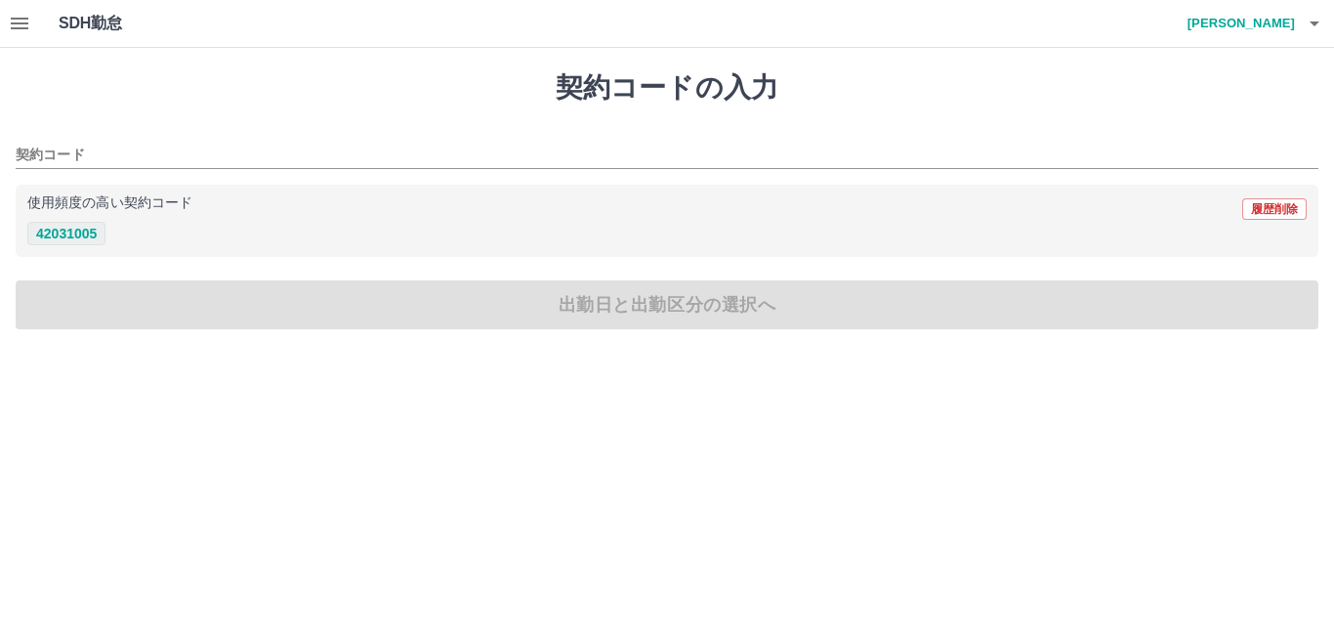
click at [82, 235] on button "42031005" at bounding box center [66, 233] width 78 height 23
type input "********"
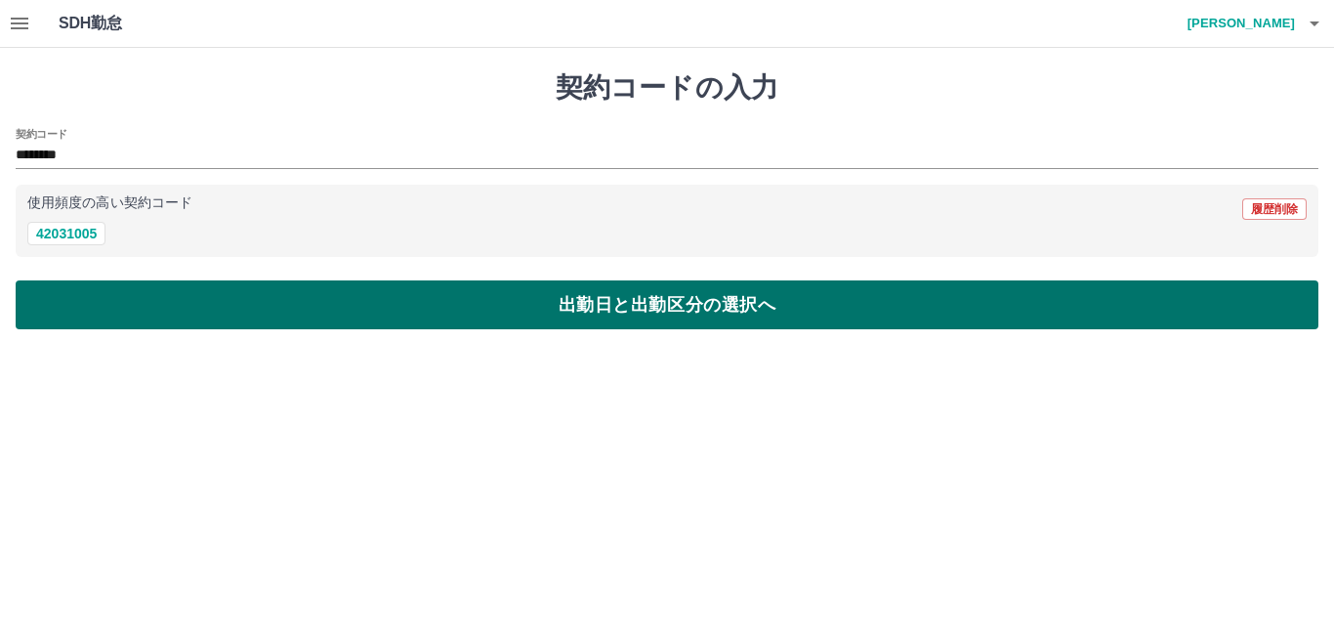
click at [172, 316] on button "出勤日と出勤区分の選択へ" at bounding box center [667, 304] width 1303 height 49
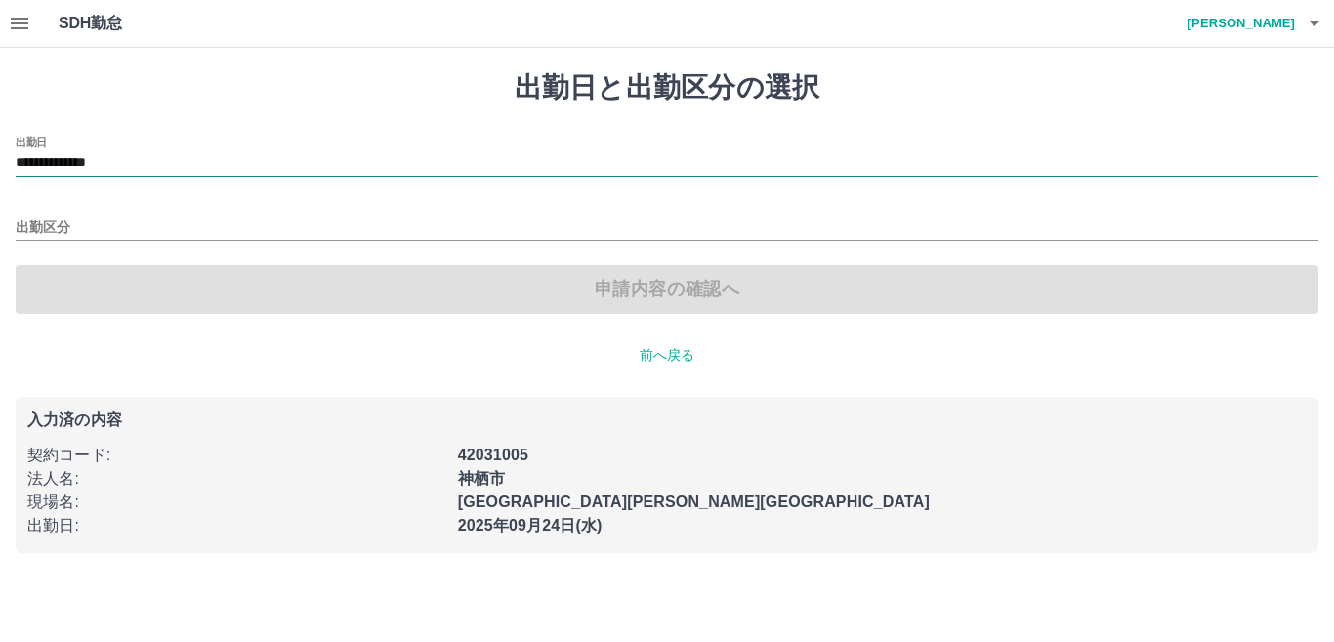
click at [143, 153] on input "**********" at bounding box center [667, 163] width 1303 height 24
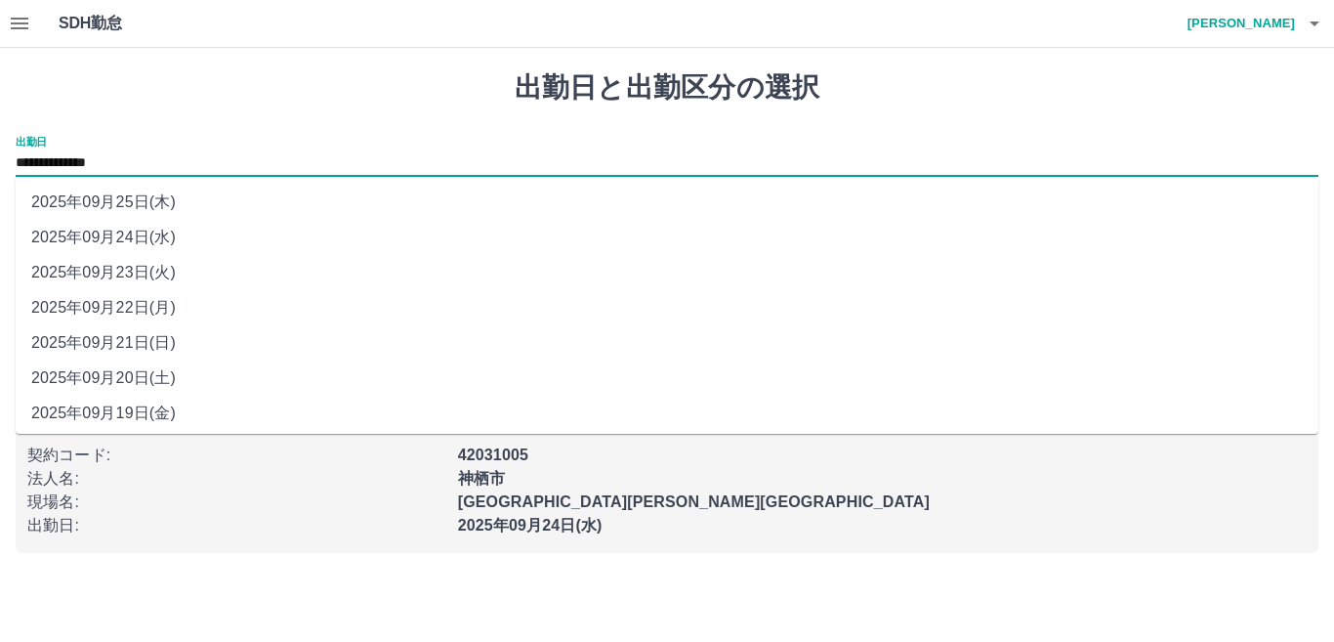
click at [135, 201] on li "2025年09月25日(木)" at bounding box center [667, 202] width 1303 height 35
type input "**********"
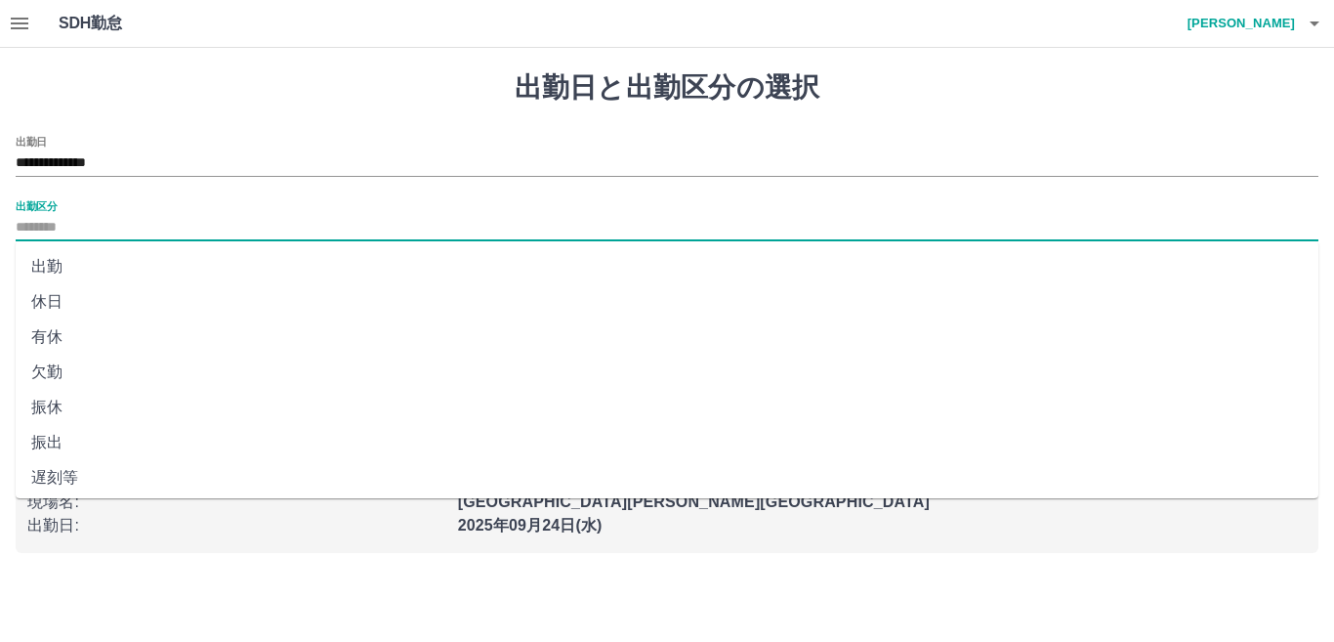
click at [62, 231] on input "出勤区分" at bounding box center [667, 228] width 1303 height 24
click at [54, 335] on li "有休" at bounding box center [667, 336] width 1303 height 35
type input "**"
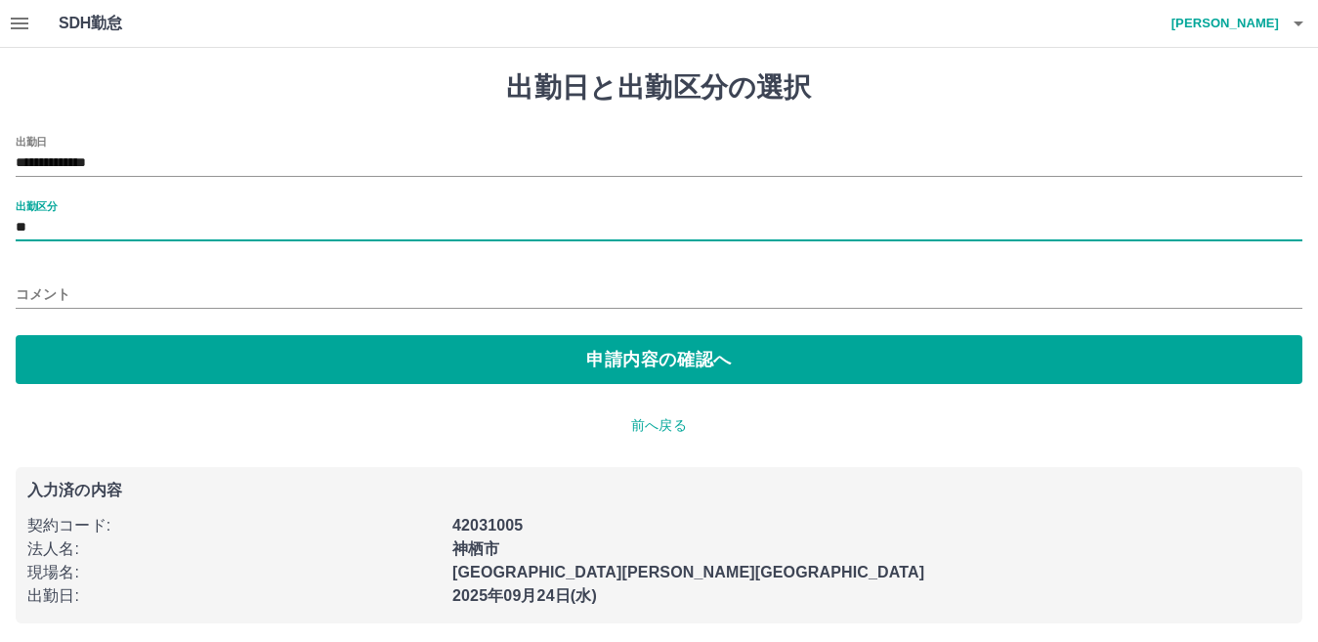
click at [98, 277] on div "コメント" at bounding box center [659, 288] width 1286 height 47
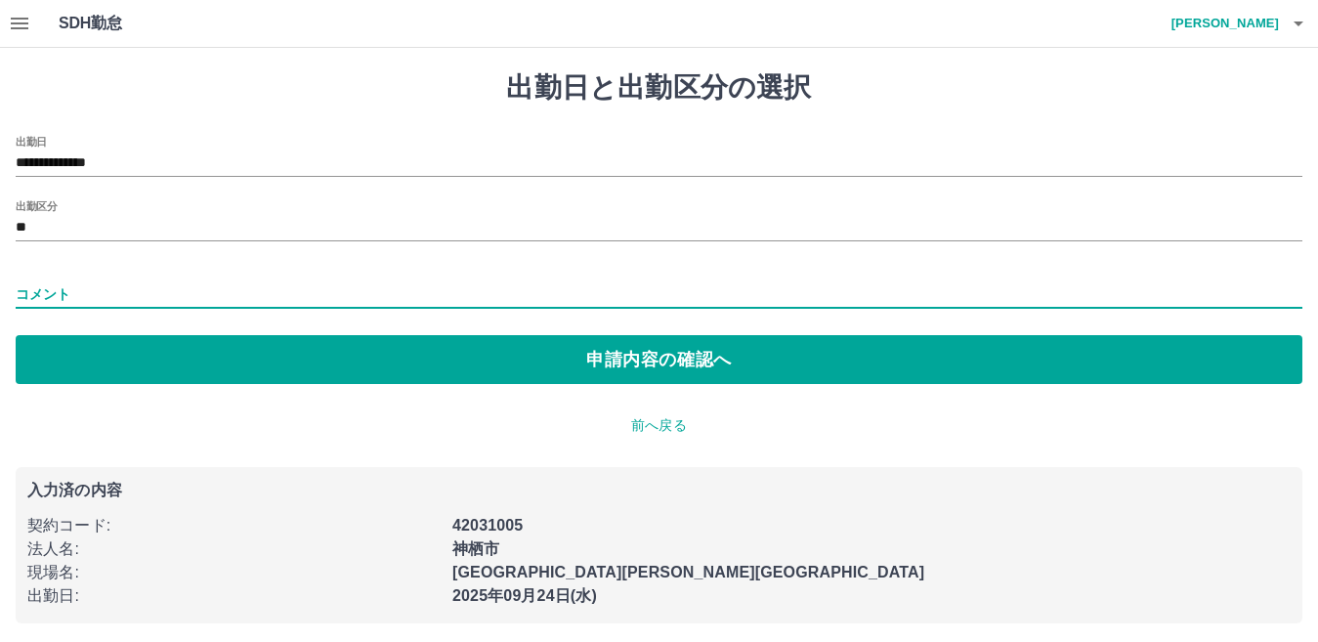
click at [69, 297] on input "コメント" at bounding box center [659, 294] width 1286 height 28
type input "****"
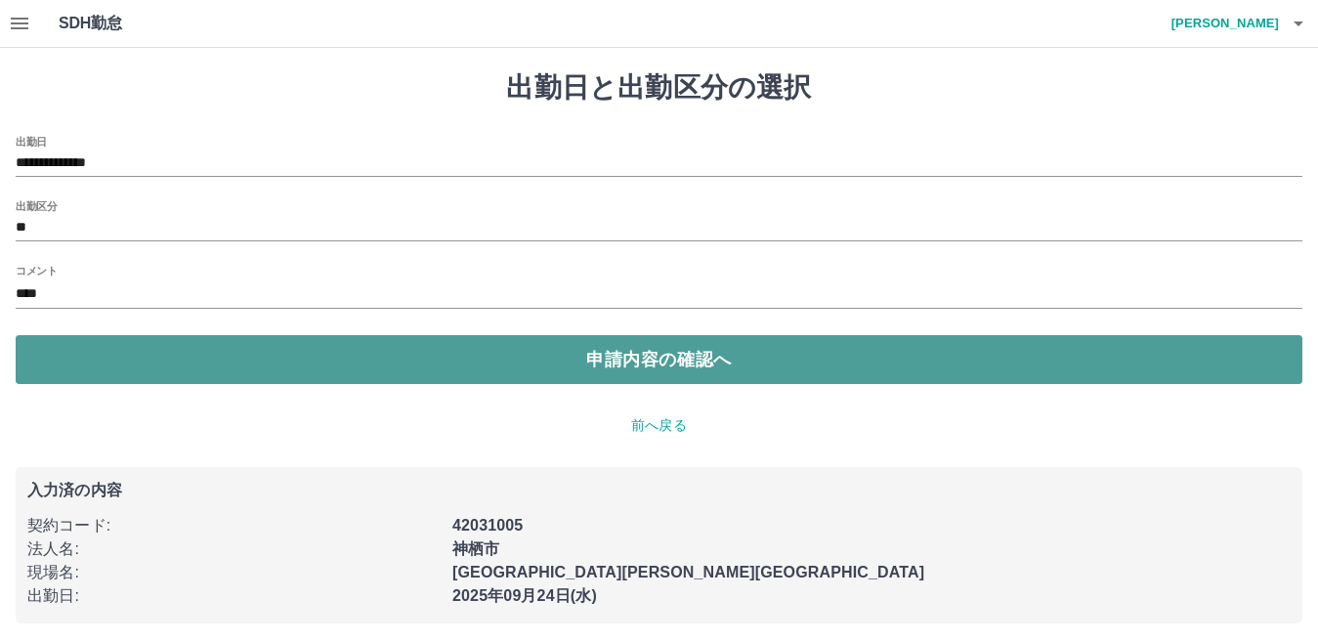
click at [526, 364] on button "申請内容の確認へ" at bounding box center [659, 359] width 1286 height 49
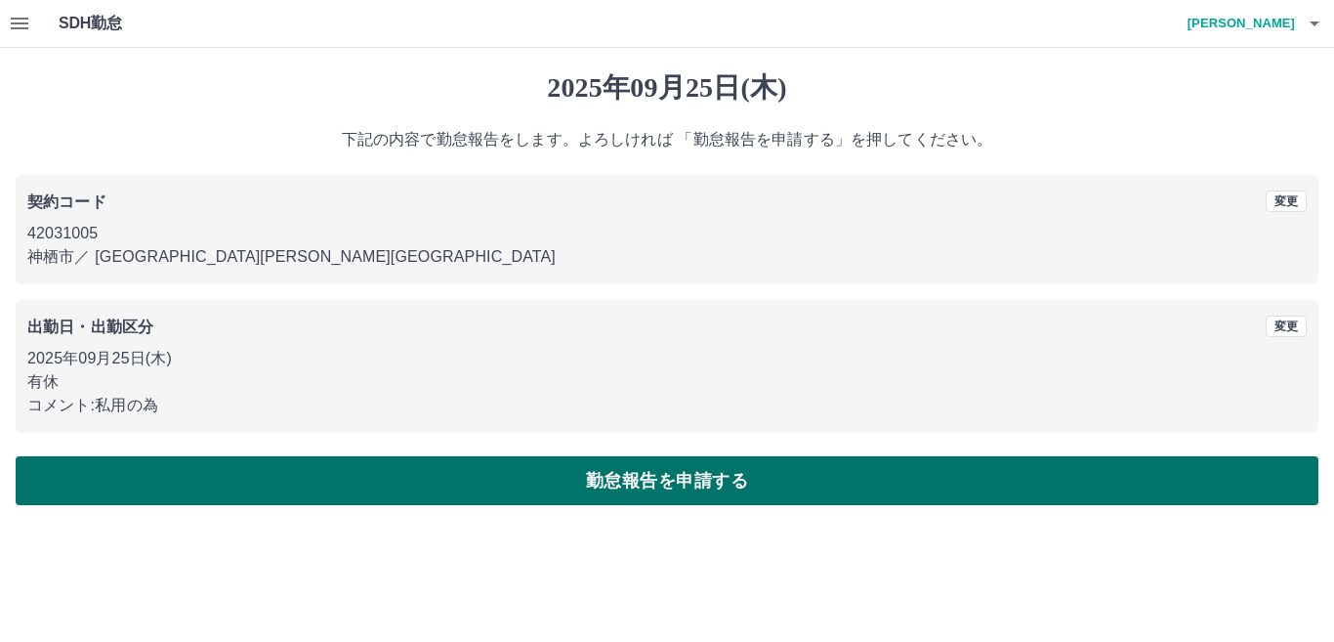
click at [590, 482] on button "勤怠報告を申請する" at bounding box center [667, 480] width 1303 height 49
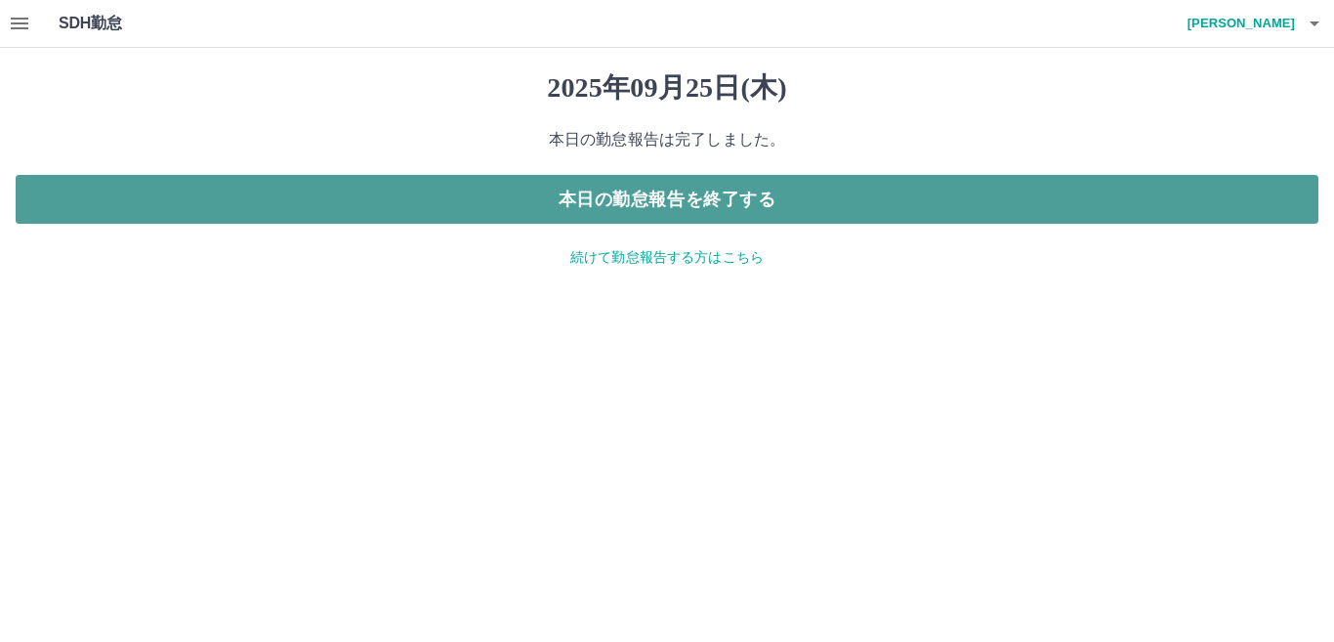
click at [759, 214] on button "本日の勤怠報告を終了する" at bounding box center [667, 199] width 1303 height 49
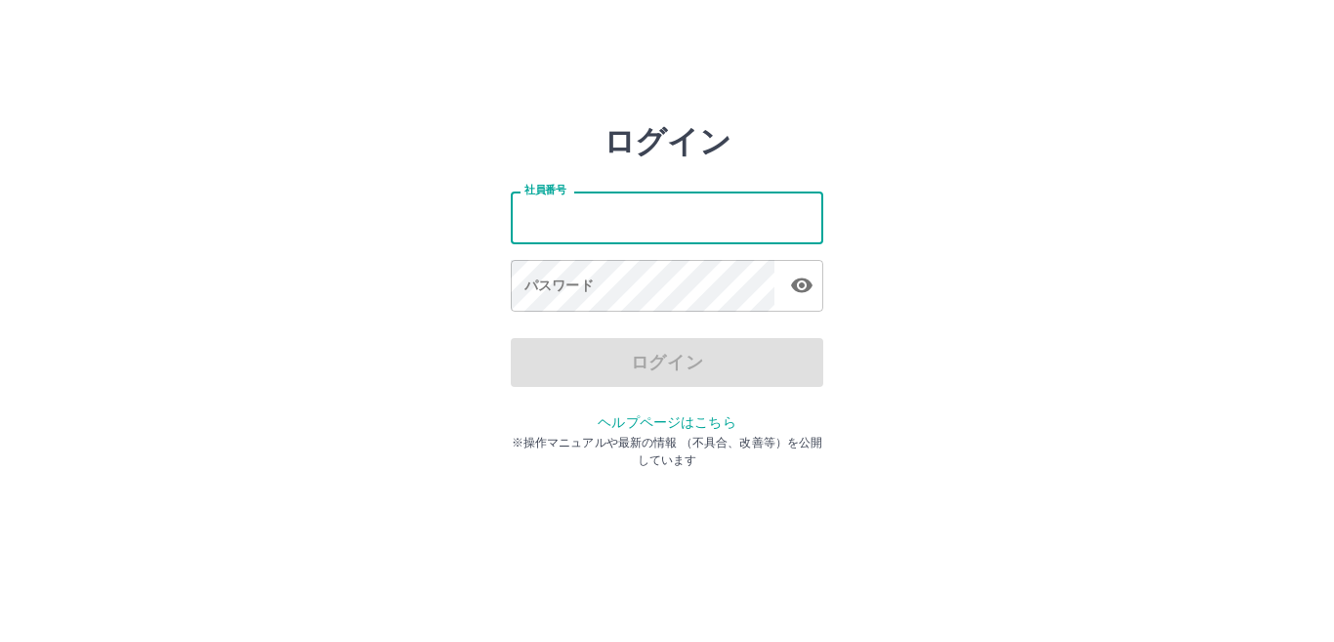
drag, startPoint x: 640, startPoint y: 227, endPoint x: 647, endPoint y: 200, distance: 27.2
click at [645, 214] on input "社員番号" at bounding box center [667, 217] width 313 height 52
type input "*******"
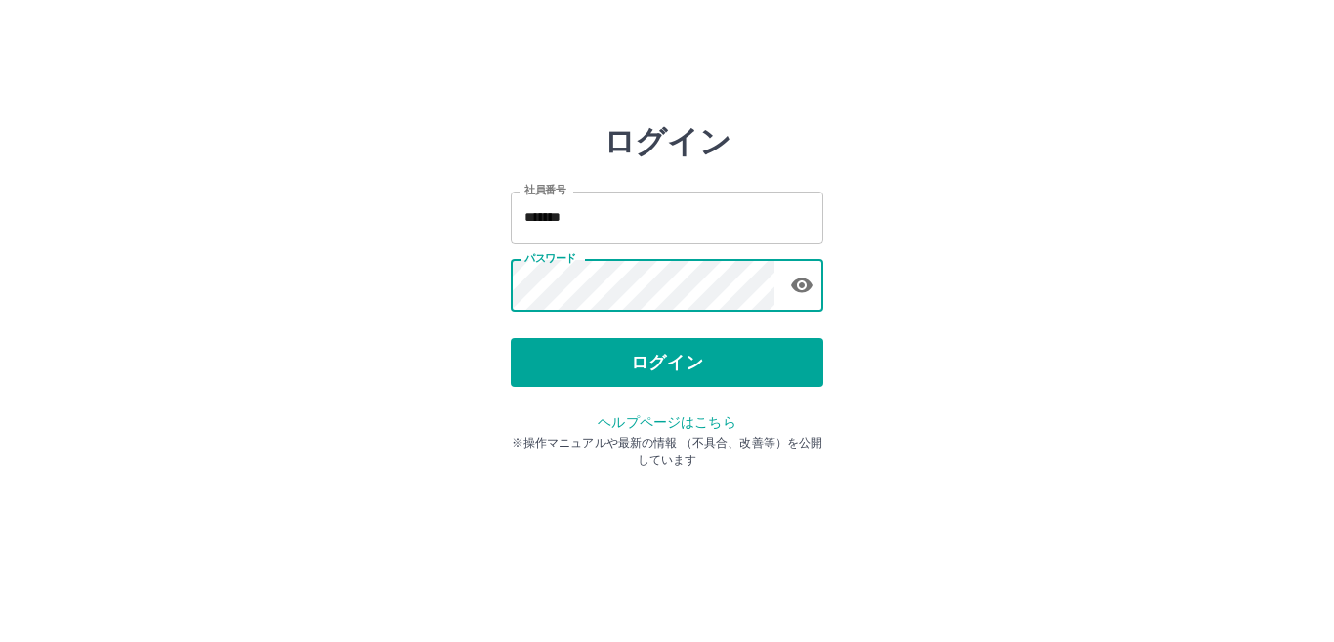
click at [622, 360] on button "ログイン" at bounding box center [667, 362] width 313 height 49
click at [801, 285] on icon "button" at bounding box center [801, 285] width 21 height 15
drag, startPoint x: 680, startPoint y: 369, endPoint x: 709, endPoint y: 365, distance: 29.6
click at [680, 368] on button "ログイン" at bounding box center [667, 362] width 313 height 49
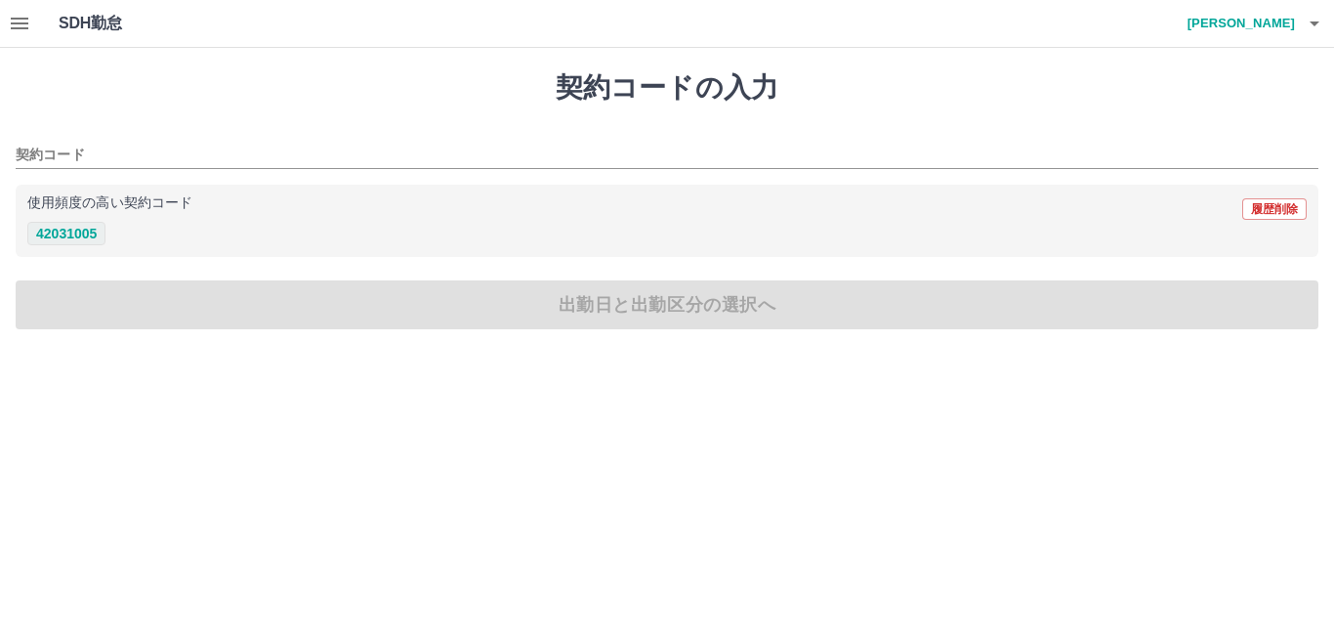
click at [75, 239] on button "42031005" at bounding box center [66, 233] width 78 height 23
type input "********"
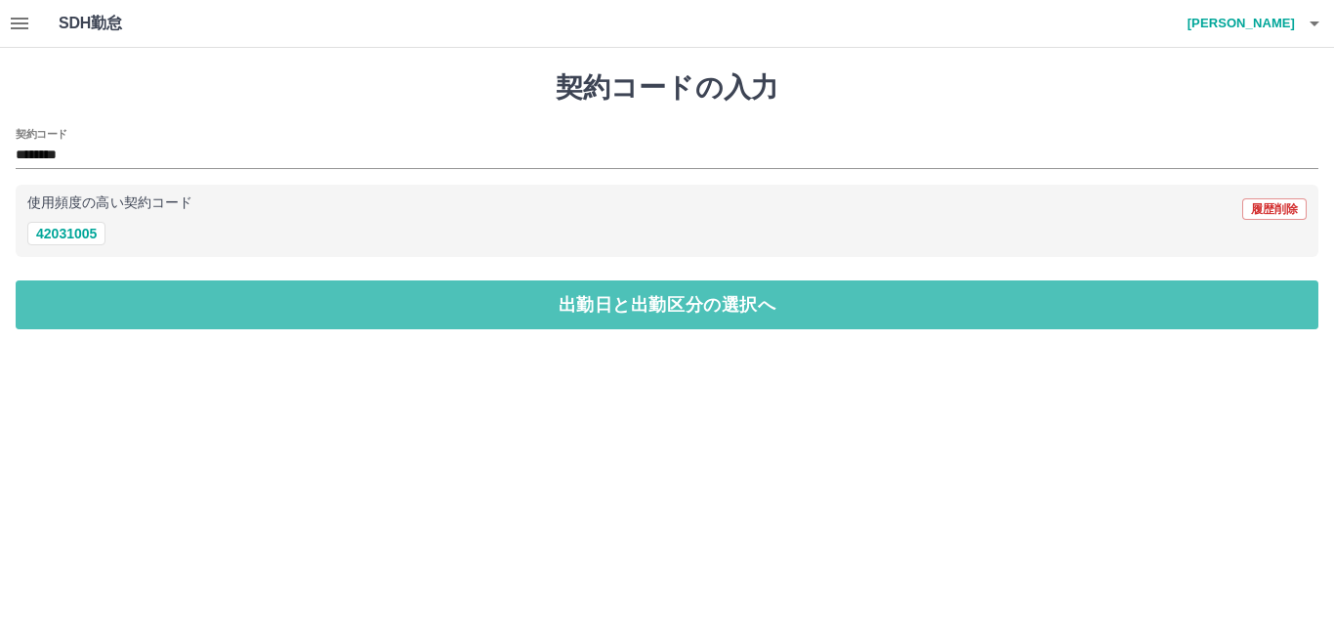
drag, startPoint x: 193, startPoint y: 308, endPoint x: 126, endPoint y: 253, distance: 86.8
click at [186, 296] on button "出勤日と出勤区分の選択へ" at bounding box center [667, 304] width 1303 height 49
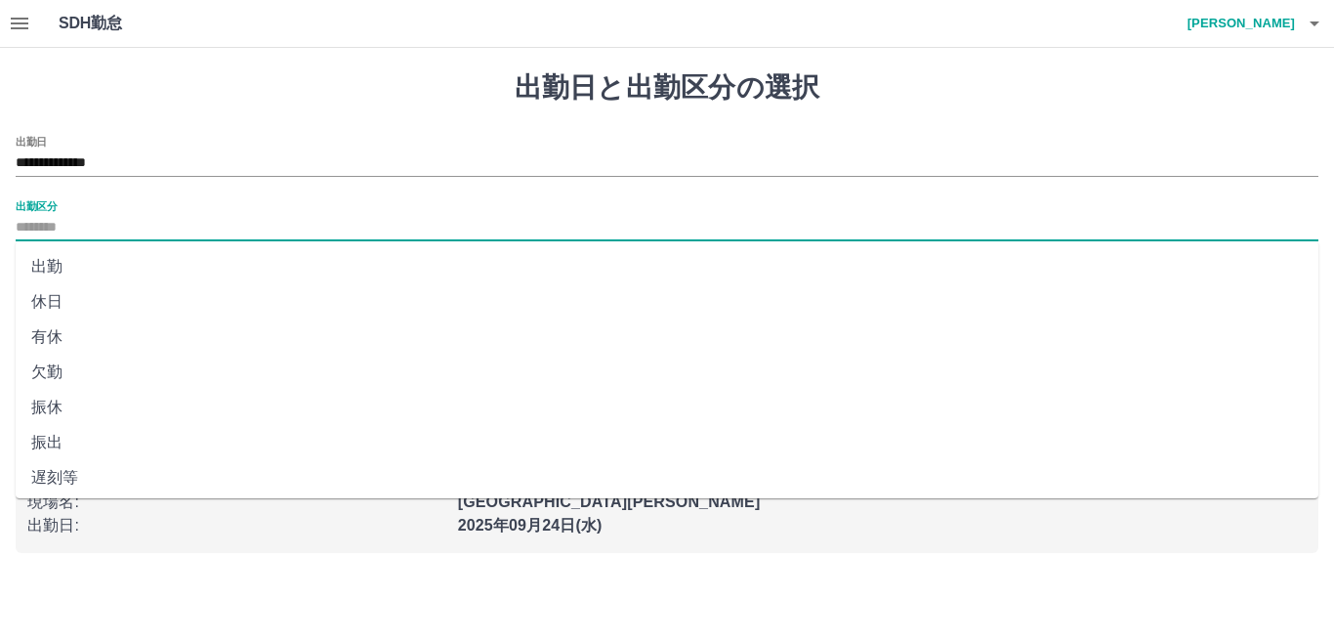
click at [94, 229] on input "出勤区分" at bounding box center [667, 228] width 1303 height 24
click at [54, 328] on li "有休" at bounding box center [667, 336] width 1303 height 35
type input "**"
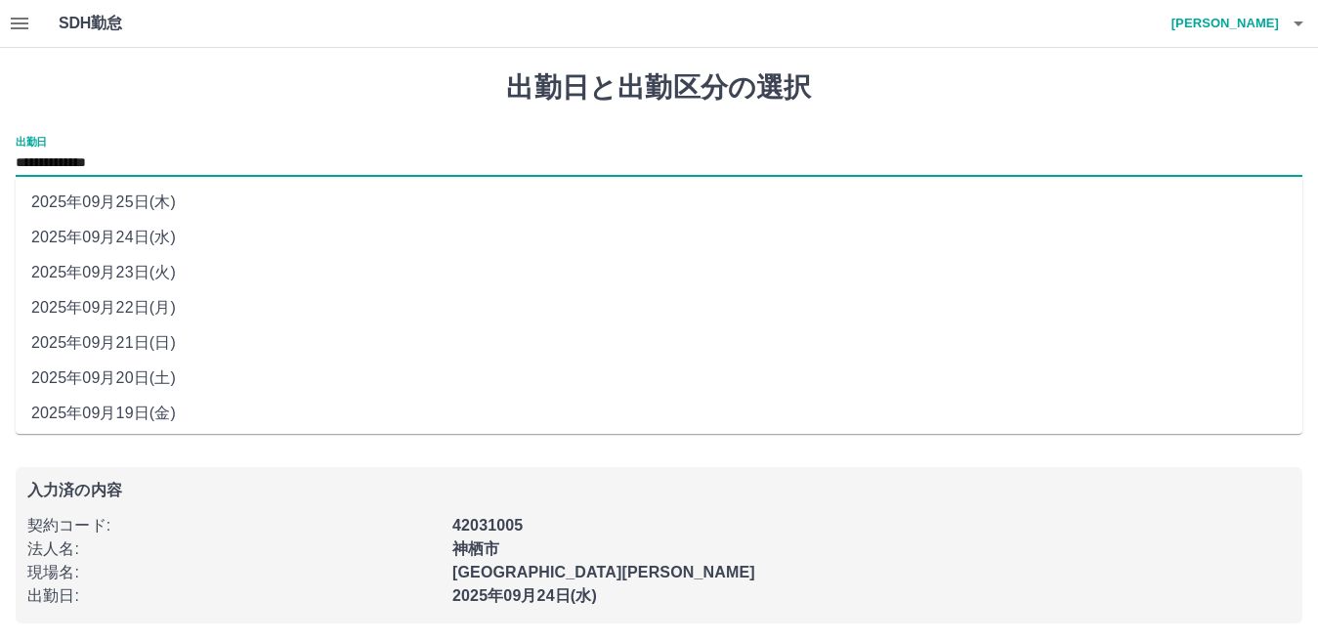
click at [105, 151] on input "**********" at bounding box center [659, 163] width 1286 height 24
click at [172, 309] on li "2025年09月22日(月)" at bounding box center [659, 307] width 1286 height 35
type input "**********"
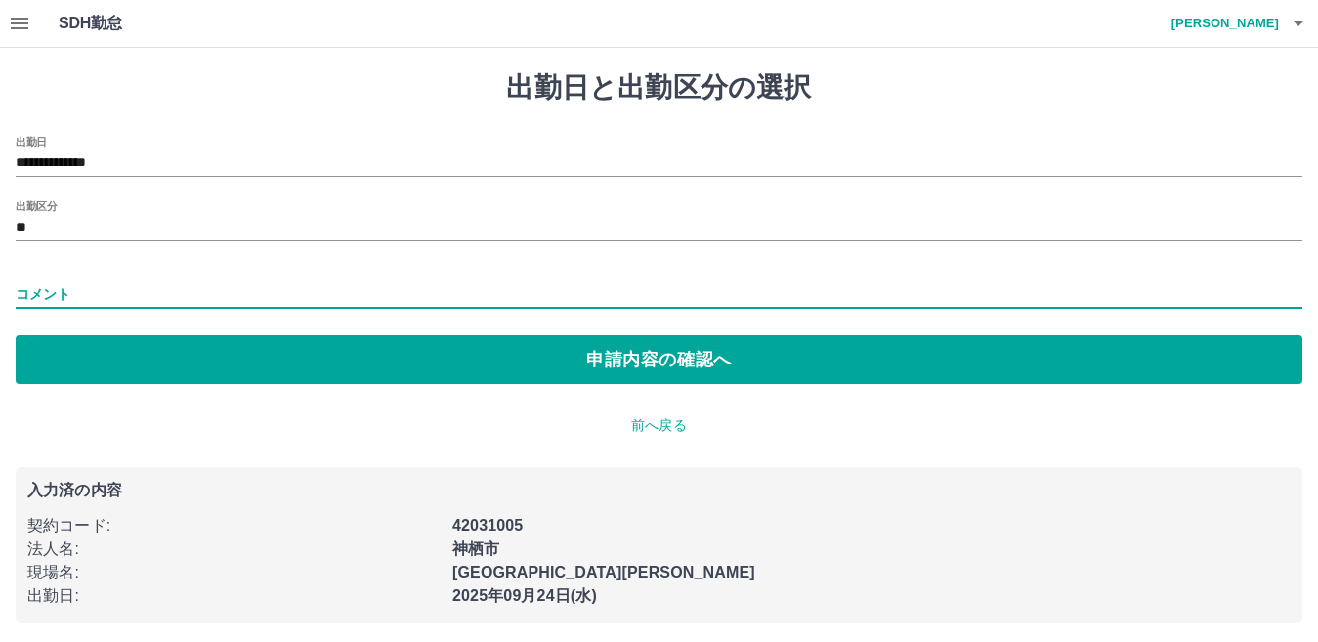
click at [83, 297] on input "コメント" at bounding box center [659, 294] width 1286 height 28
type input "****"
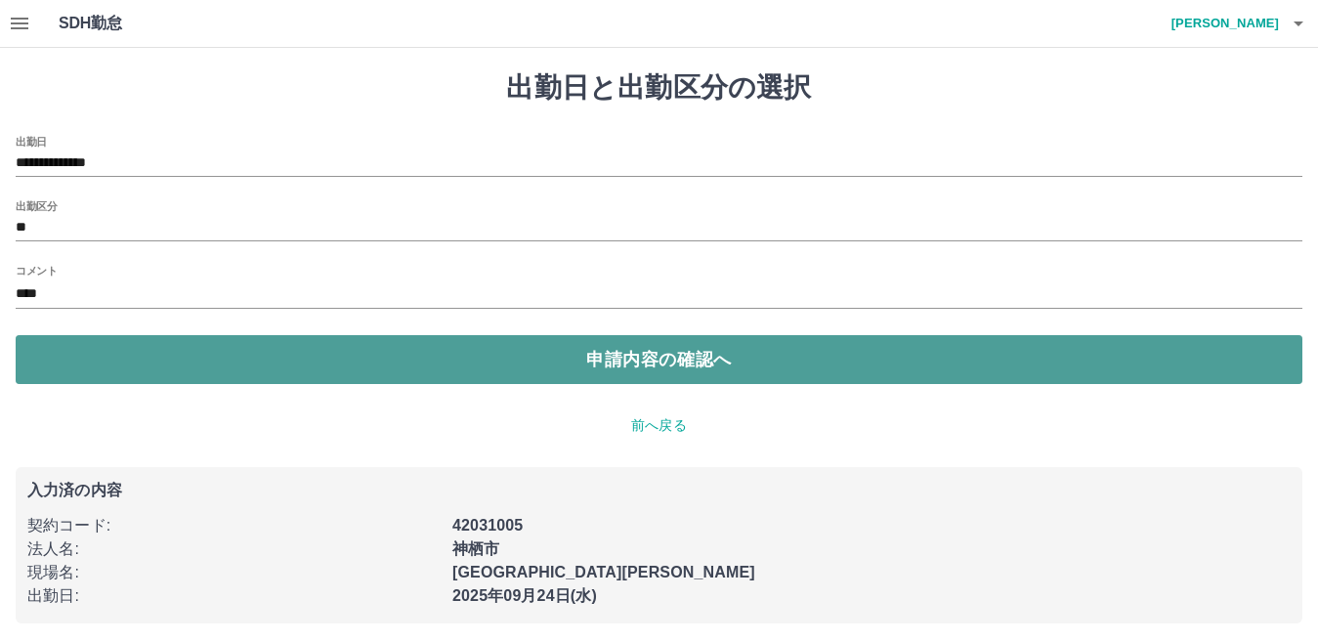
click at [329, 355] on button "申請内容の確認へ" at bounding box center [659, 359] width 1286 height 49
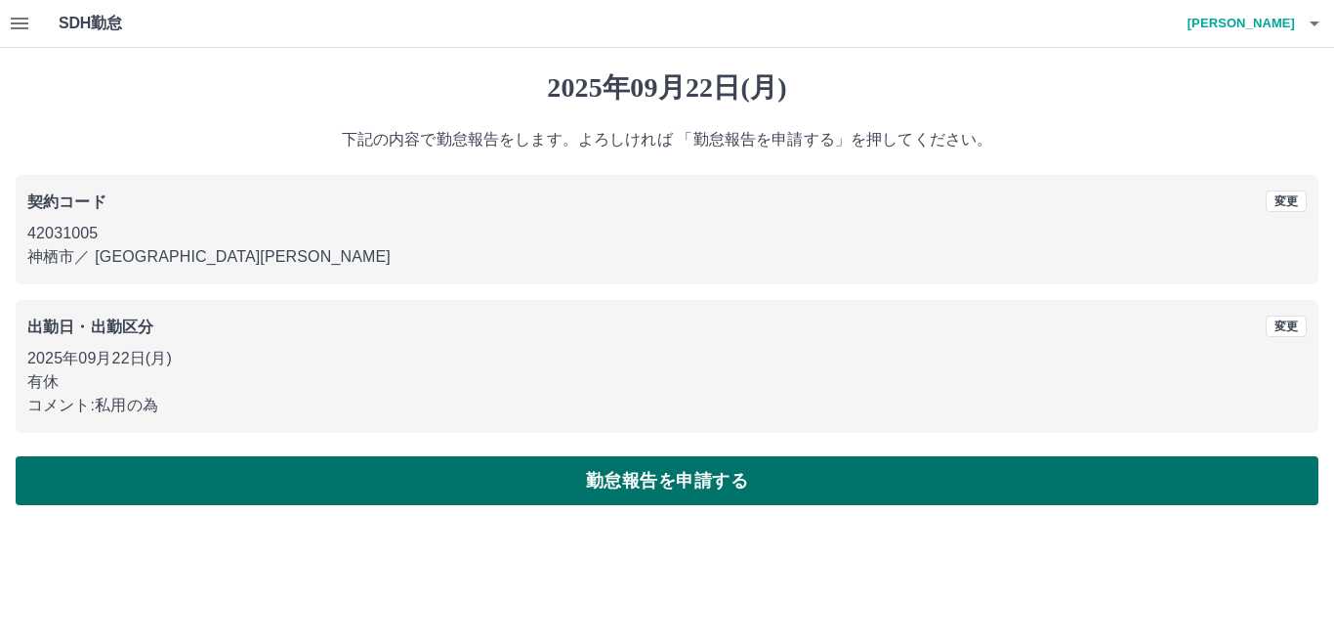
click at [604, 482] on button "勤怠報告を申請する" at bounding box center [667, 480] width 1303 height 49
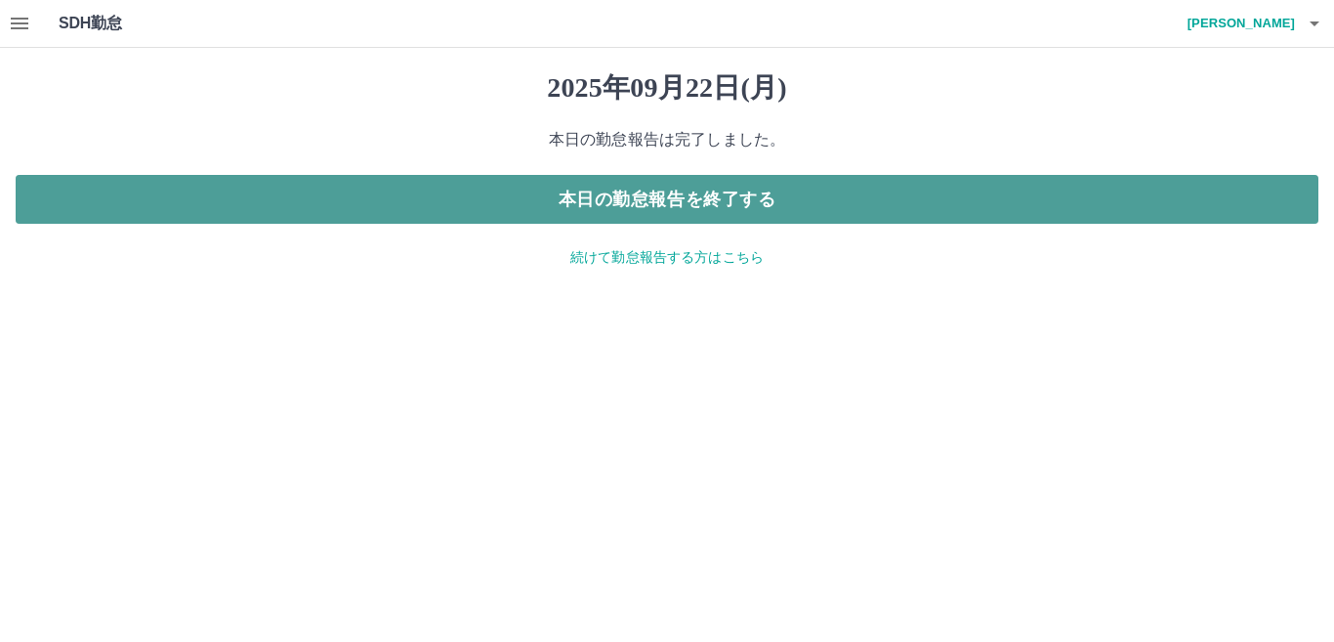
click at [587, 203] on button "本日の勤怠報告を終了する" at bounding box center [667, 199] width 1303 height 49
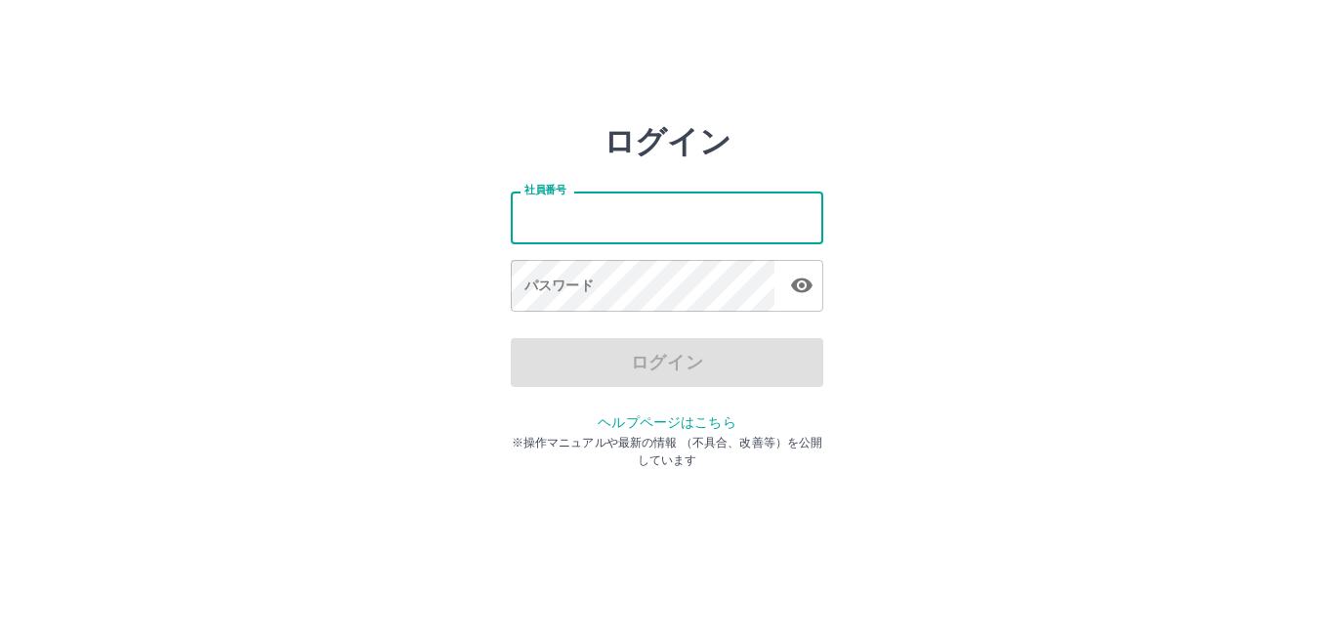
click at [602, 221] on input "社員番号" at bounding box center [667, 217] width 313 height 52
type input "*******"
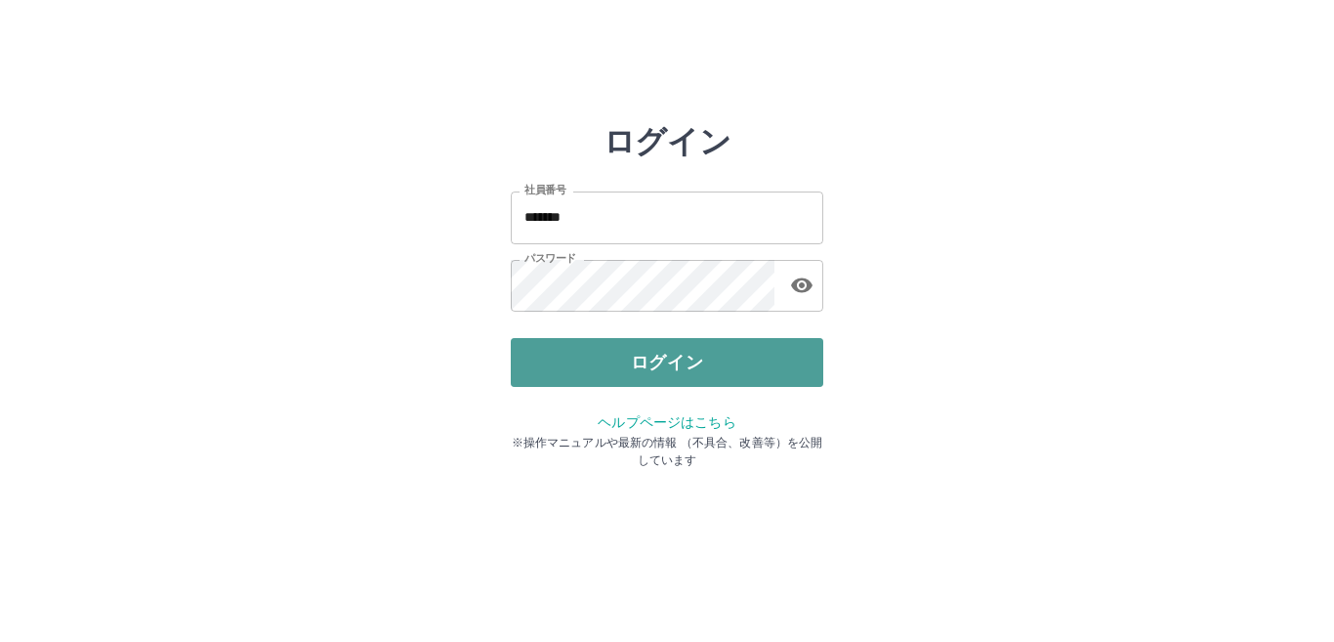
click at [586, 376] on button "ログイン" at bounding box center [667, 362] width 313 height 49
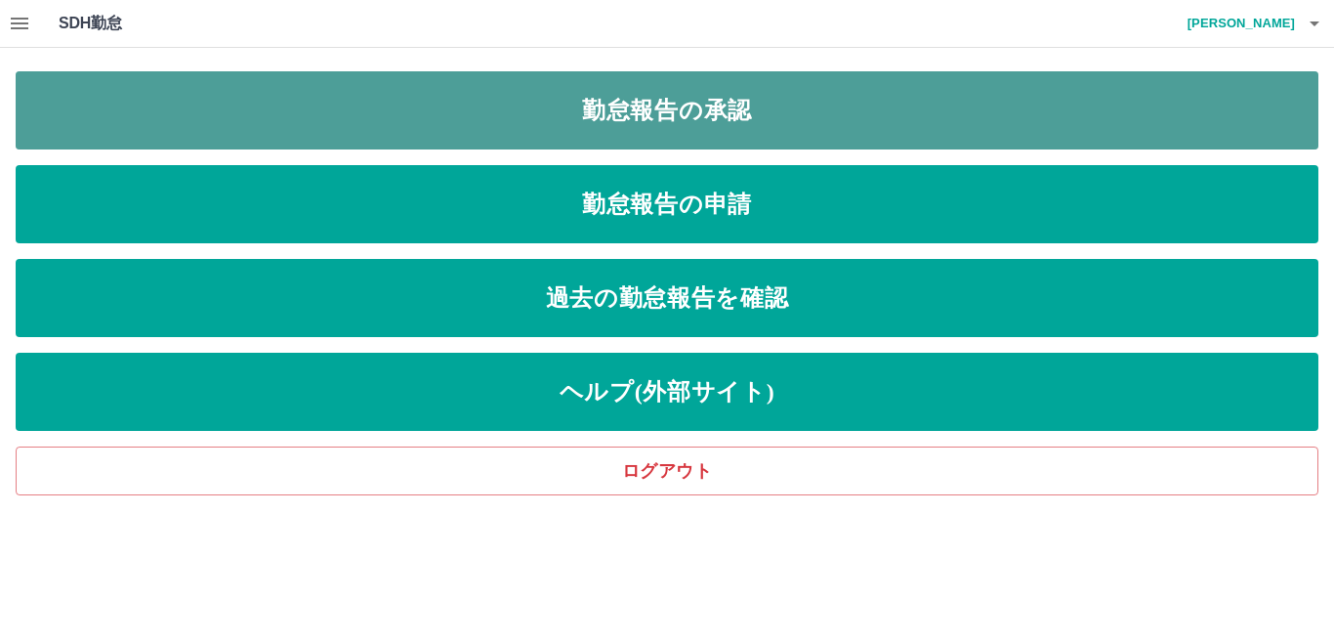
click at [297, 128] on link "勤怠報告の承認" at bounding box center [667, 110] width 1303 height 78
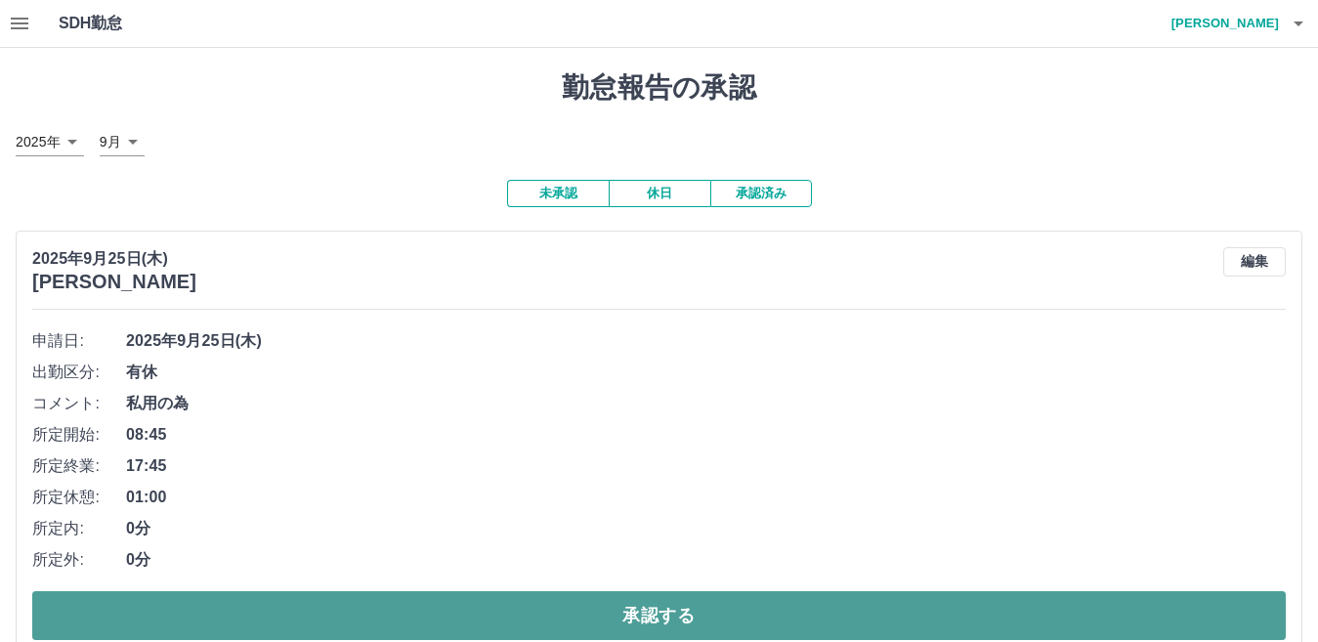
click at [491, 616] on button "承認する" at bounding box center [658, 615] width 1253 height 49
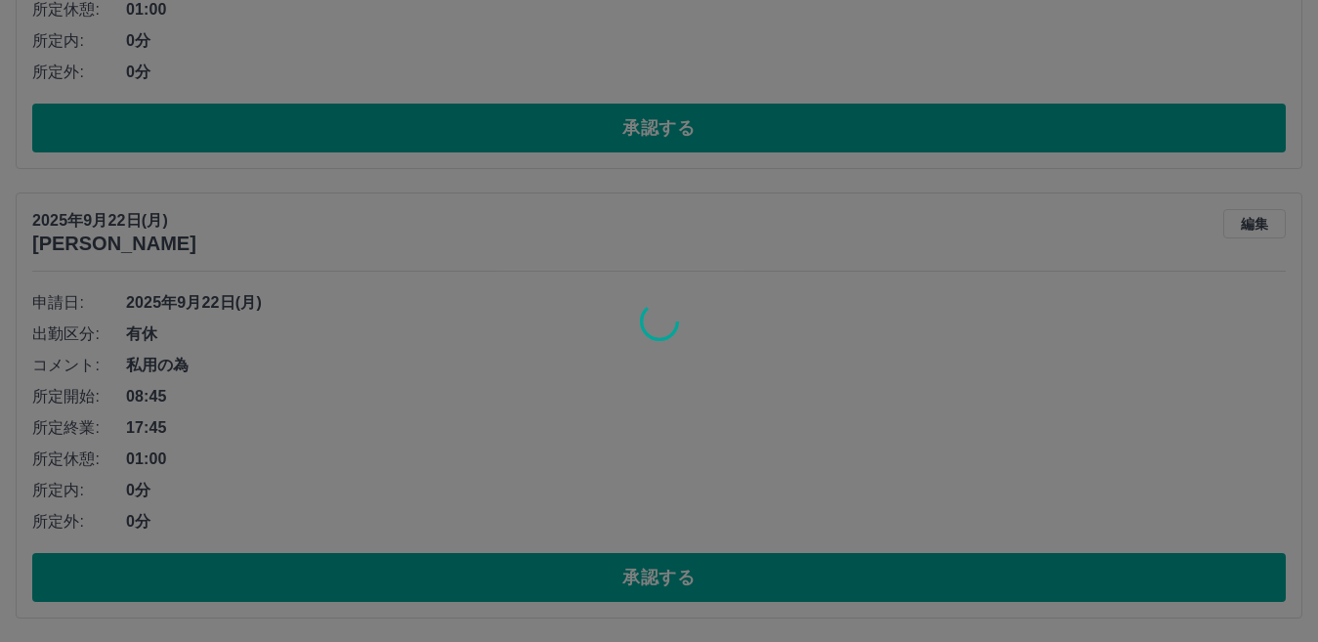
scroll to position [40, 0]
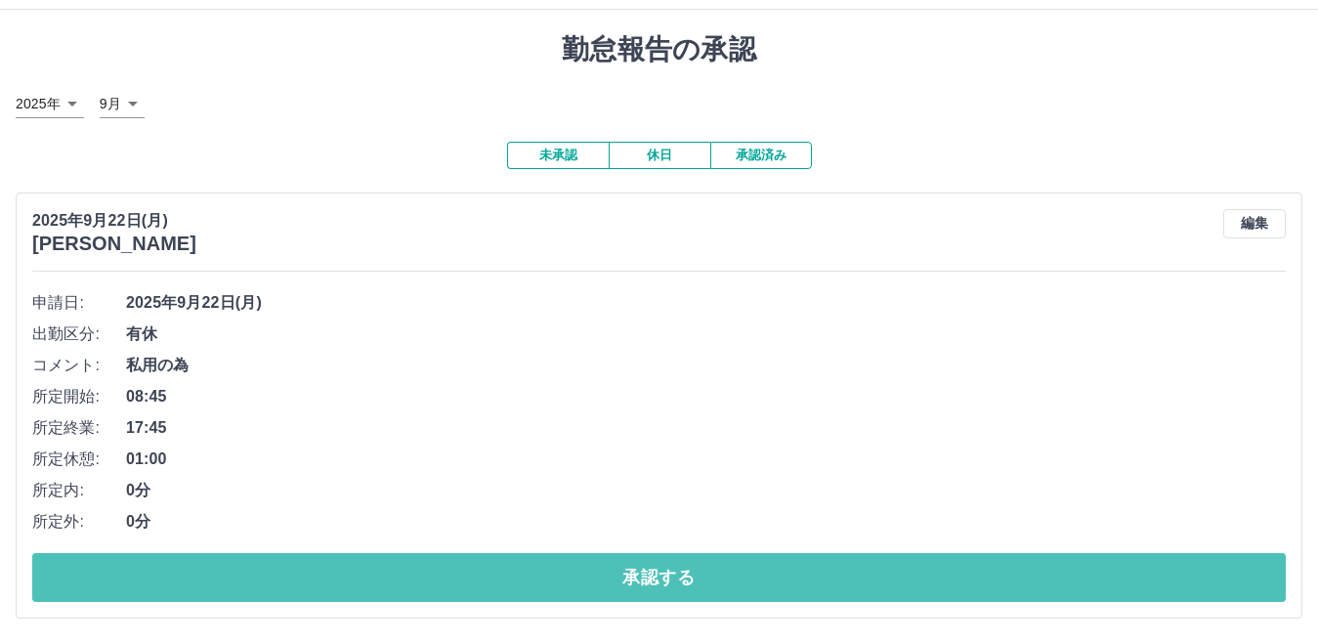
click at [635, 585] on button "承認する" at bounding box center [658, 577] width 1253 height 49
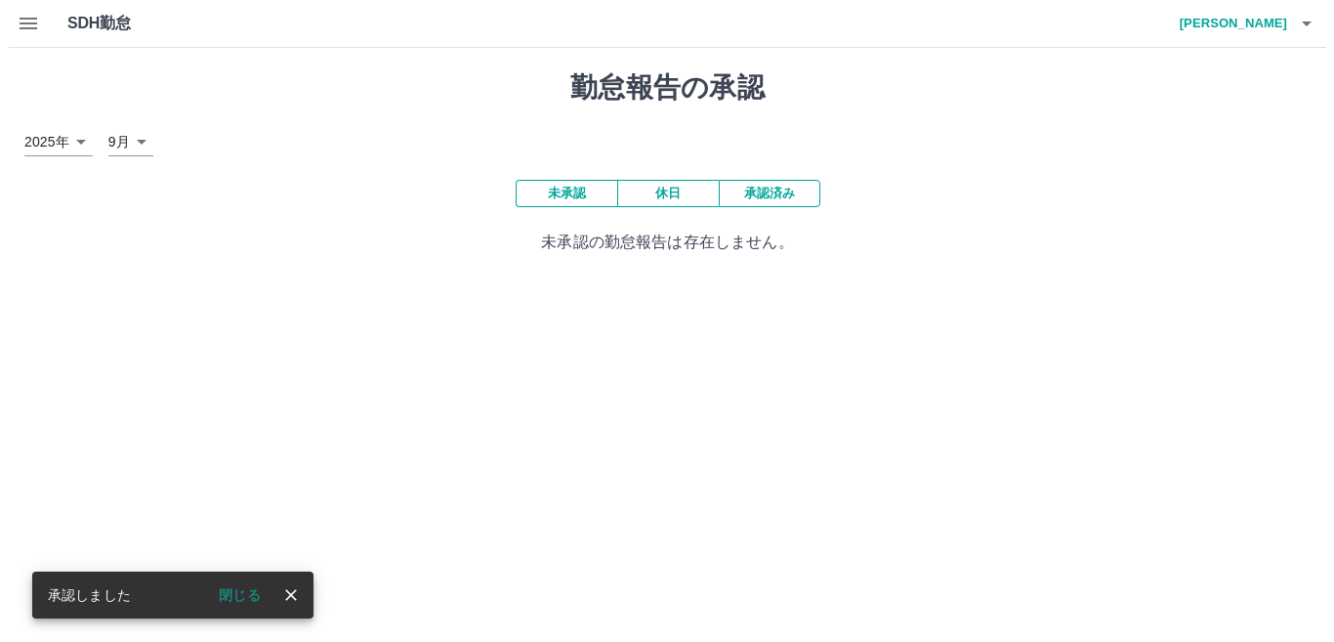
scroll to position [0, 0]
